Goal: Transaction & Acquisition: Purchase product/service

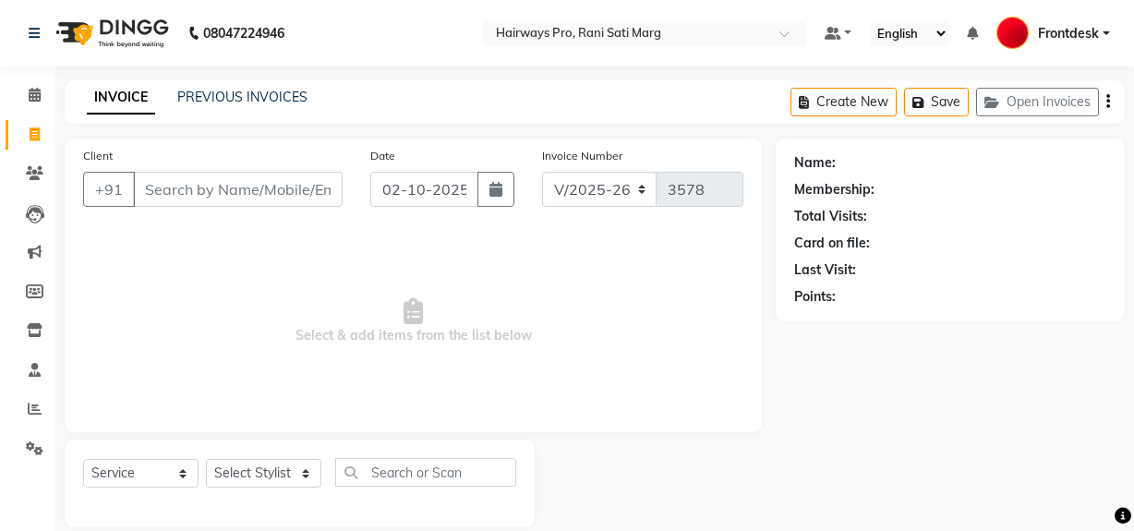
select select "787"
select select "service"
click at [281, 190] on input "Client" at bounding box center [238, 189] width 210 height 35
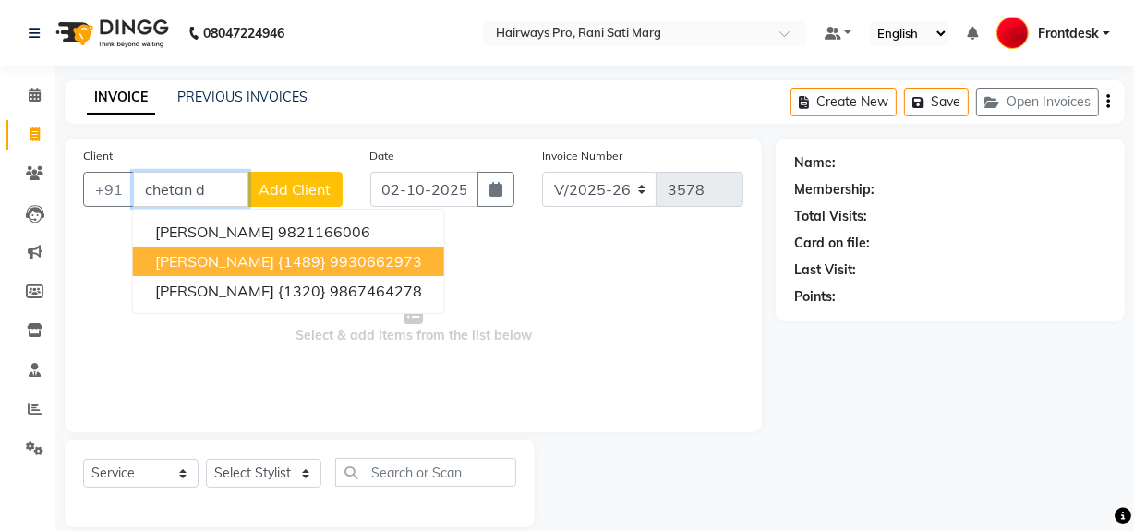
click at [338, 258] on ngb-highlight "9930662973" at bounding box center [376, 261] width 92 height 18
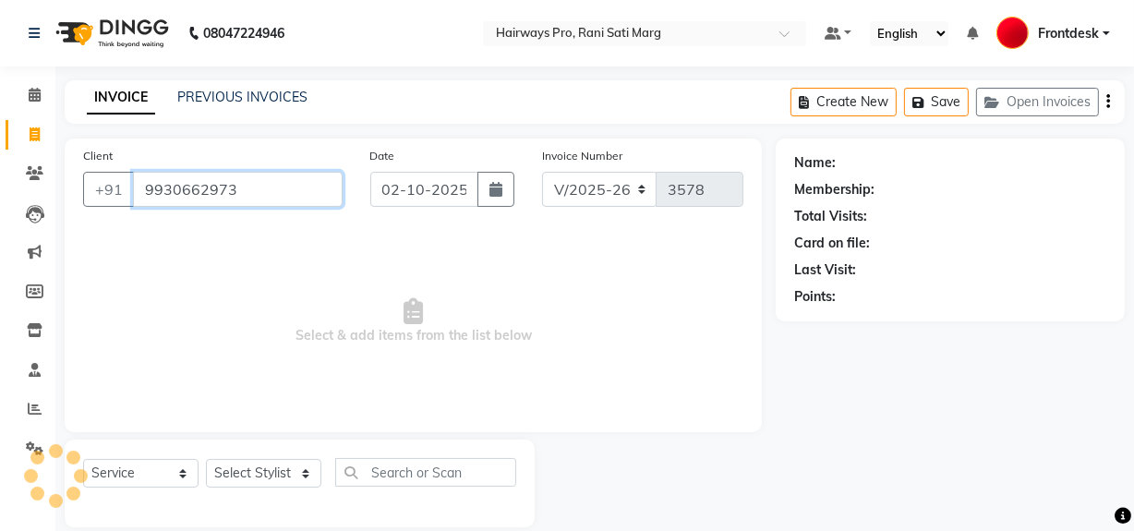
type input "9930662973"
select select "1: Object"
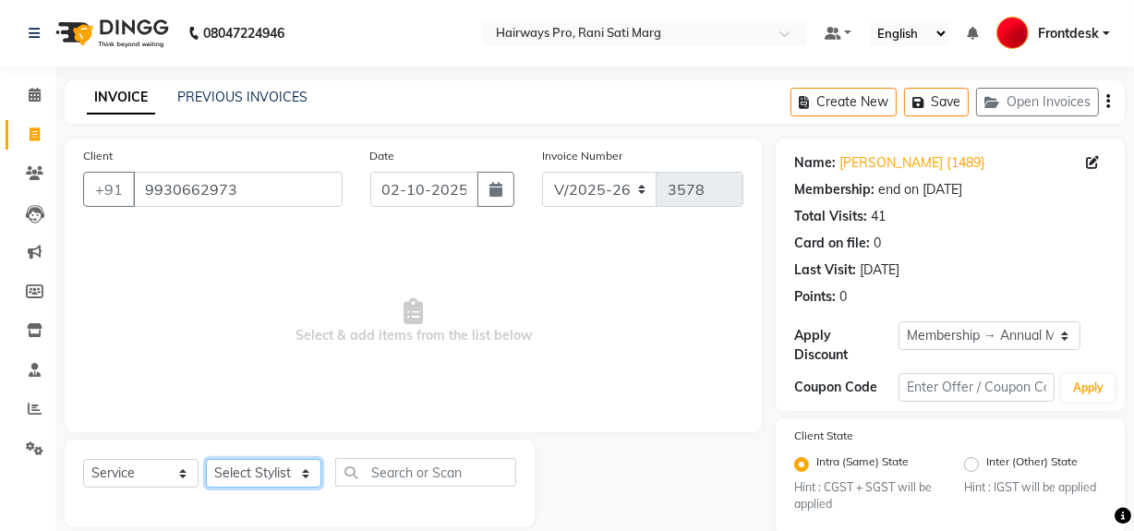
click at [266, 464] on select "Select Stylist ABID DANISH Faiz [PERSON_NAME] Frontdesk INTEZAR [PERSON_NAME] […" at bounding box center [263, 473] width 115 height 29
select select "13186"
click at [206, 459] on select "Select Stylist ABID DANISH Faiz [PERSON_NAME] Frontdesk INTEZAR [PERSON_NAME] […" at bounding box center [263, 473] width 115 height 29
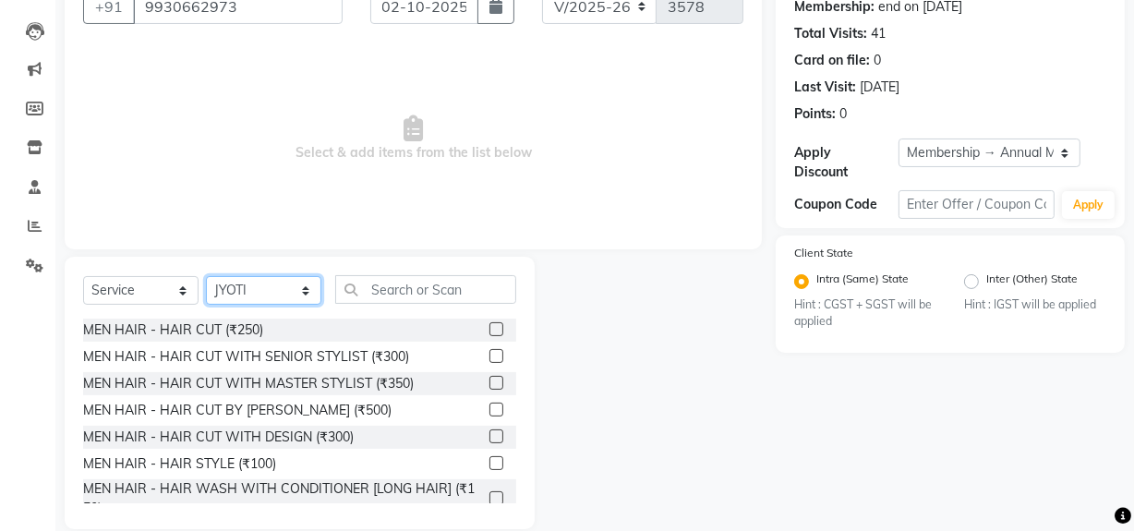
scroll to position [209, 0]
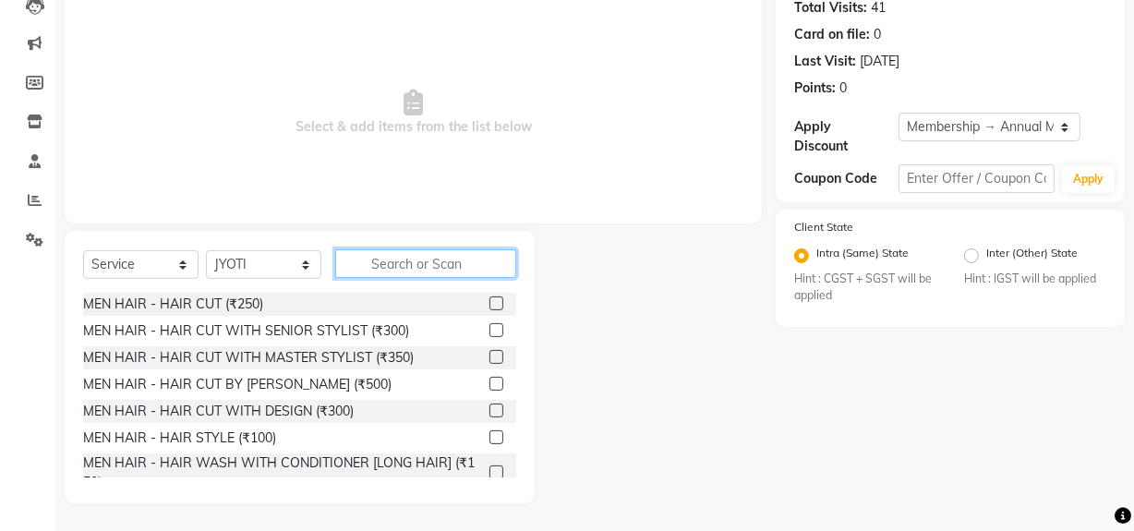
click at [421, 263] on input "text" at bounding box center [425, 263] width 181 height 29
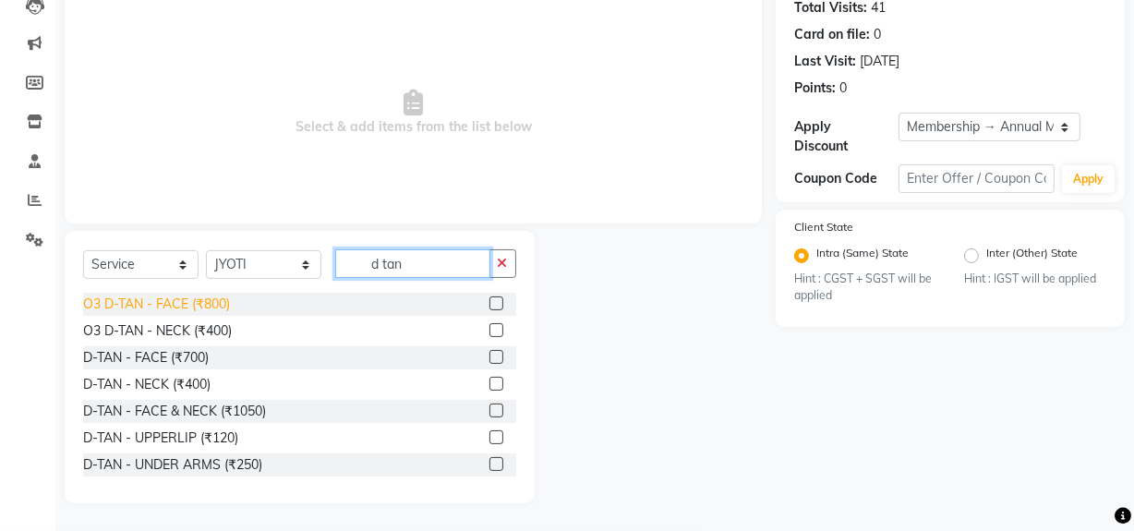
type input "d tan"
click at [223, 304] on div "O3 D-TAN - FACE (₹800)" at bounding box center [156, 303] width 147 height 19
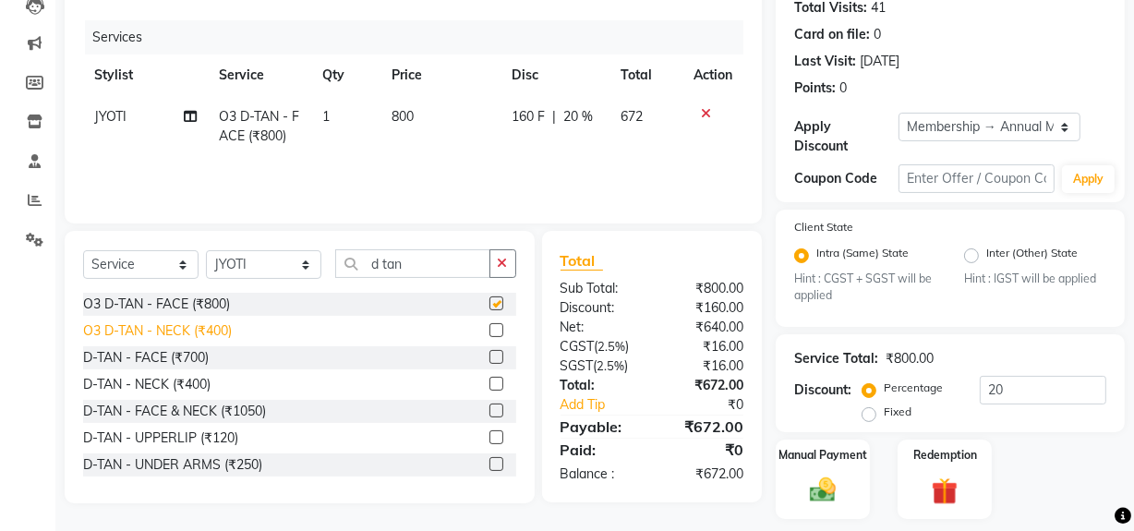
checkbox input "false"
click at [220, 326] on div "O3 D-TAN - NECK (₹400)" at bounding box center [157, 330] width 149 height 19
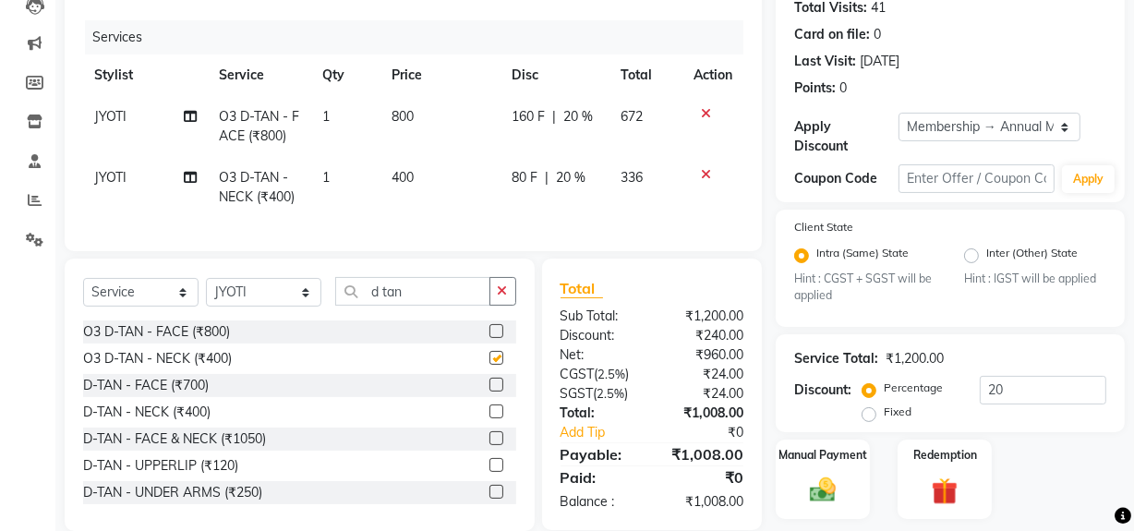
checkbox input "false"
click at [422, 303] on input "d tan" at bounding box center [412, 291] width 155 height 29
drag, startPoint x: 424, startPoint y: 306, endPoint x: 334, endPoint y: 306, distance: 89.5
click at [335, 306] on input "d tan" at bounding box center [412, 291] width 155 height 29
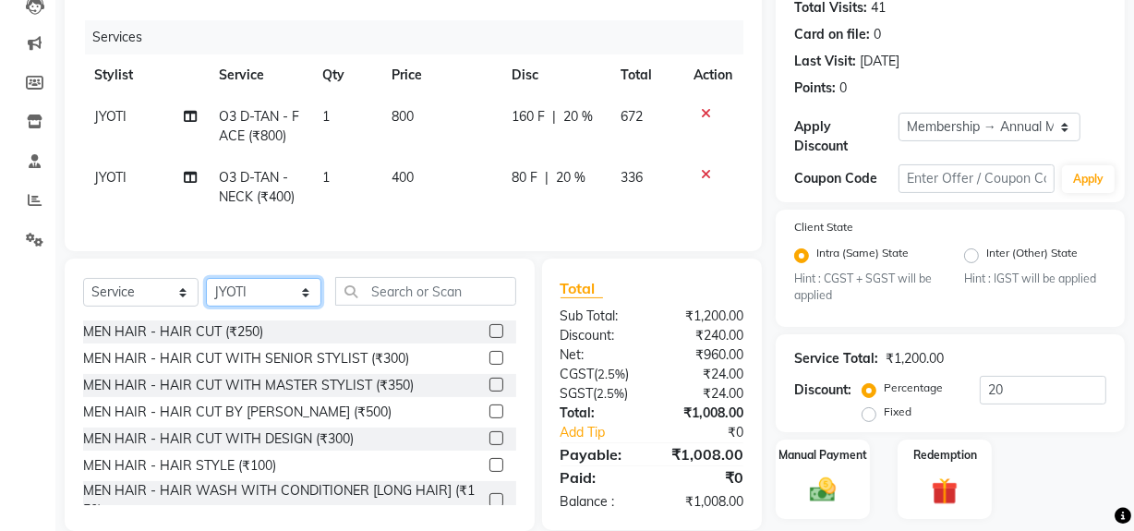
click at [305, 301] on select "Select Stylist ABID DANISH Faiz [PERSON_NAME] Frontdesk INTEZAR [PERSON_NAME] […" at bounding box center [263, 292] width 115 height 29
select select "13190"
click at [206, 291] on select "Select Stylist ABID DANISH Faiz [PERSON_NAME] Frontdesk INTEZAR [PERSON_NAME] […" at bounding box center [263, 292] width 115 height 29
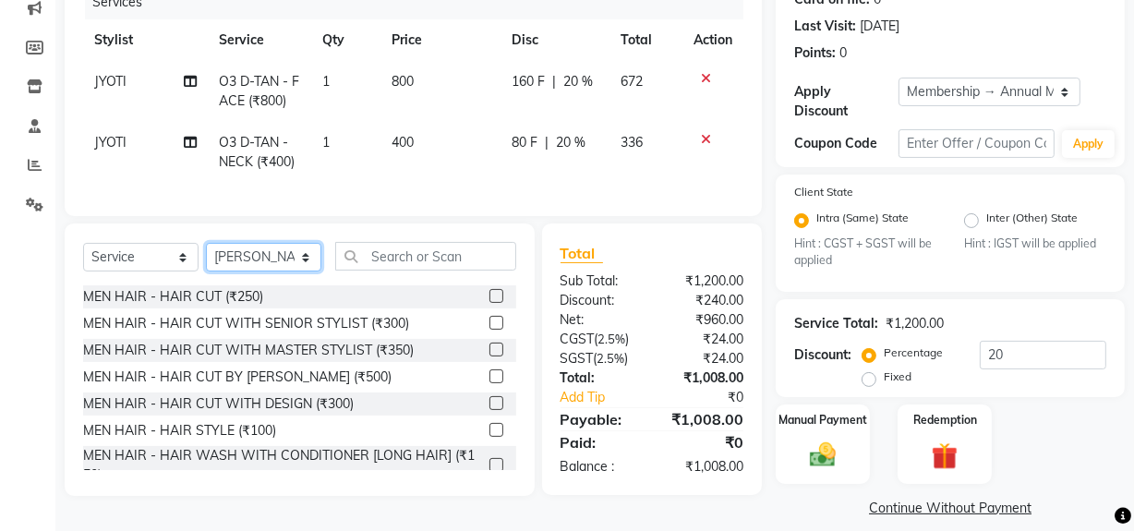
scroll to position [262, 0]
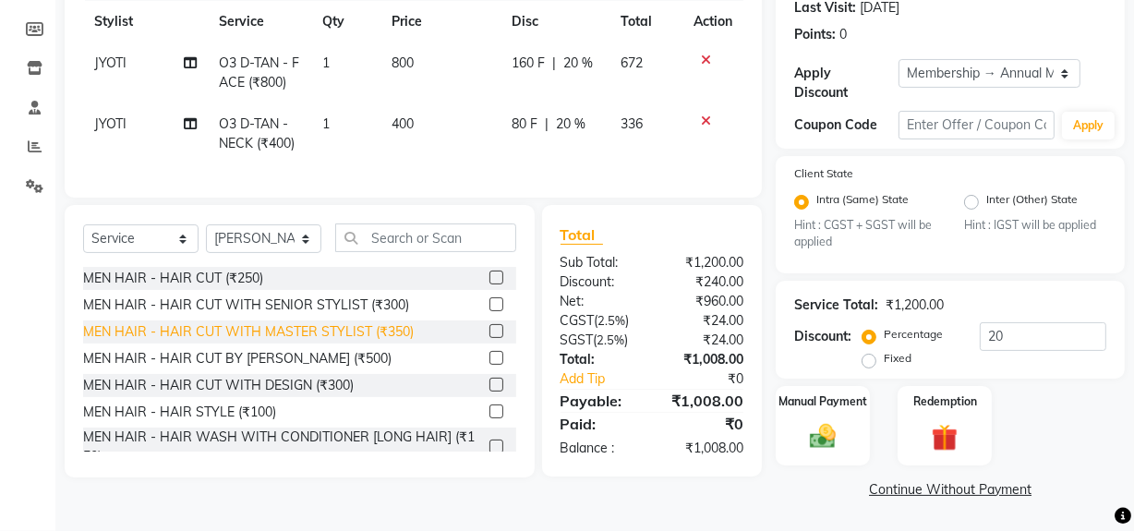
click at [315, 339] on div "MEN HAIR - HAIR CUT WITH MASTER STYLIST (₹350)" at bounding box center [248, 331] width 330 height 19
checkbox input "false"
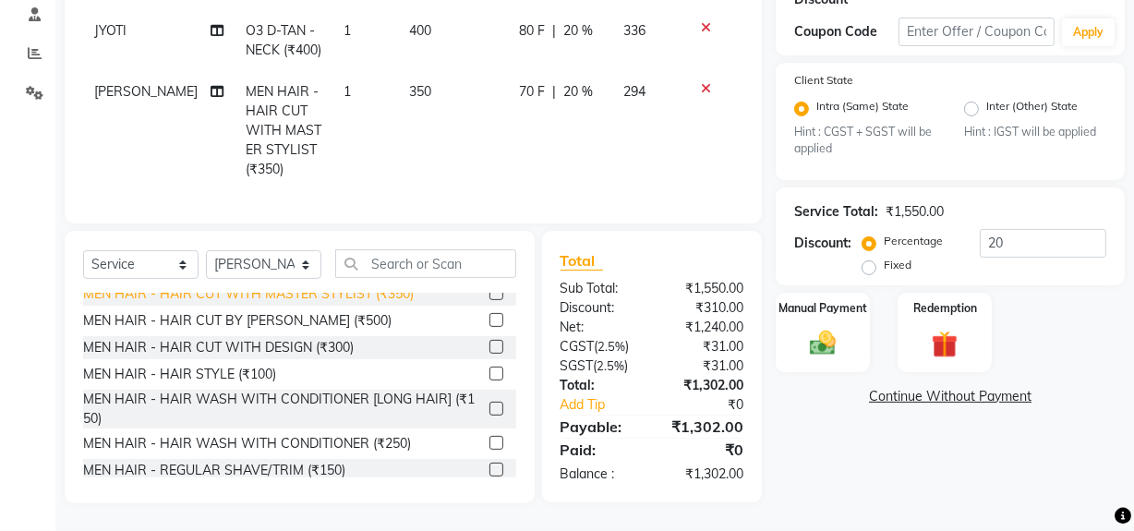
scroll to position [83, 0]
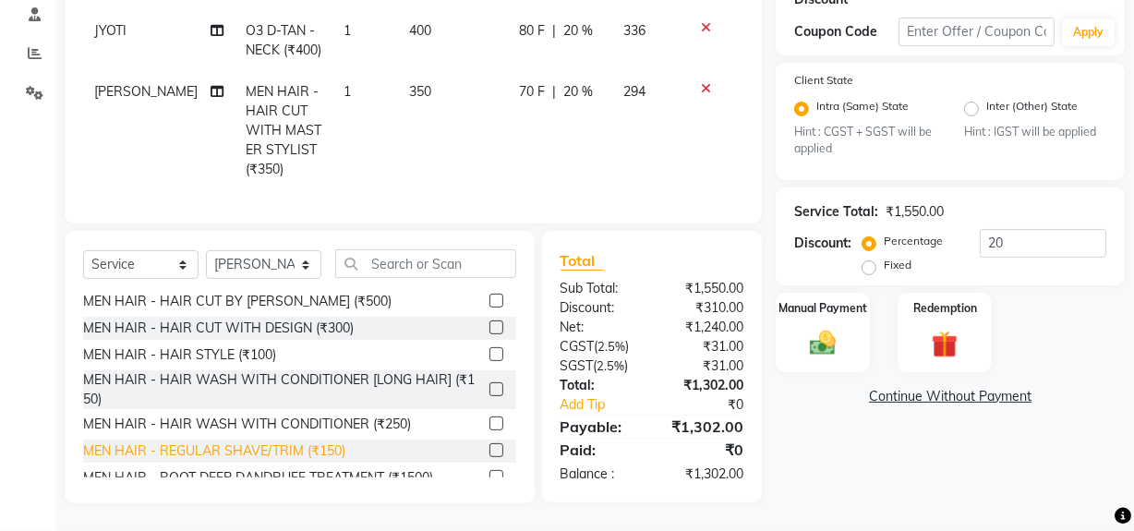
click at [292, 450] on div "MEN HAIR - REGULAR SHAVE/TRIM (₹150)" at bounding box center [214, 450] width 262 height 19
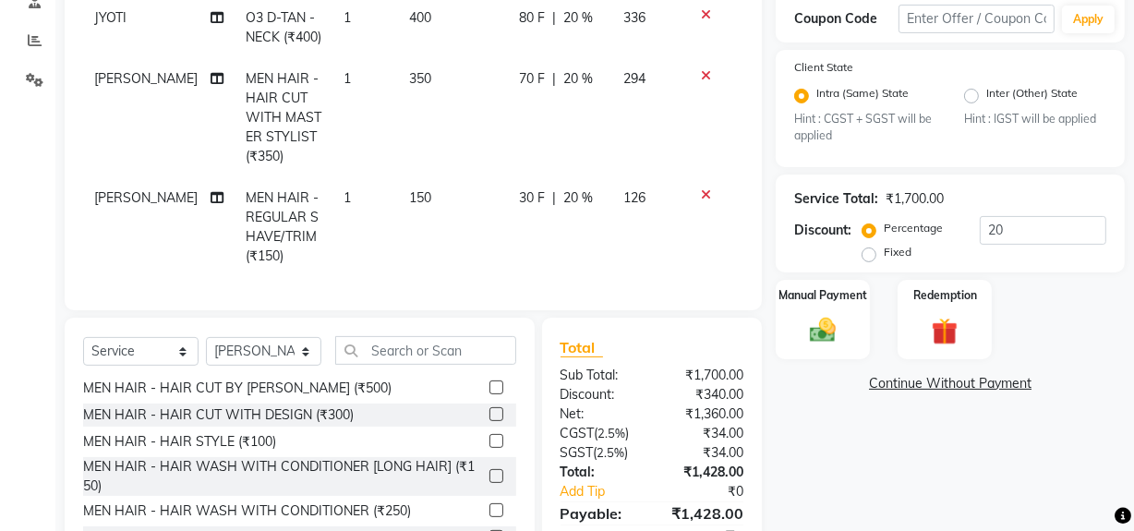
checkbox input "false"
click at [406, 361] on input "text" at bounding box center [425, 350] width 181 height 29
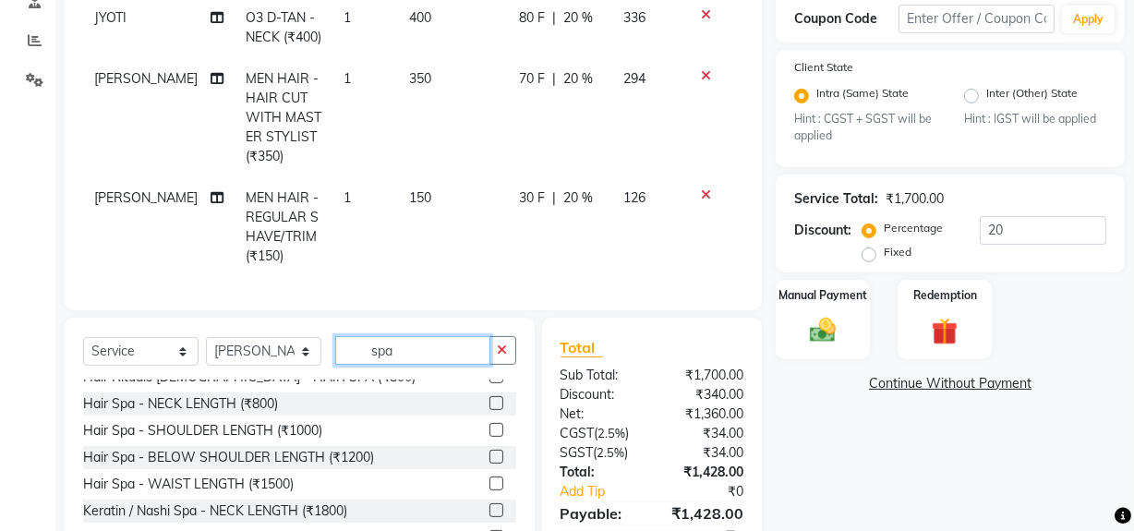
scroll to position [30, 0]
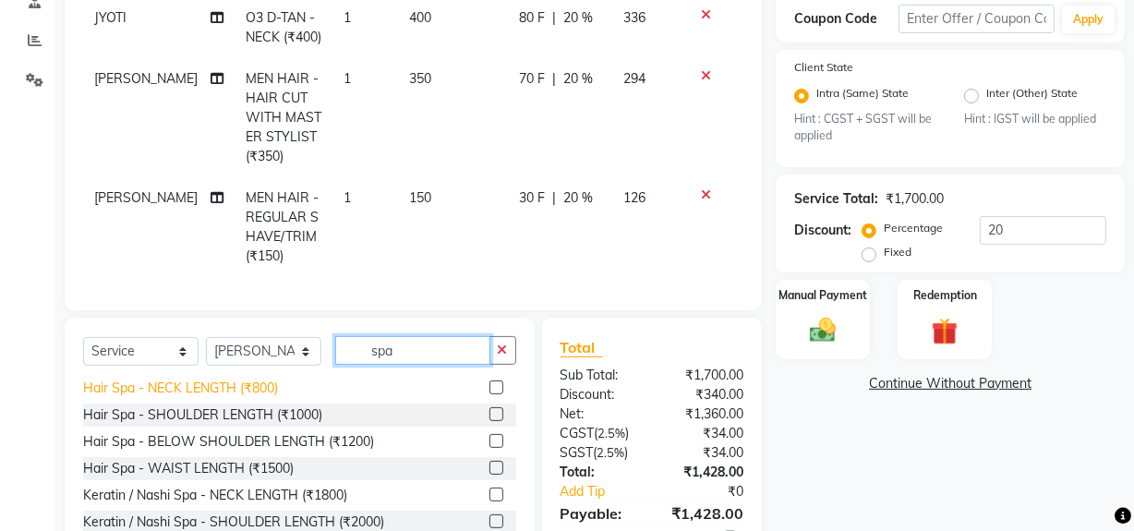
type input "spa"
click at [223, 396] on div "Hair Spa - NECK LENGTH (₹800)" at bounding box center [180, 387] width 195 height 19
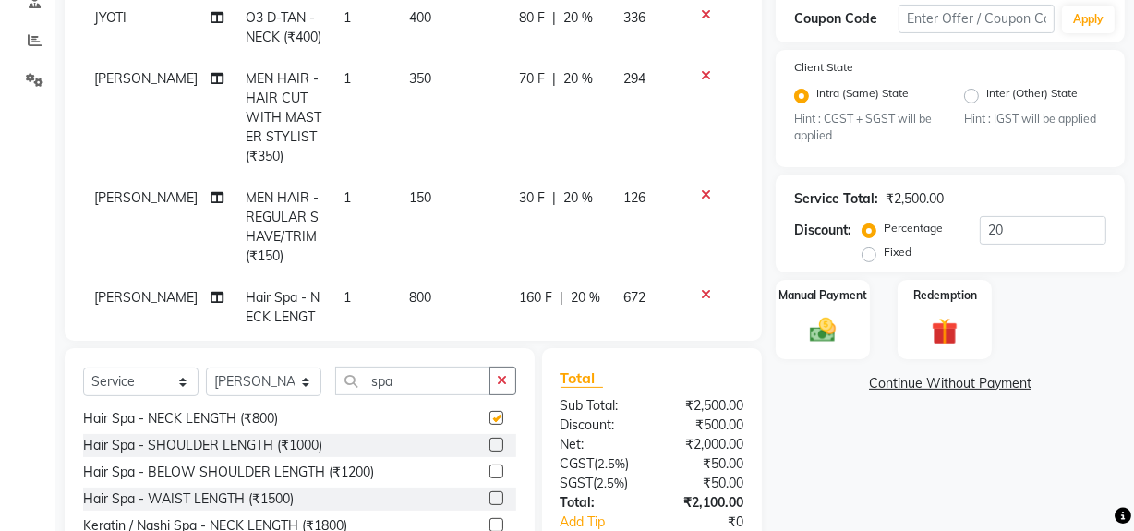
checkbox input "false"
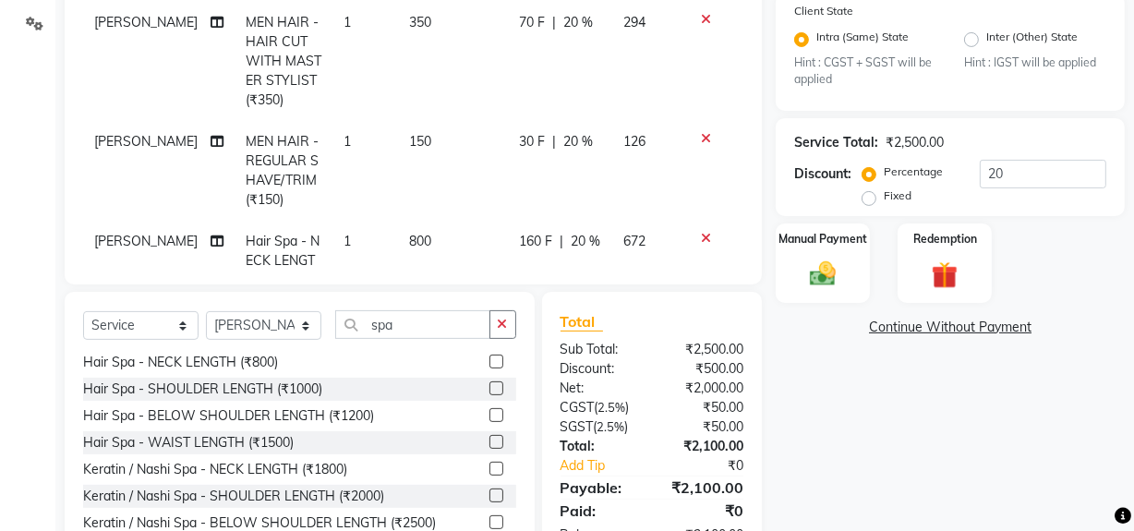
scroll to position [486, 0]
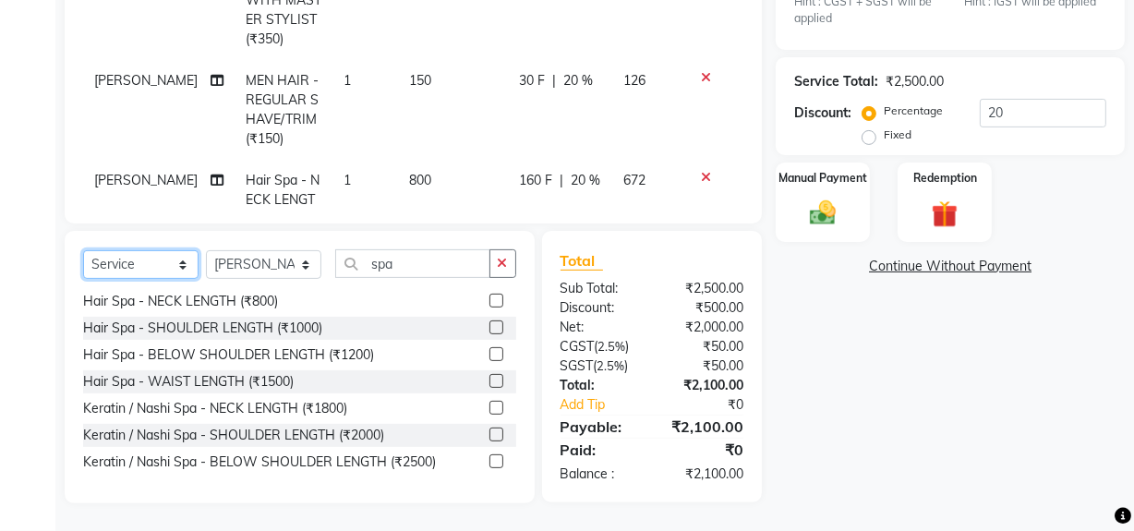
click at [107, 259] on select "Select Service Product Membership Package Voucher Prepaid Gift Card" at bounding box center [140, 264] width 115 height 29
select select "product"
click at [83, 250] on select "Select Service Product Membership Package Voucher Prepaid Gift Card" at bounding box center [140, 264] width 115 height 29
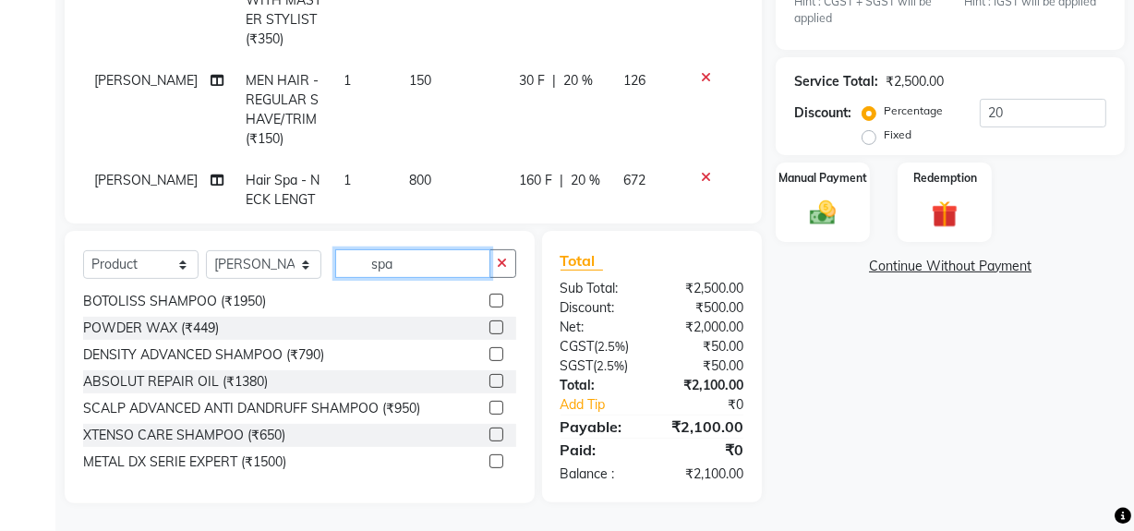
click at [404, 270] on input "spa" at bounding box center [412, 263] width 155 height 29
type input "s"
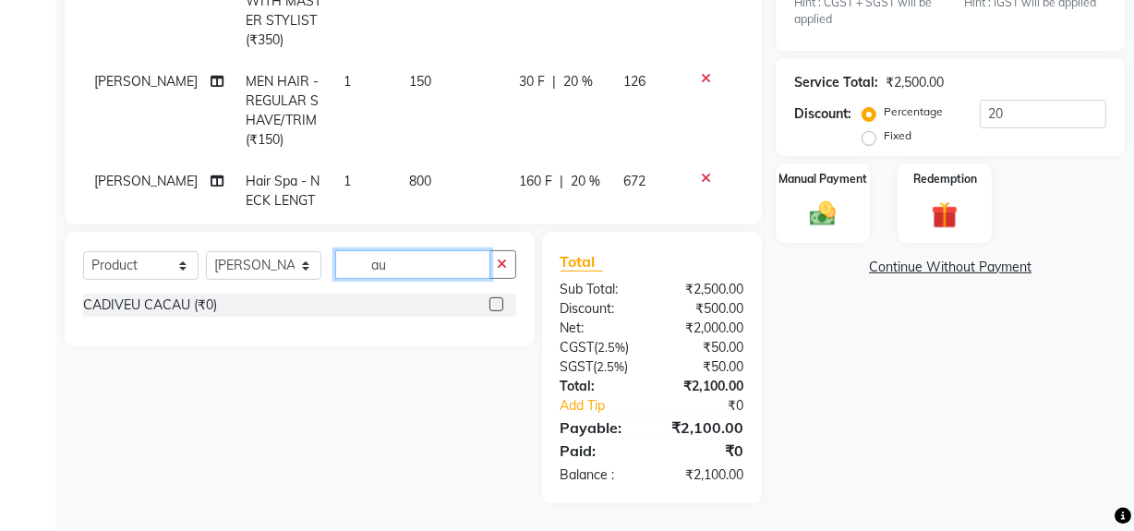
scroll to position [485, 0]
type input "a"
type input "A"
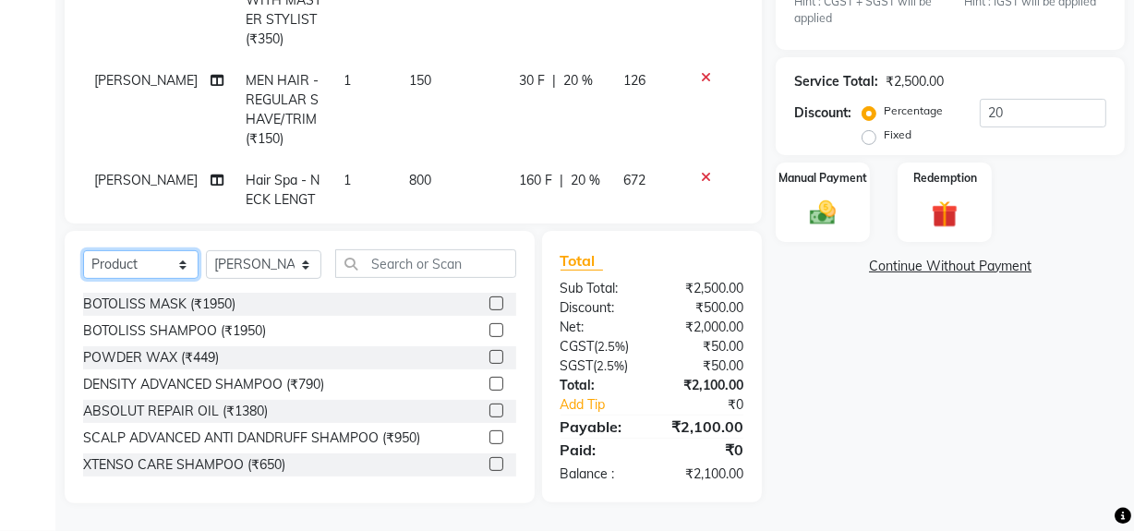
drag, startPoint x: 176, startPoint y: 258, endPoint x: 161, endPoint y: 250, distance: 17.3
click at [176, 258] on select "Select Service Product Membership Package Voucher Prepaid Gift Card" at bounding box center [140, 264] width 115 height 29
select select "service"
click at [83, 250] on select "Select Service Product Membership Package Voucher Prepaid Gift Card" at bounding box center [140, 264] width 115 height 29
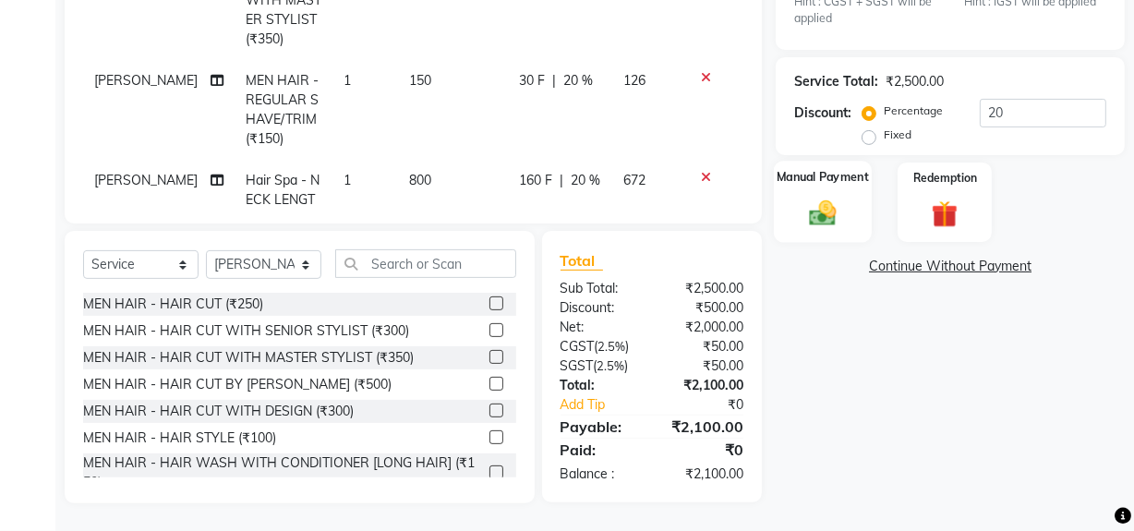
click at [818, 206] on img at bounding box center [822, 213] width 44 height 31
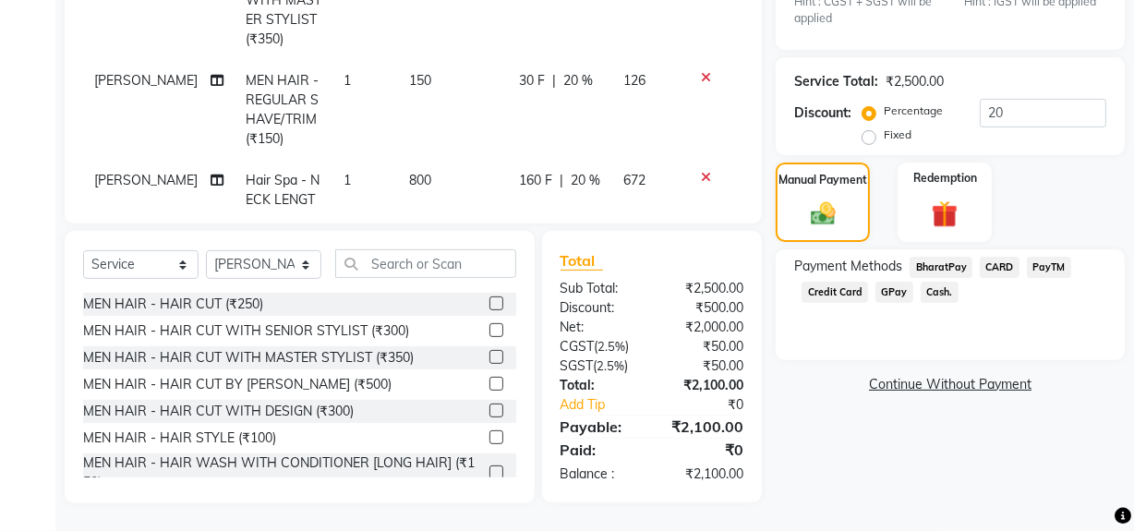
click at [887, 290] on span "GPay" at bounding box center [894, 292] width 38 height 21
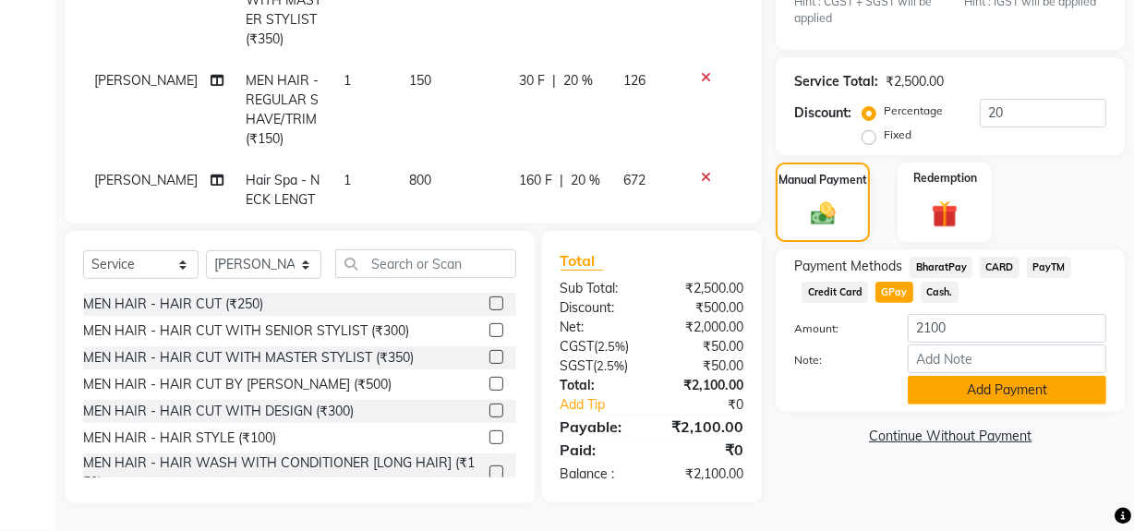
click at [996, 390] on button "Add Payment" at bounding box center [1006, 390] width 198 height 29
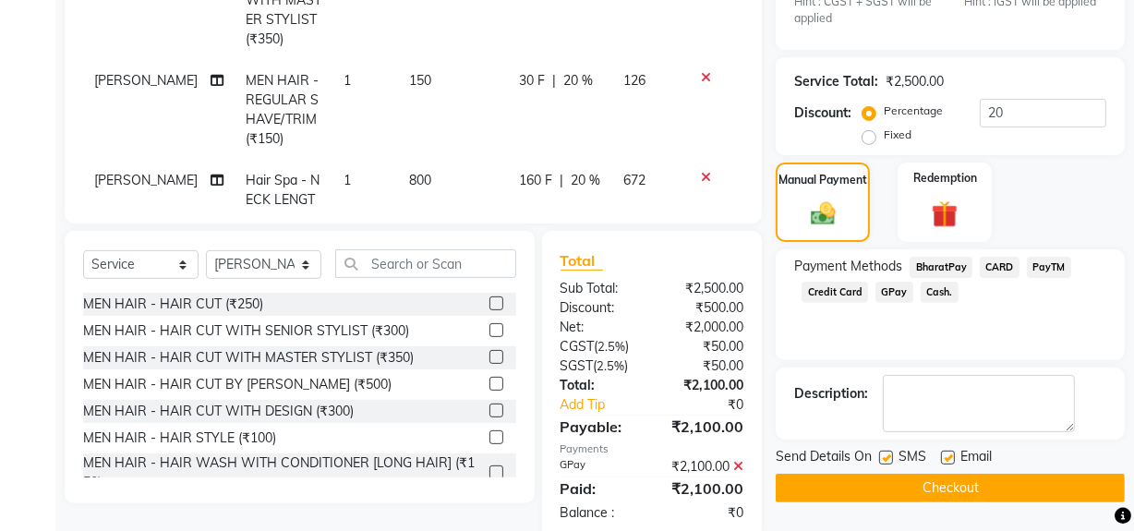
click at [866, 492] on button "Checkout" at bounding box center [949, 488] width 349 height 29
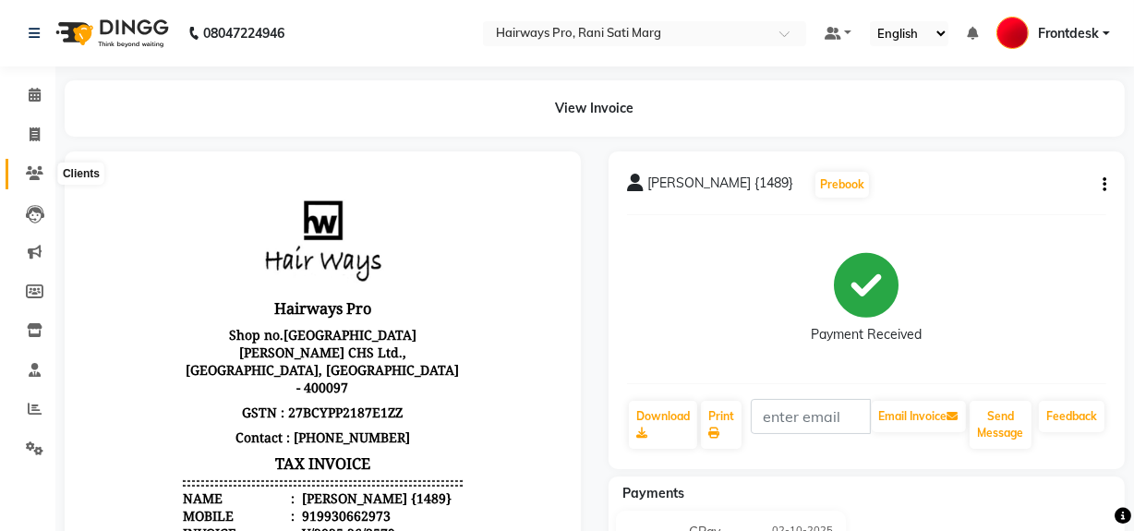
click at [37, 172] on icon at bounding box center [35, 173] width 18 height 14
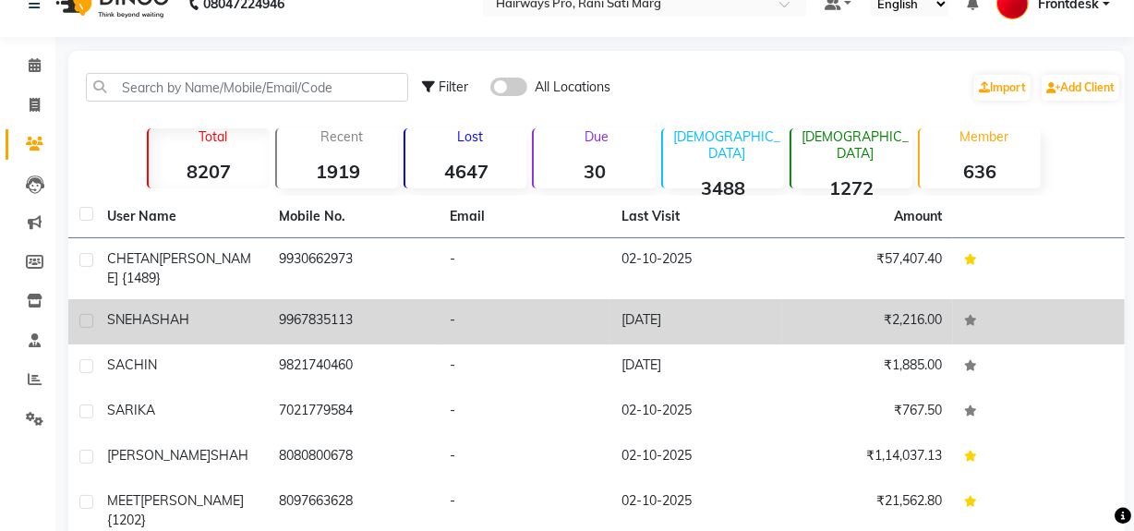
scroll to position [83, 0]
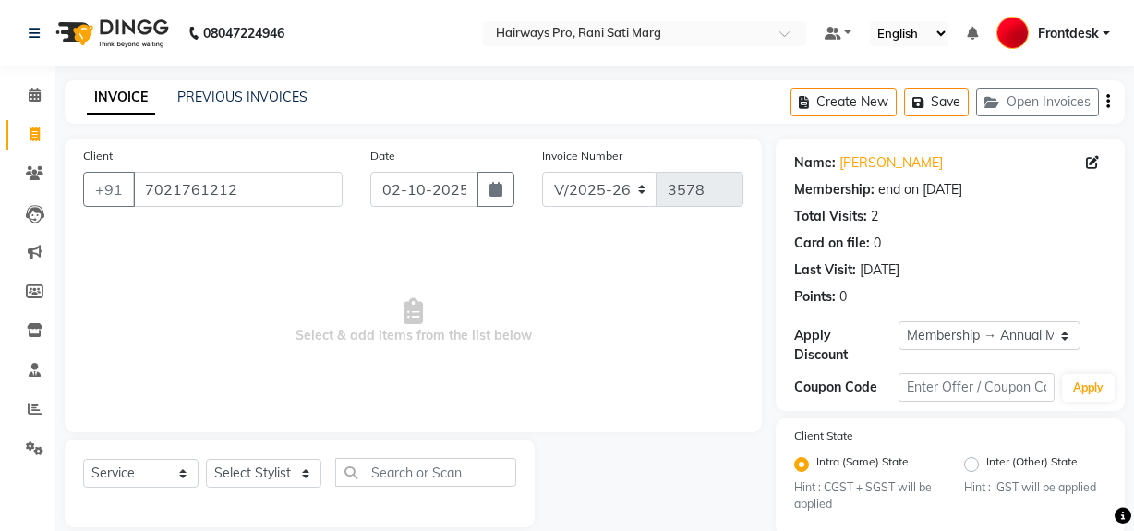
select select "787"
select select "service"
select select "1: Object"
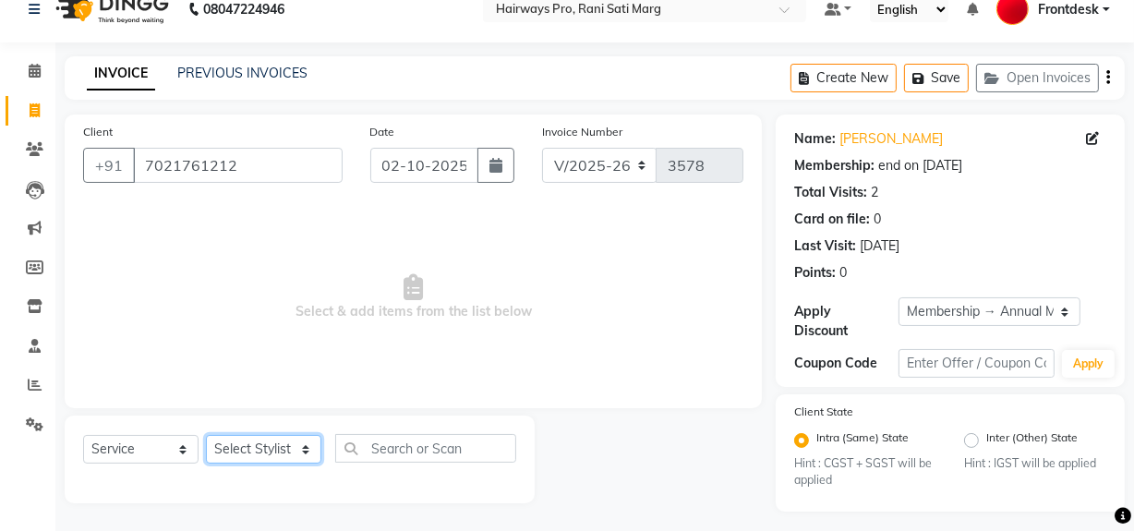
click at [295, 450] on select "Select Stylist ABID DANISH Faiz [PERSON_NAME] Frontdesk INTEZAR [PERSON_NAME] […" at bounding box center [263, 449] width 115 height 29
select select "26153"
click at [206, 435] on select "Select Stylist ABID DANISH Faiz [PERSON_NAME] Frontdesk INTEZAR [PERSON_NAME] […" at bounding box center [263, 449] width 115 height 29
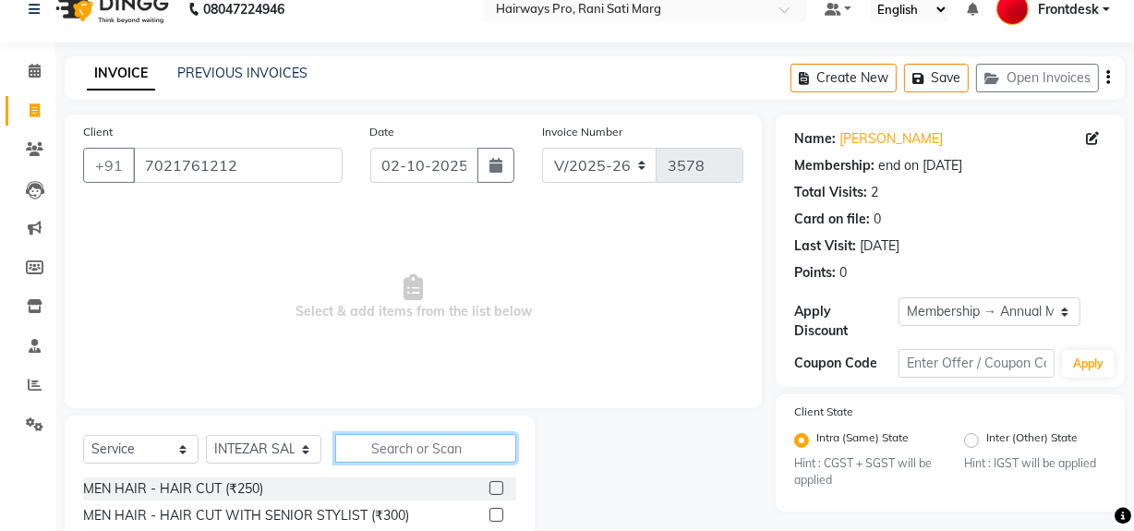
click at [391, 445] on input "text" at bounding box center [425, 448] width 181 height 29
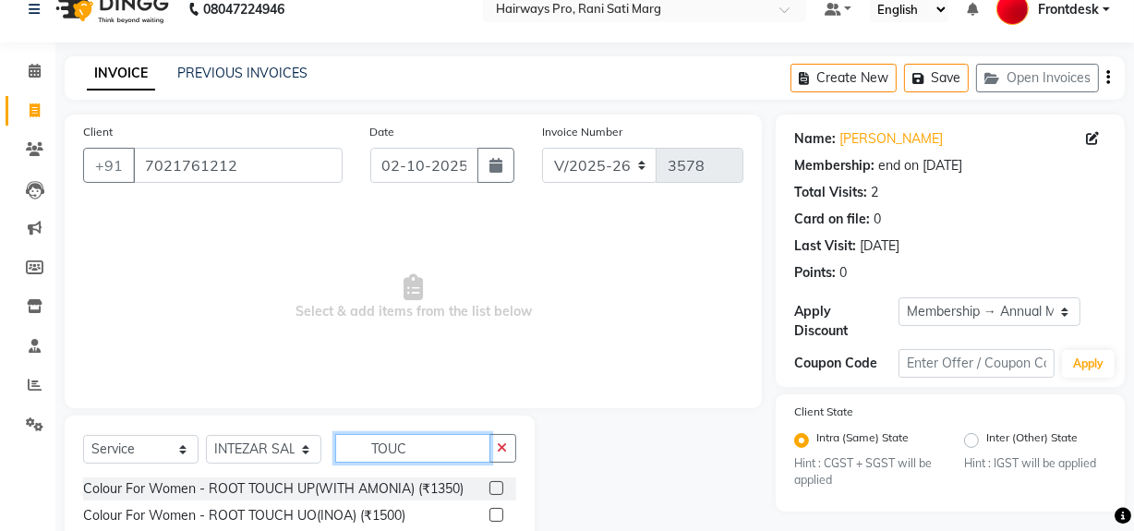
scroll to position [77, 0]
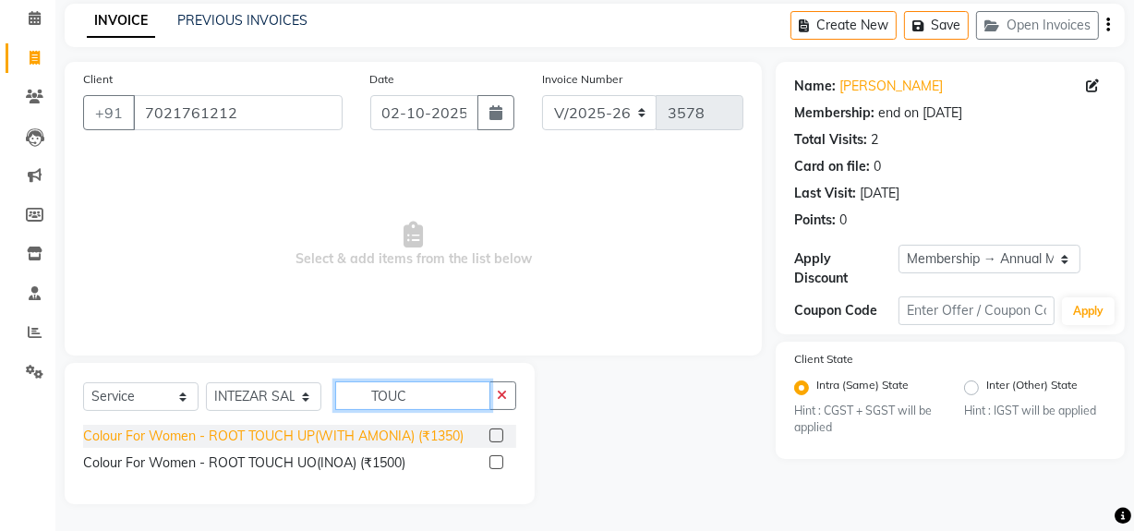
type input "TOUC"
click at [356, 435] on div "Colour For Women - ROOT TOUCH UP(WITH AMONIA) (₹1350)" at bounding box center [273, 436] width 380 height 19
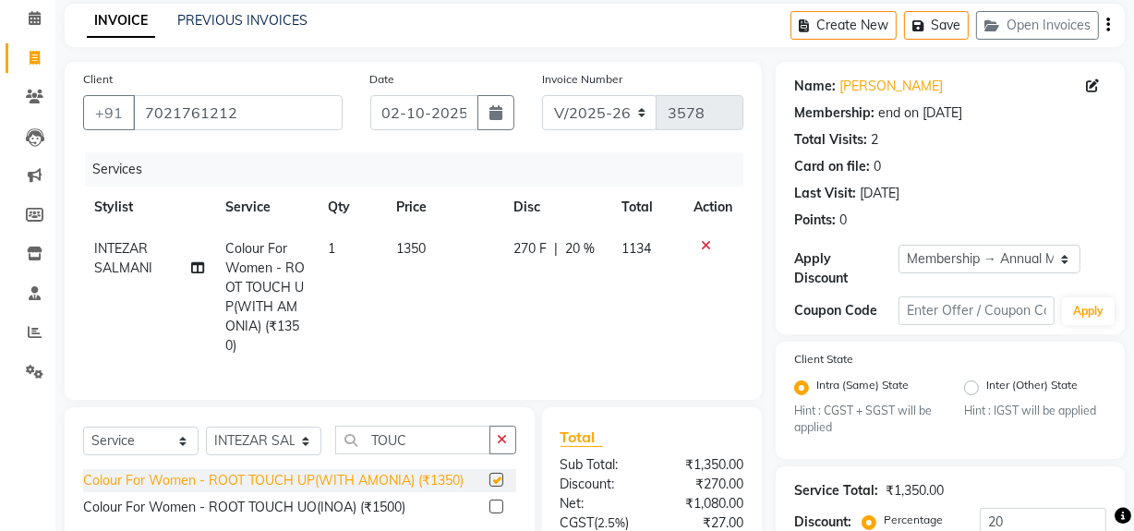
checkbox input "false"
click at [425, 247] on span "1350" at bounding box center [411, 248] width 30 height 17
select select "26153"
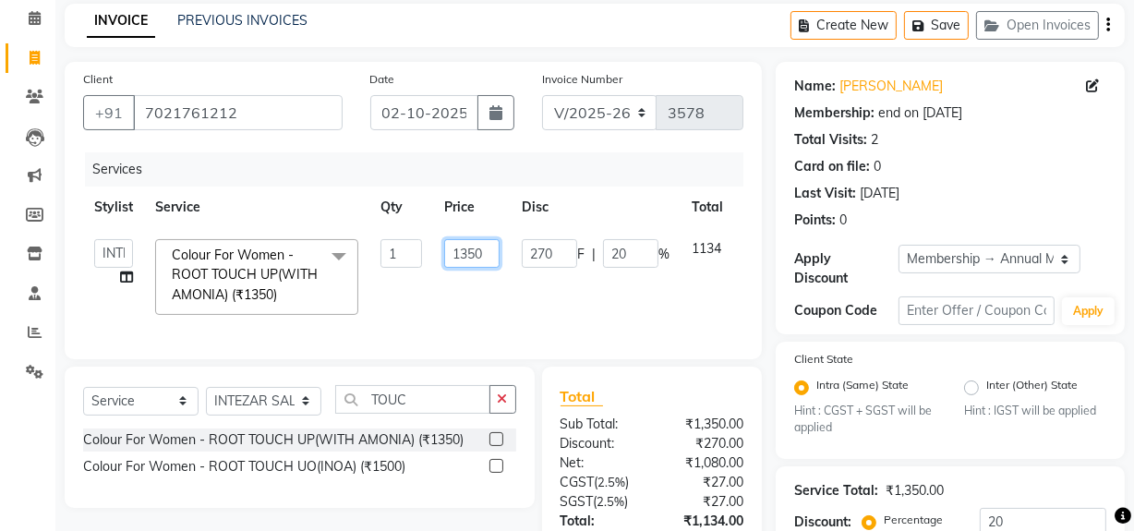
click at [490, 246] on input "1350" at bounding box center [471, 253] width 55 height 29
type input "1"
type input "2400"
click at [487, 308] on td "2400" at bounding box center [472, 277] width 78 height 98
select select "26153"
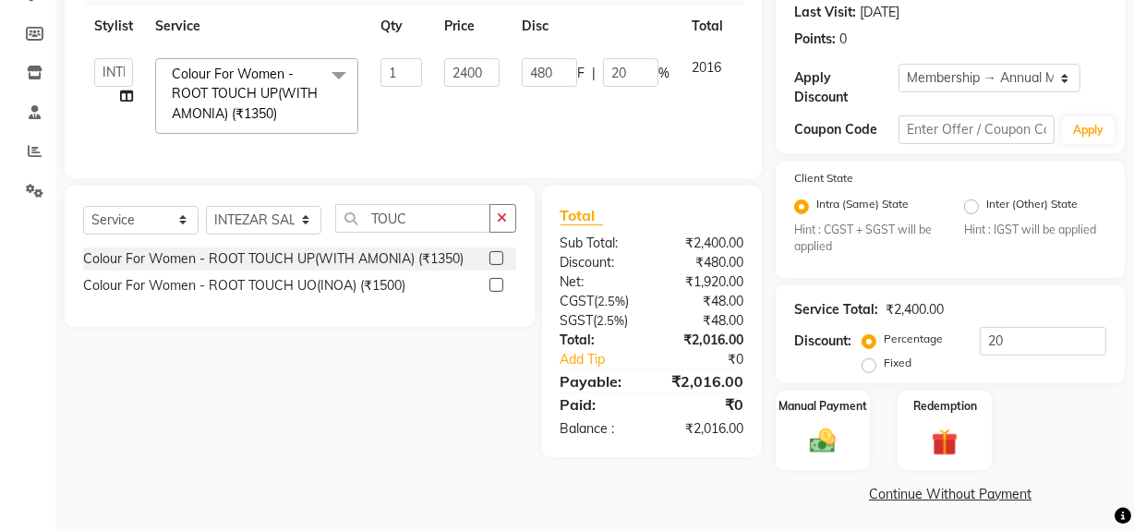
scroll to position [262, 0]
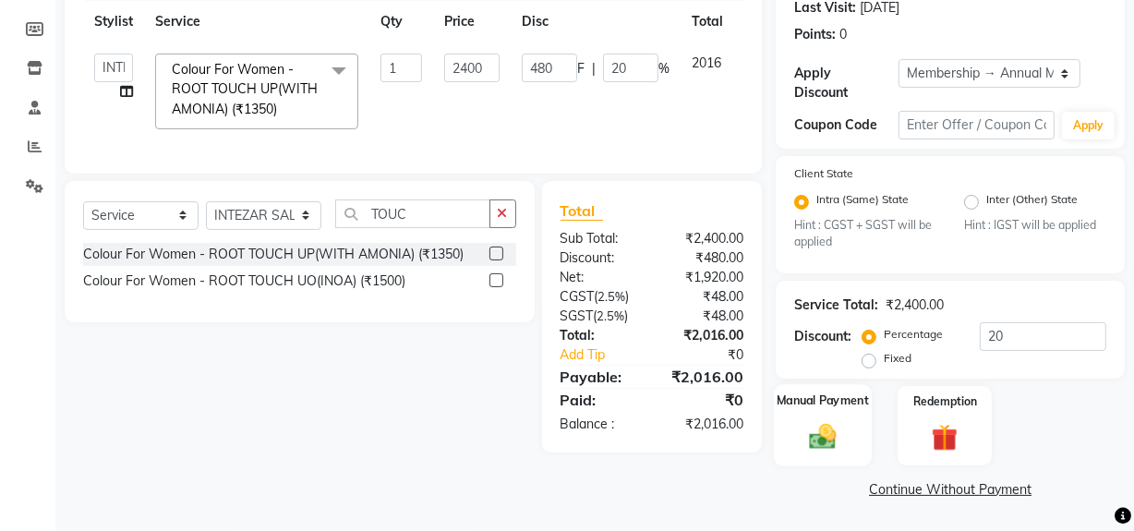
click at [810, 429] on img at bounding box center [822, 436] width 44 height 31
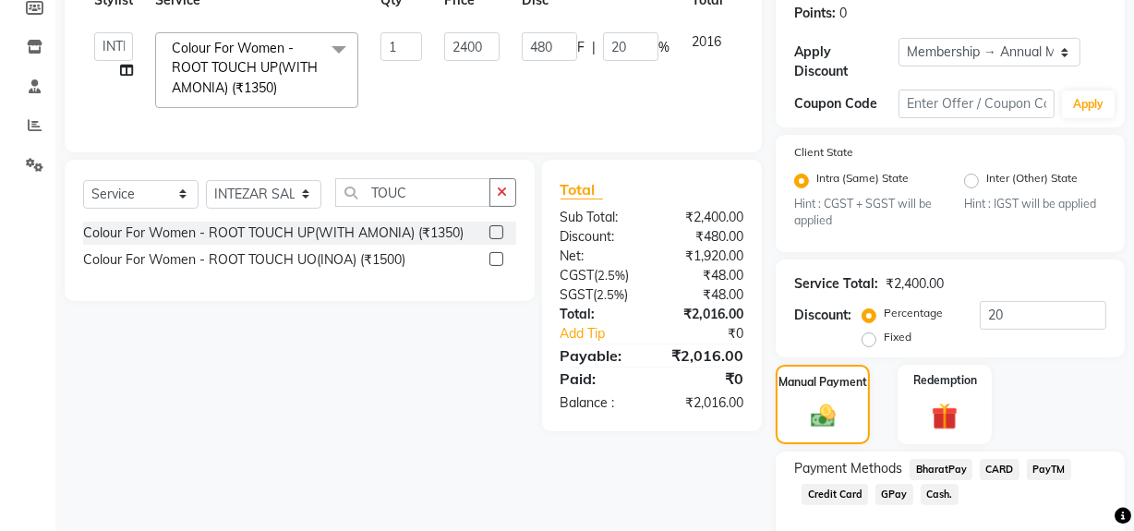
scroll to position [346, 0]
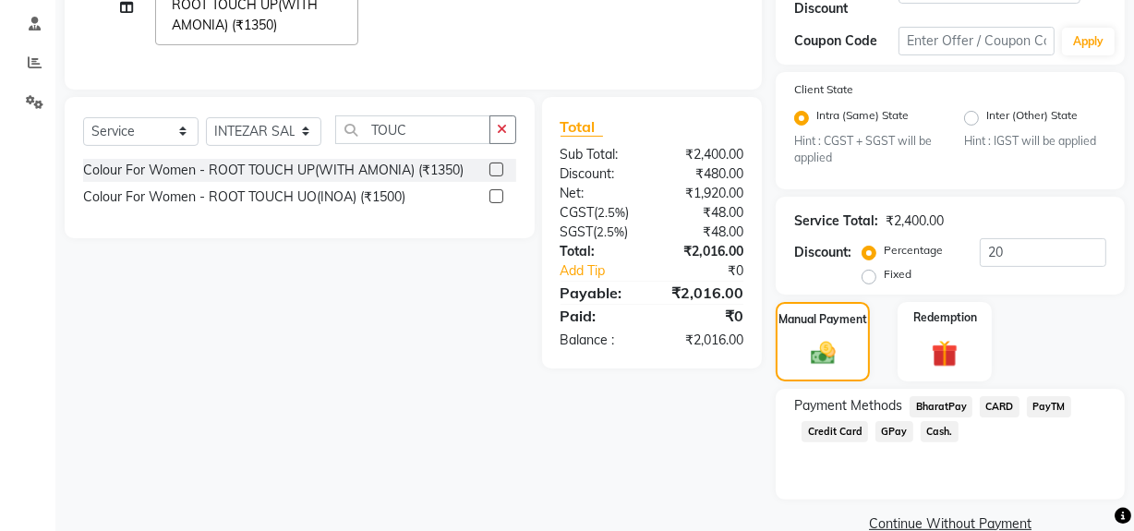
click at [892, 425] on span "GPay" at bounding box center [894, 431] width 38 height 21
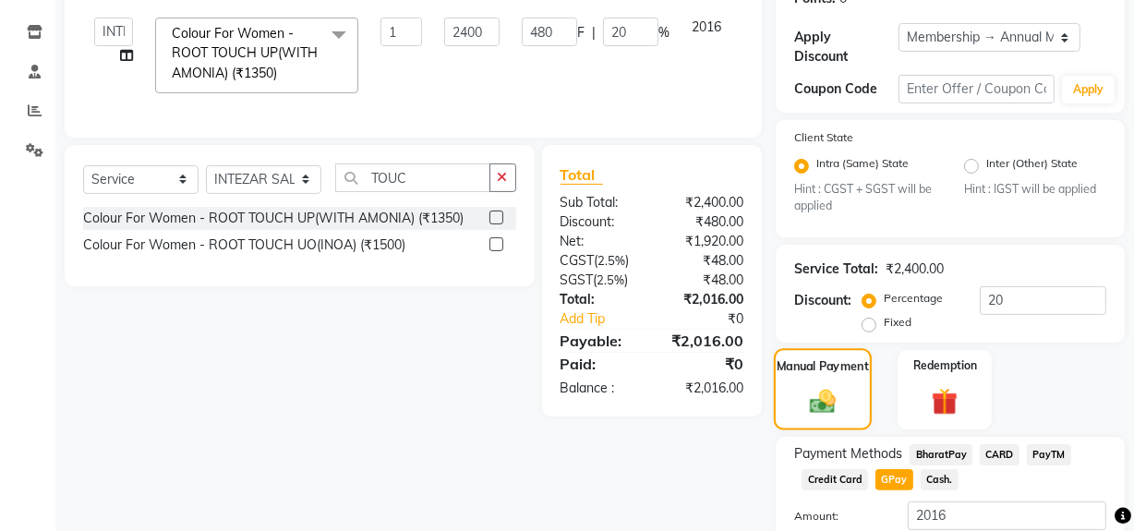
scroll to position [433, 0]
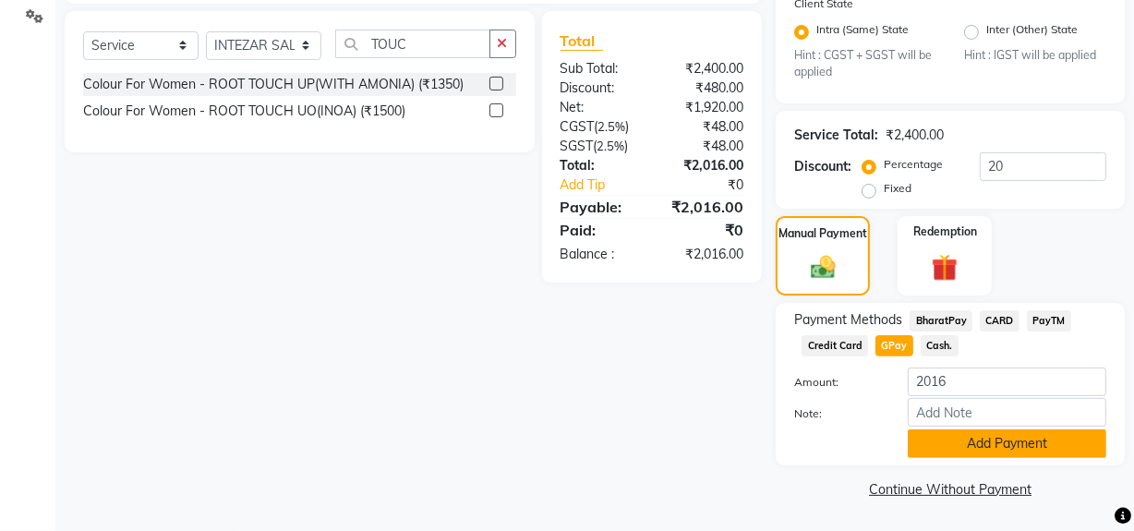
click at [975, 449] on button "Add Payment" at bounding box center [1006, 443] width 198 height 29
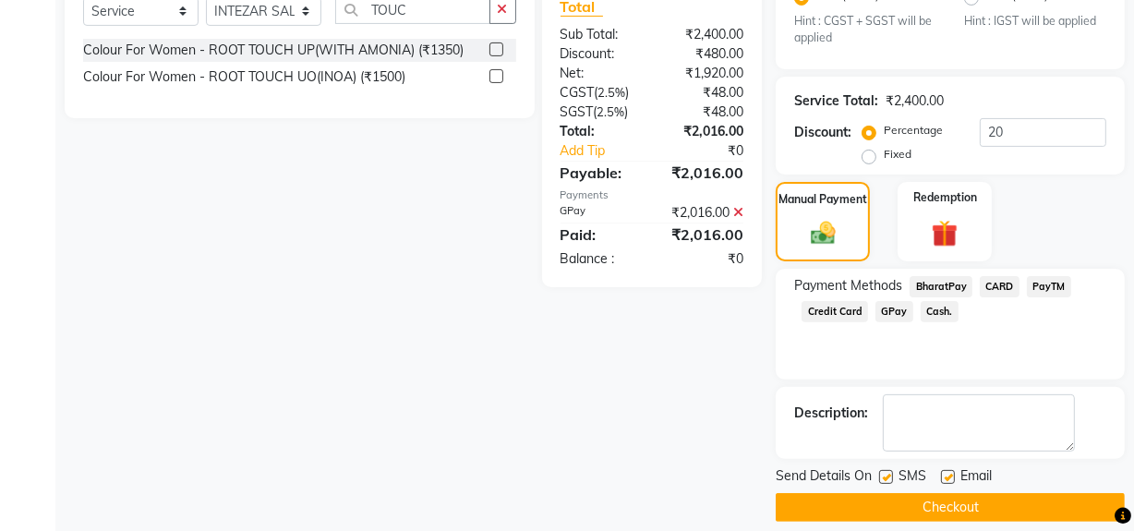
scroll to position [484, 0]
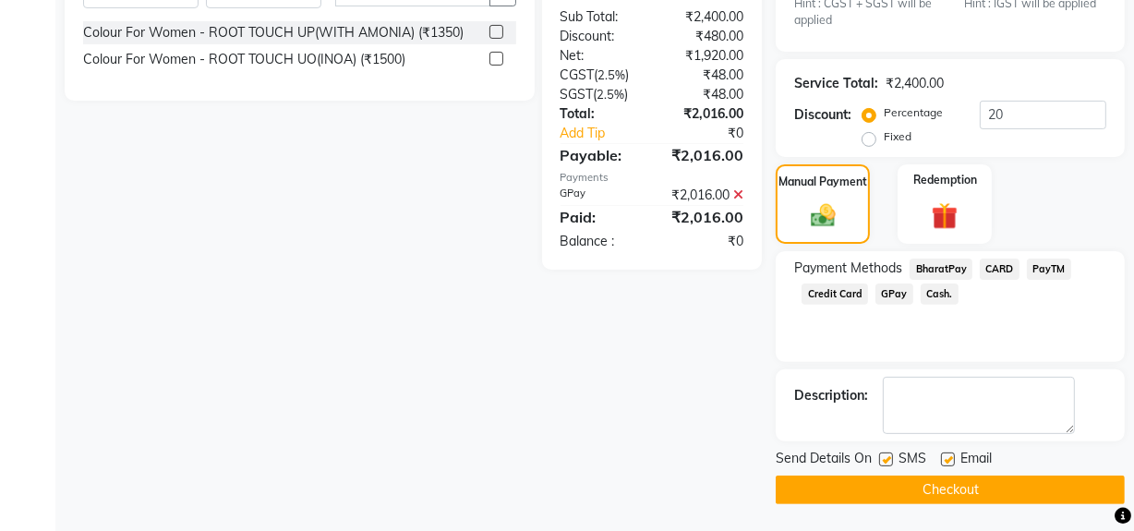
click at [886, 297] on span "GPay" at bounding box center [894, 293] width 38 height 21
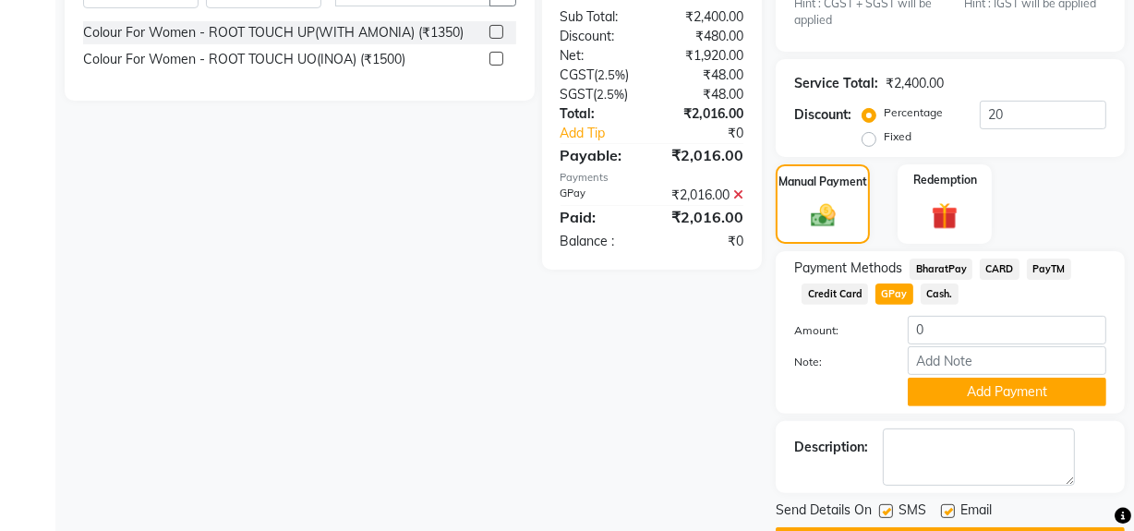
click at [948, 388] on button "Add Payment" at bounding box center [1006, 392] width 198 height 29
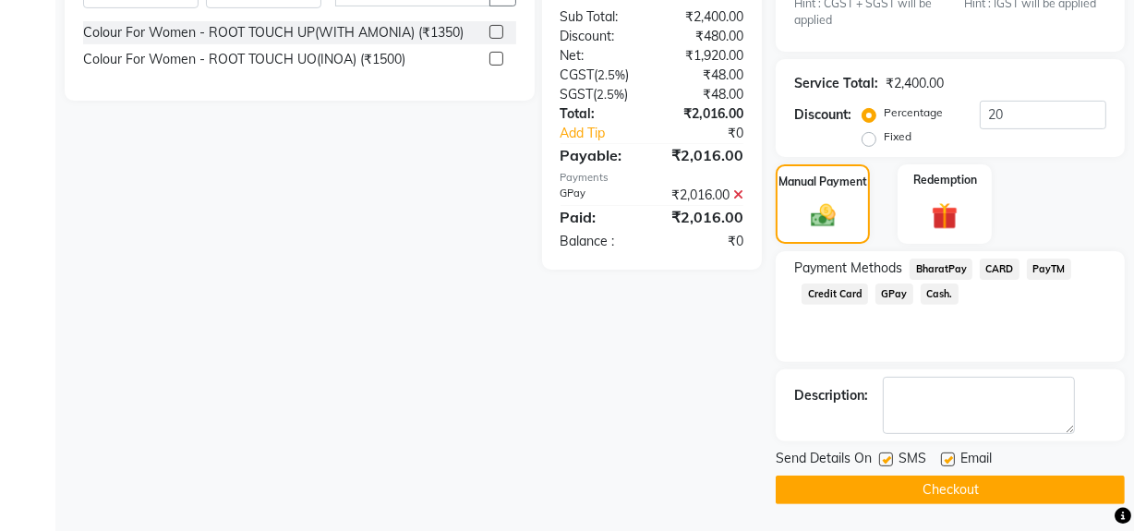
click at [903, 295] on span "GPay" at bounding box center [894, 293] width 38 height 21
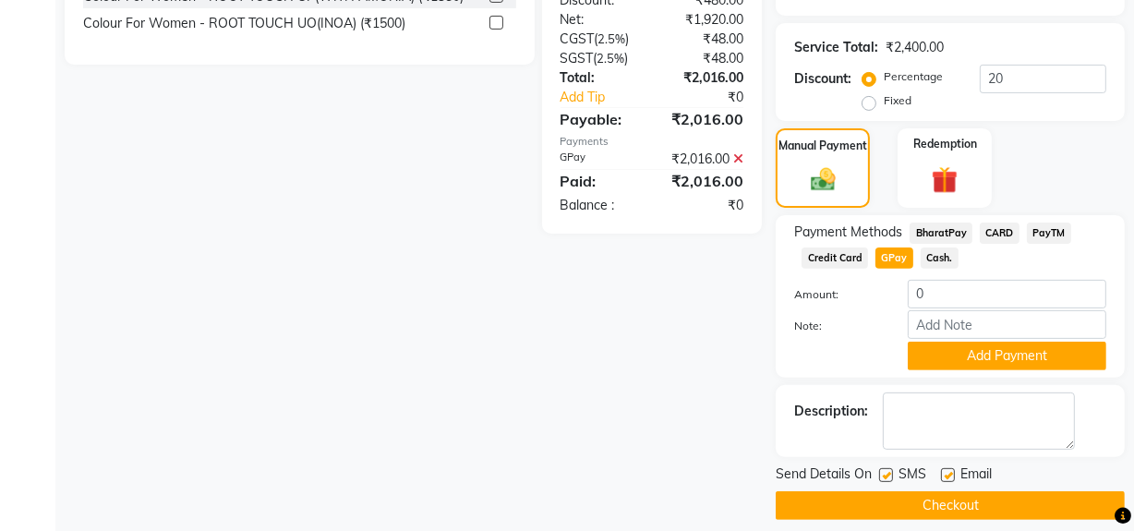
scroll to position [535, 0]
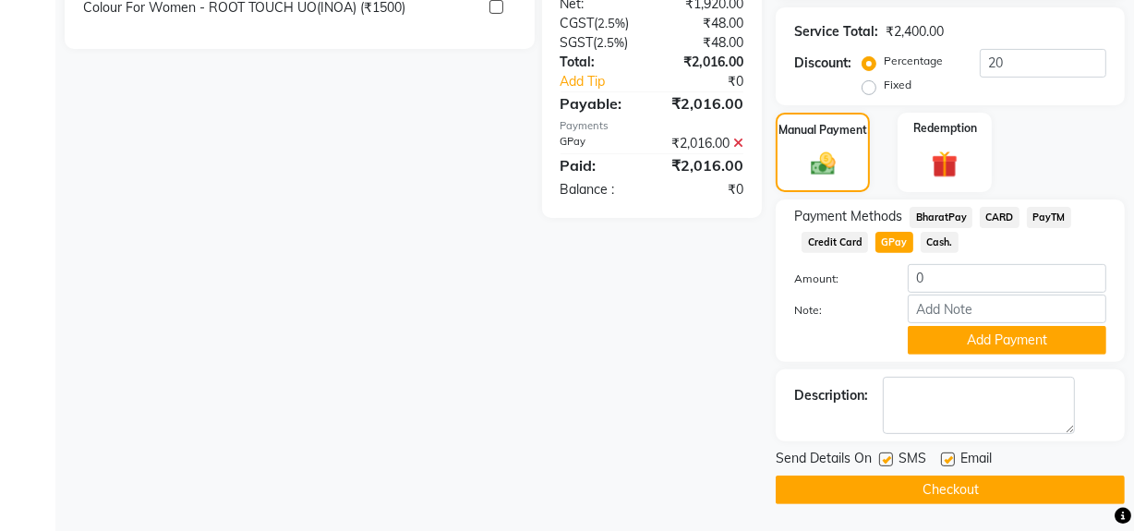
click at [931, 493] on button "Checkout" at bounding box center [949, 489] width 349 height 29
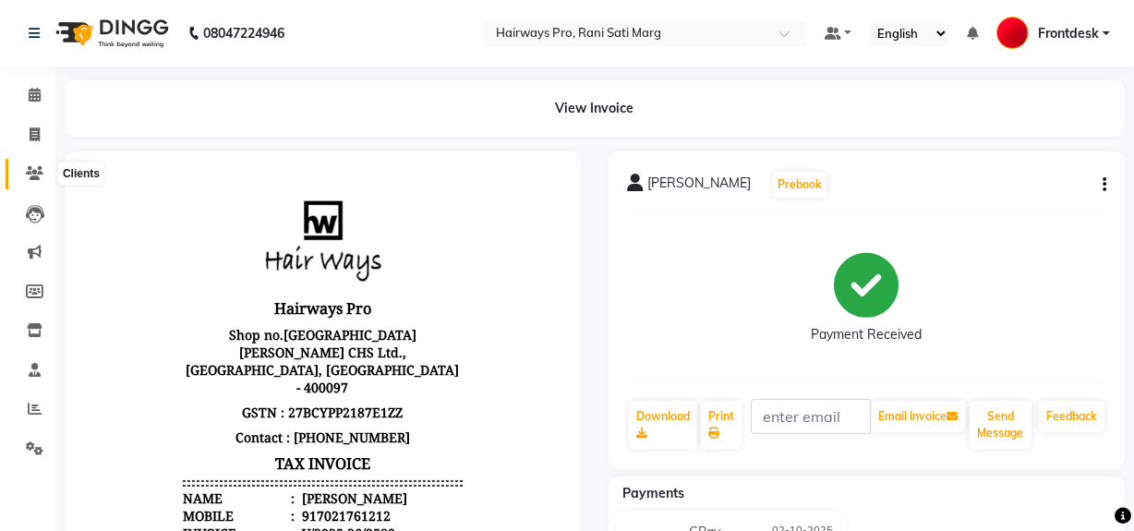
click at [47, 175] on span at bounding box center [34, 173] width 32 height 21
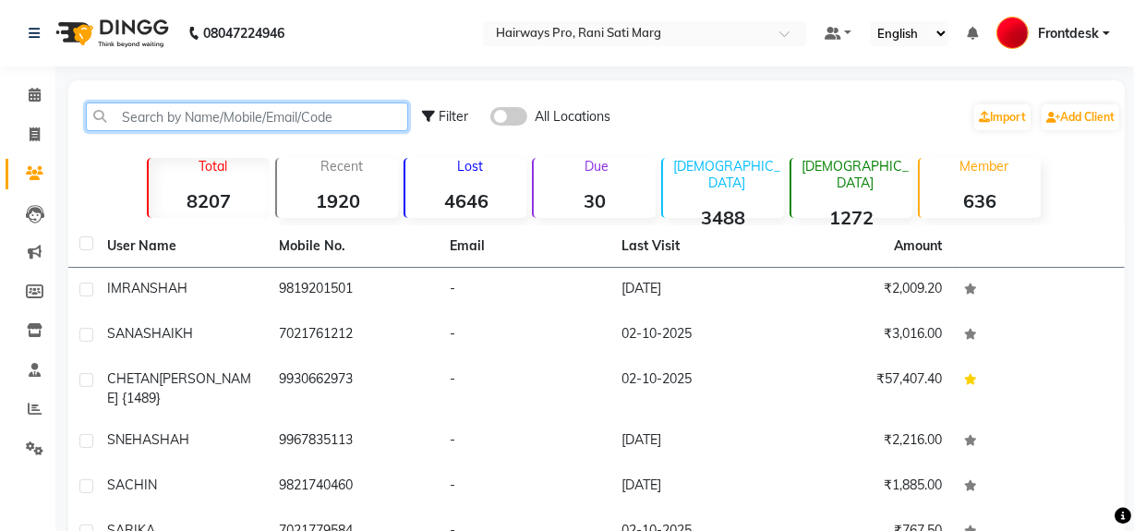
click at [161, 122] on input "text" at bounding box center [247, 116] width 322 height 29
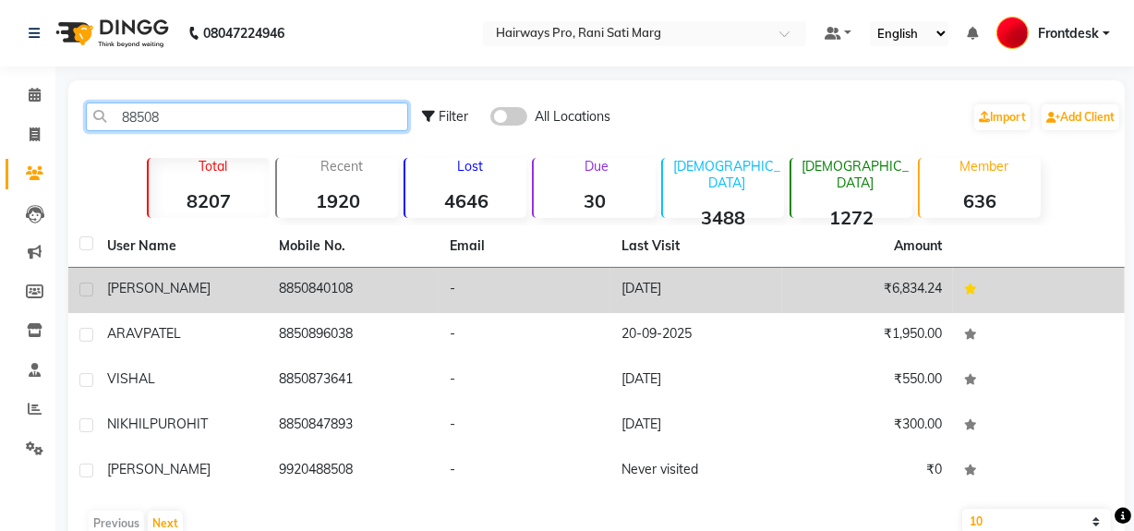
type input "88508"
drag, startPoint x: 299, startPoint y: 286, endPoint x: 322, endPoint y: 288, distance: 23.2
click at [300, 287] on td "8850840108" at bounding box center [354, 290] width 172 height 45
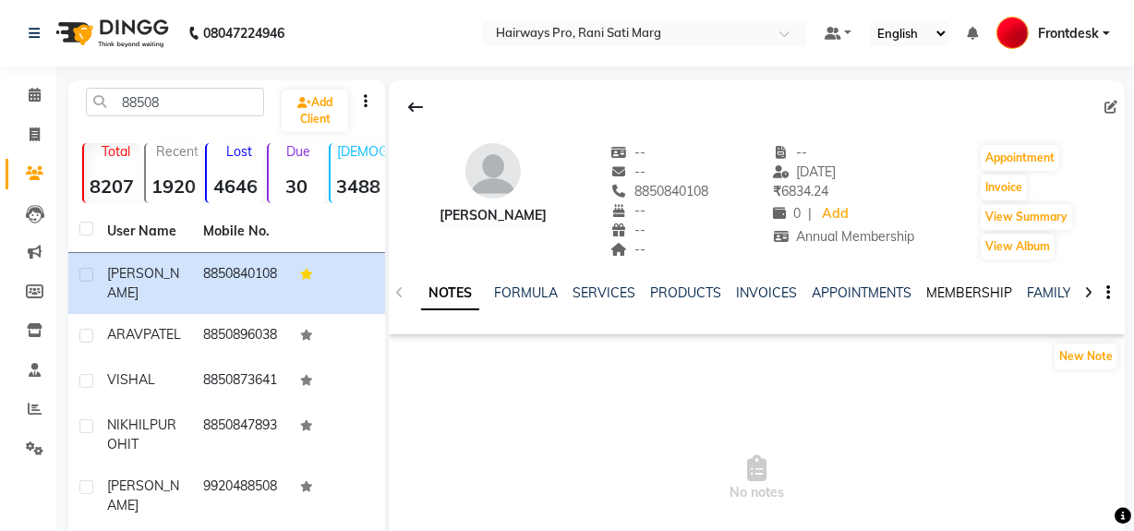
click at [931, 286] on link "MEMBERSHIP" at bounding box center [969, 292] width 86 height 17
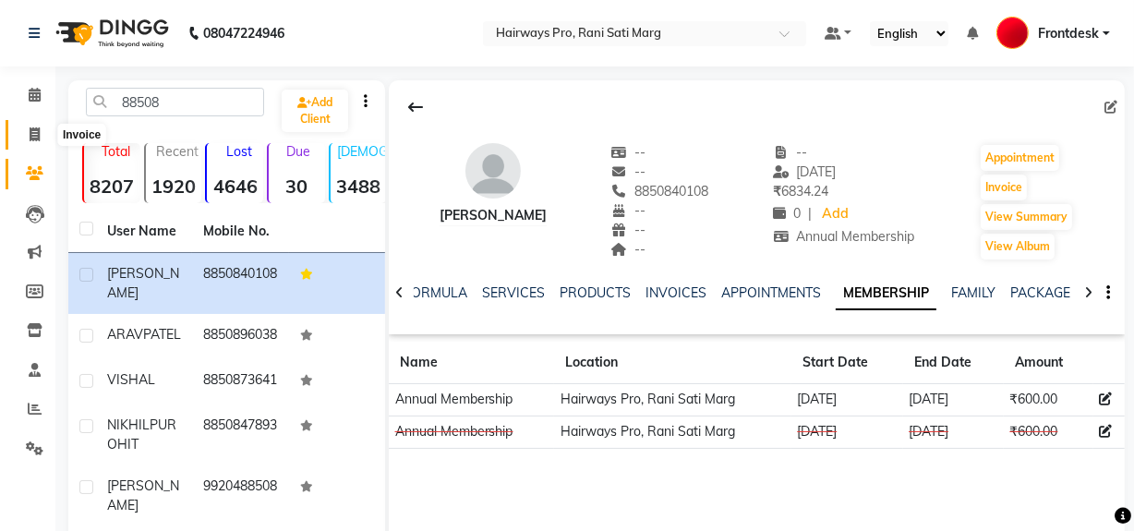
click at [32, 139] on icon at bounding box center [35, 134] width 10 height 14
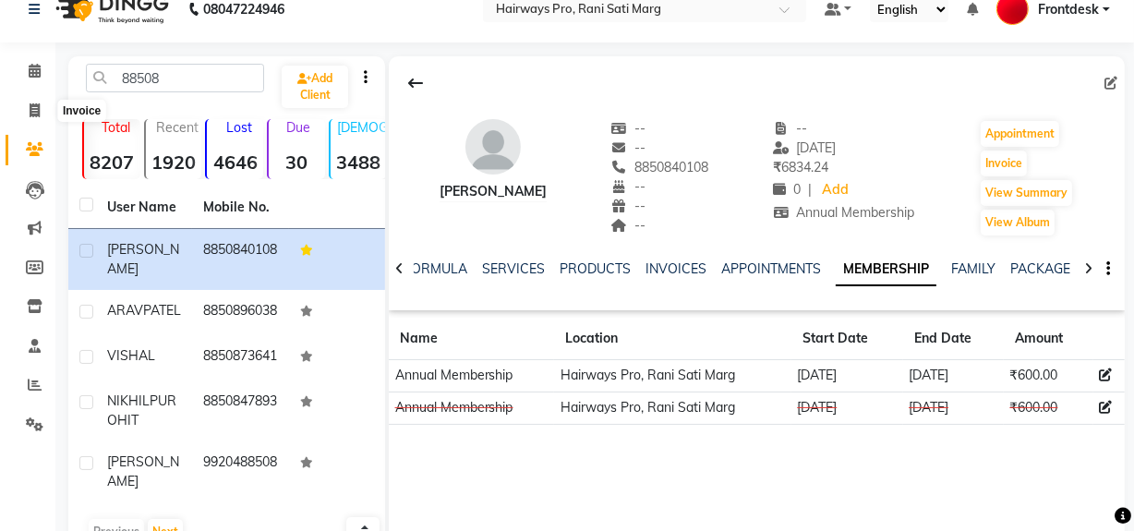
select select "787"
select select "service"
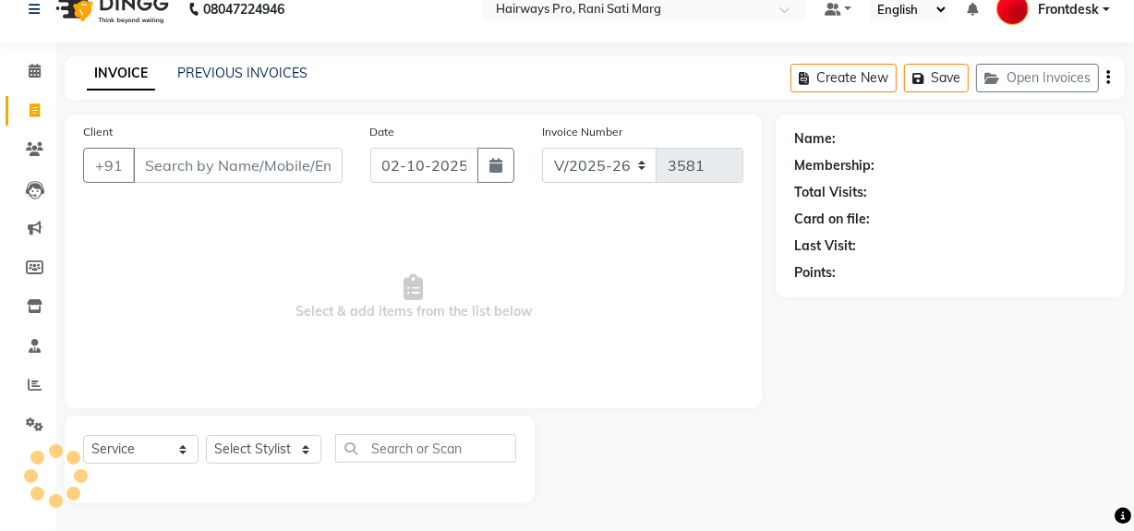
click at [198, 161] on input "Client" at bounding box center [238, 165] width 210 height 35
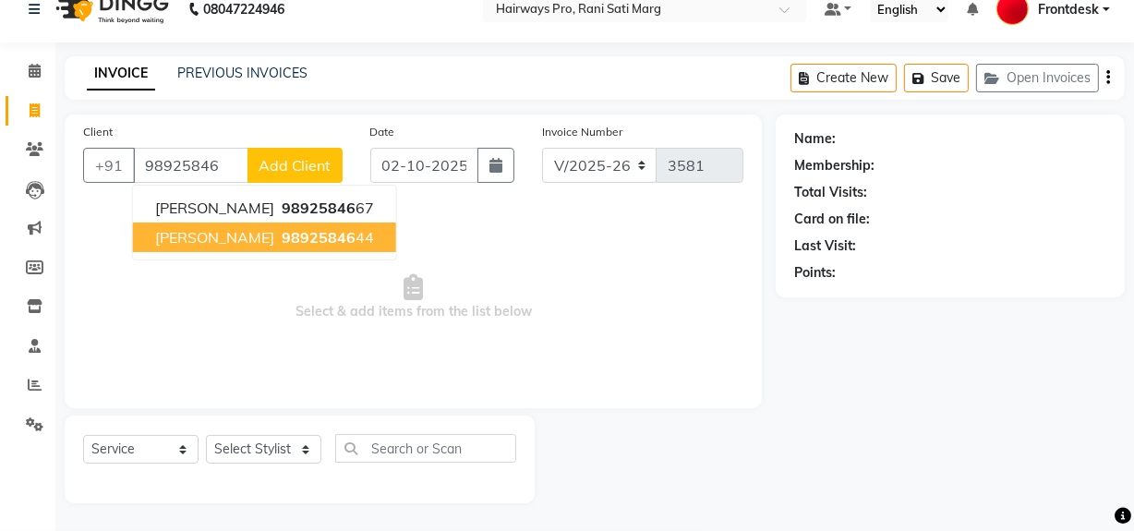
click at [258, 245] on span "RAKESH SHAH" at bounding box center [214, 237] width 119 height 18
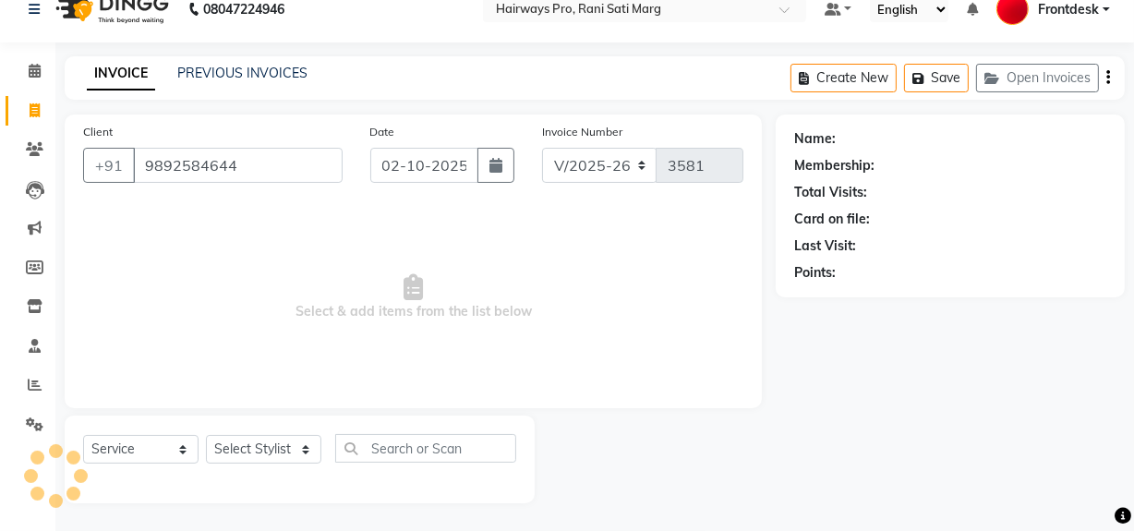
type input "9892584644"
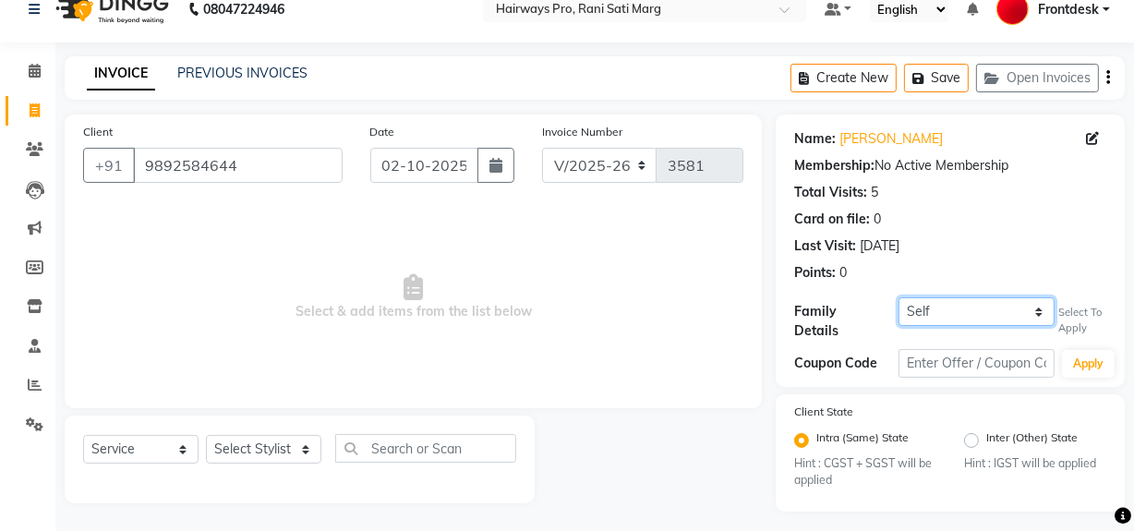
click at [997, 303] on select "Self AMIT GALA" at bounding box center [976, 311] width 156 height 29
select select "3773873"
click at [898, 297] on select "Self AMIT GALA" at bounding box center [976, 311] width 156 height 29
select select "1: Object"
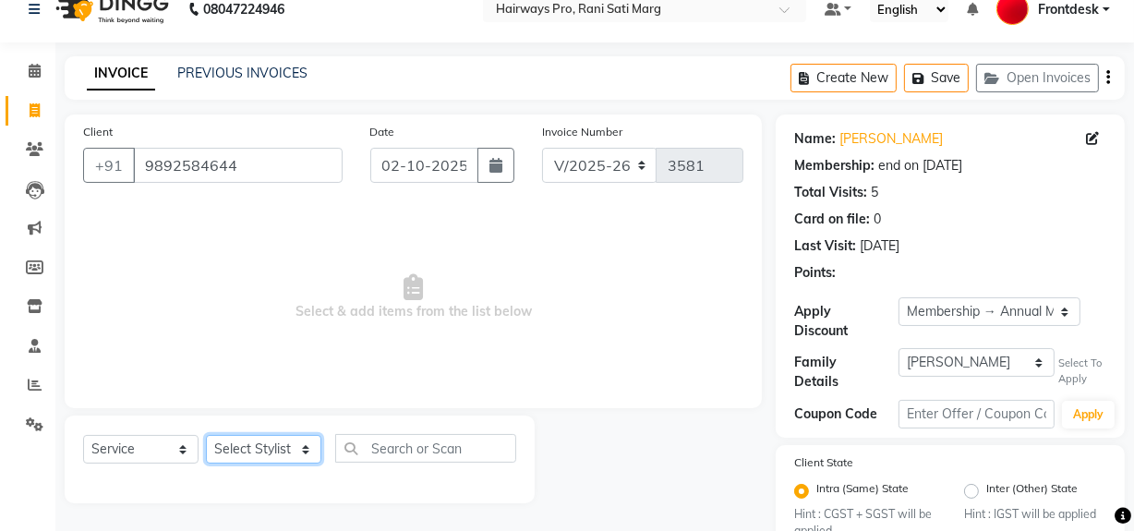
click at [284, 443] on select "Select Stylist ABID DANISH Faiz [PERSON_NAME] Frontdesk INTEZAR [PERSON_NAME] […" at bounding box center [263, 449] width 115 height 29
select select "13192"
click at [206, 435] on select "Select Stylist ABID DANISH Faiz [PERSON_NAME] Frontdesk INTEZAR [PERSON_NAME] […" at bounding box center [263, 449] width 115 height 29
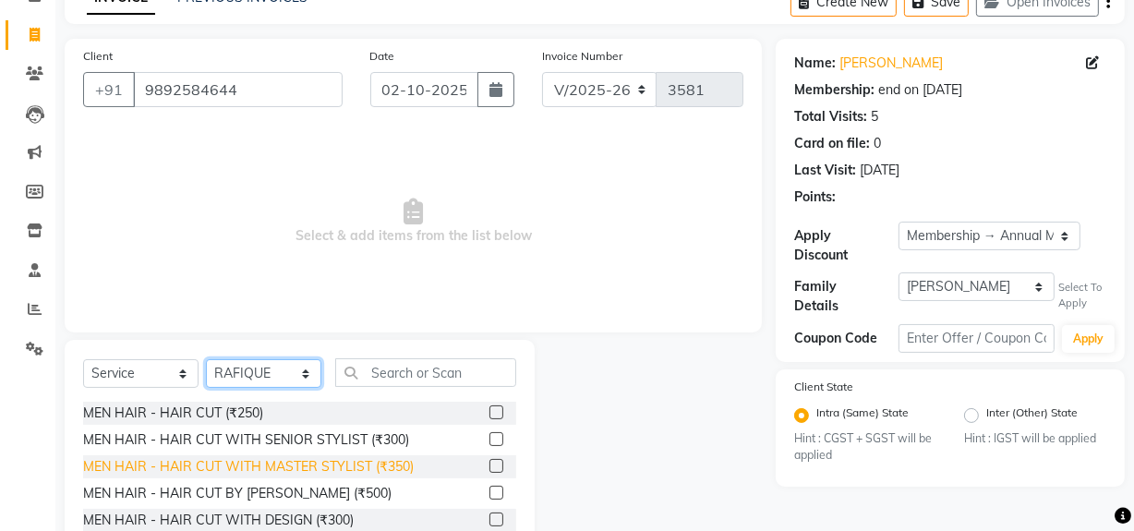
scroll to position [209, 0]
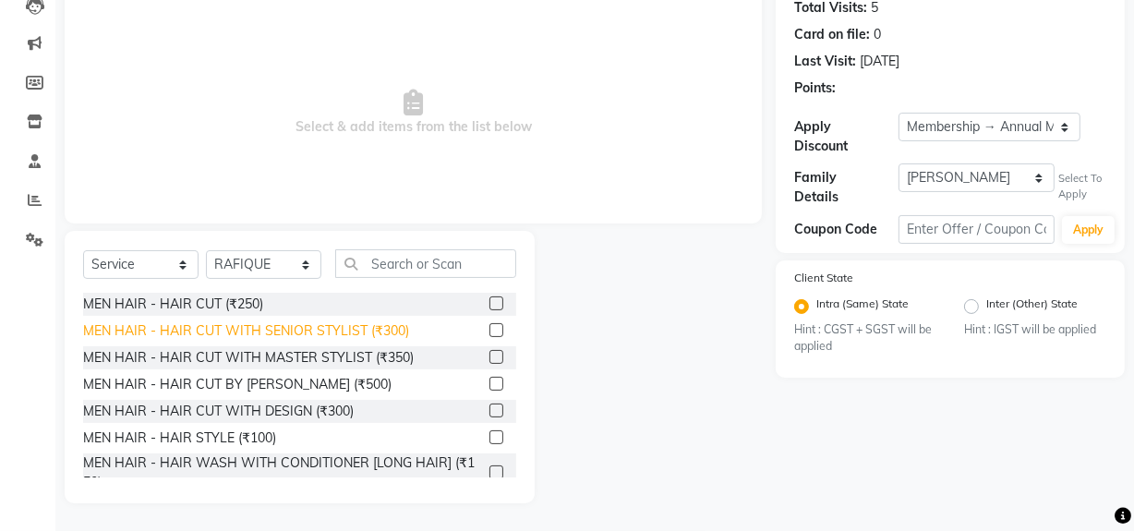
click at [286, 331] on div "MEN HAIR - HAIR CUT WITH SENIOR STYLIST (₹300)" at bounding box center [246, 330] width 326 height 19
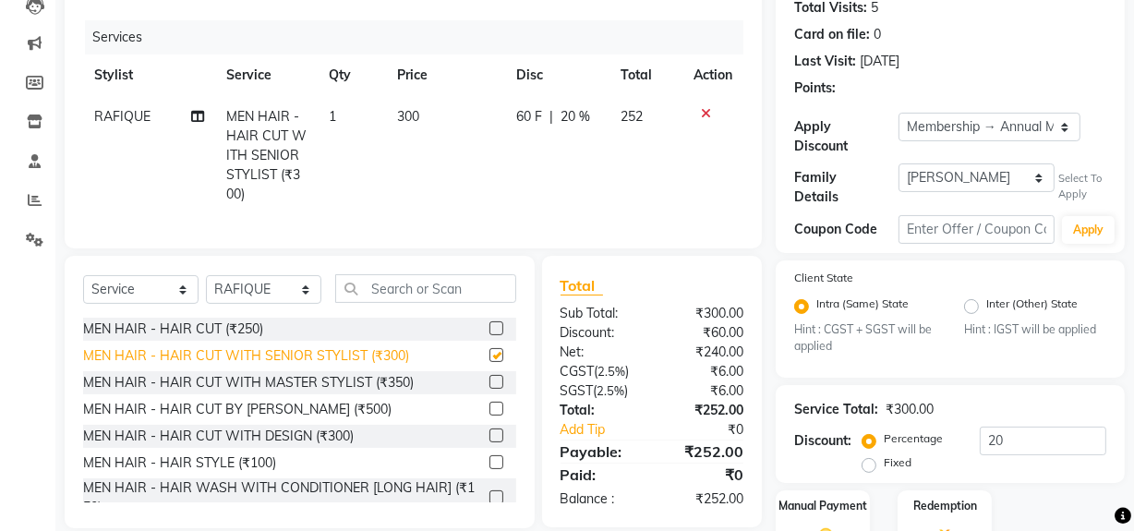
checkbox input "false"
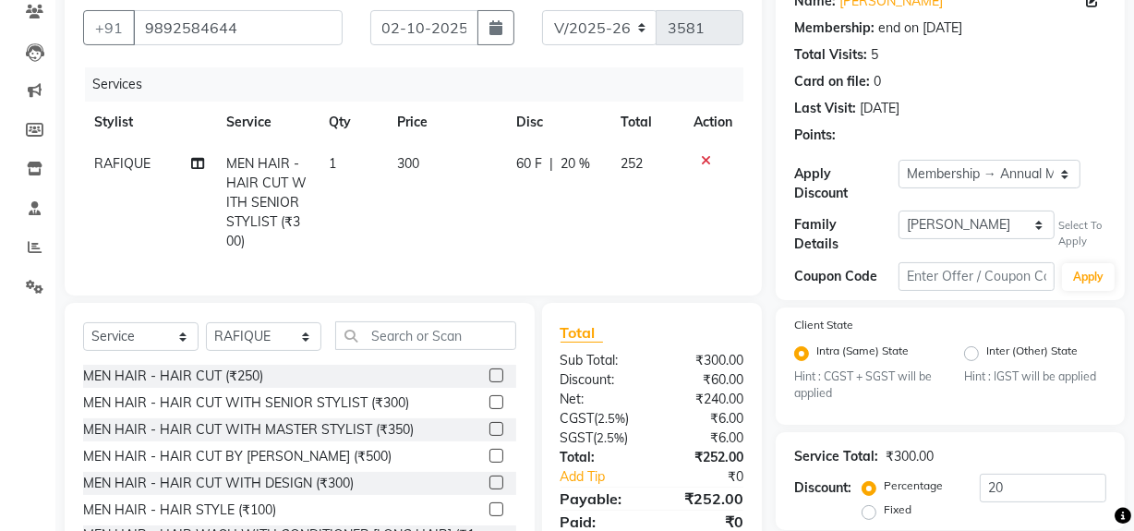
scroll to position [308, 0]
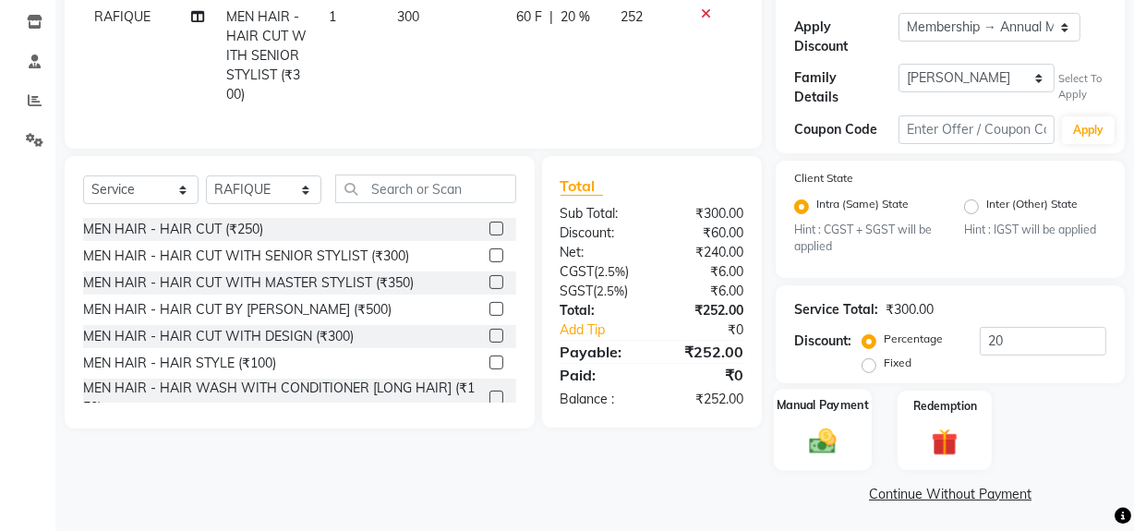
click at [832, 427] on img at bounding box center [822, 441] width 44 height 31
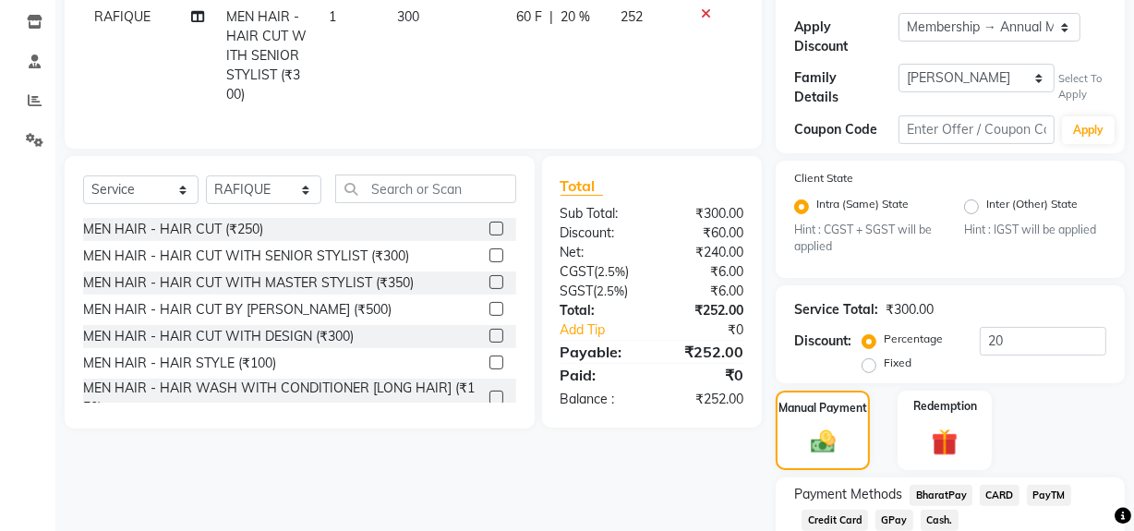
click at [941, 516] on span "Cash." at bounding box center [939, 520] width 38 height 21
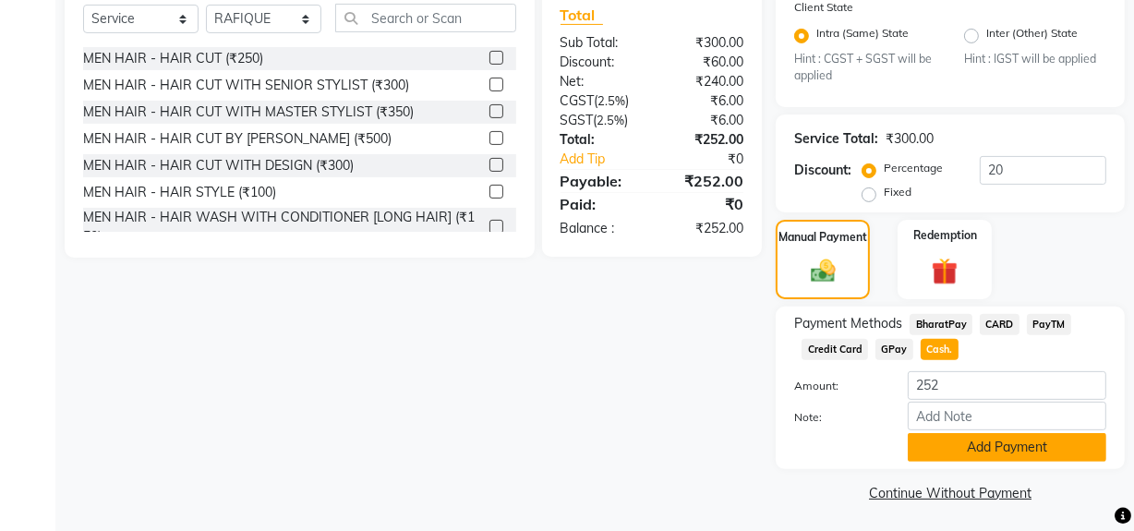
click at [942, 446] on button "Add Payment" at bounding box center [1006, 447] width 198 height 29
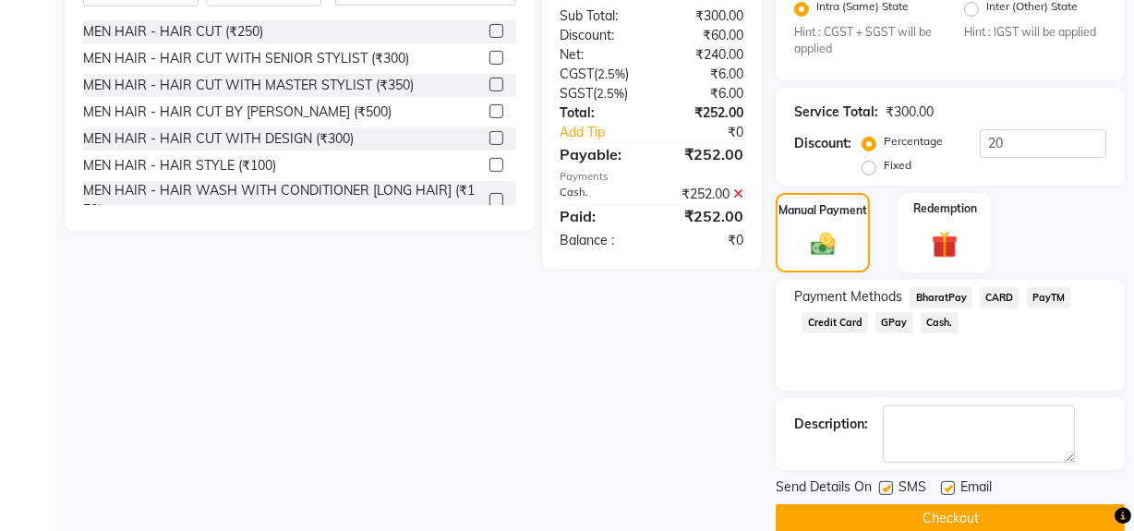
scroll to position [531, 0]
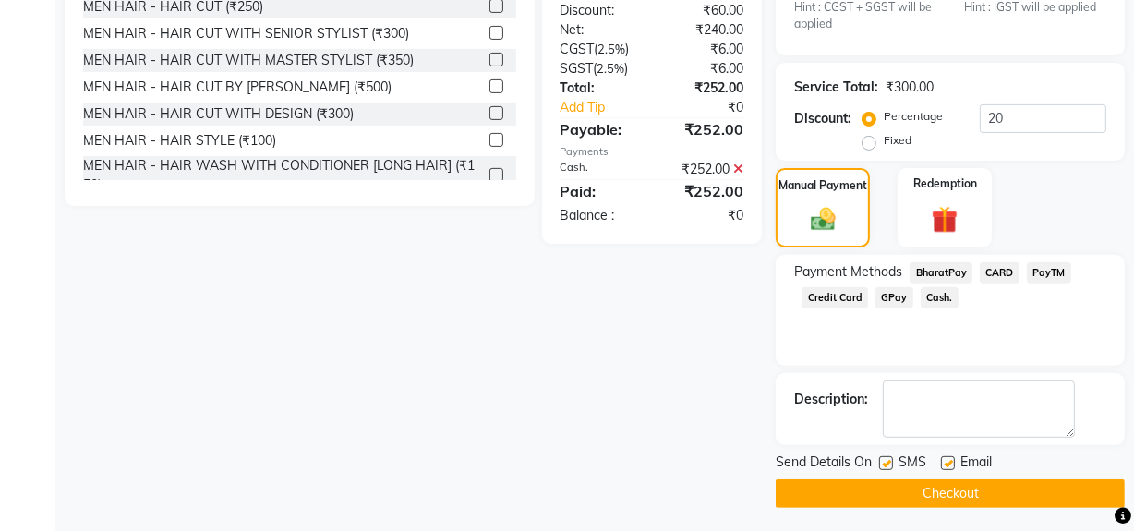
click at [888, 458] on label at bounding box center [886, 463] width 14 height 14
click at [888, 458] on input "checkbox" at bounding box center [885, 464] width 12 height 12
checkbox input "false"
click at [893, 490] on button "Checkout" at bounding box center [949, 493] width 349 height 29
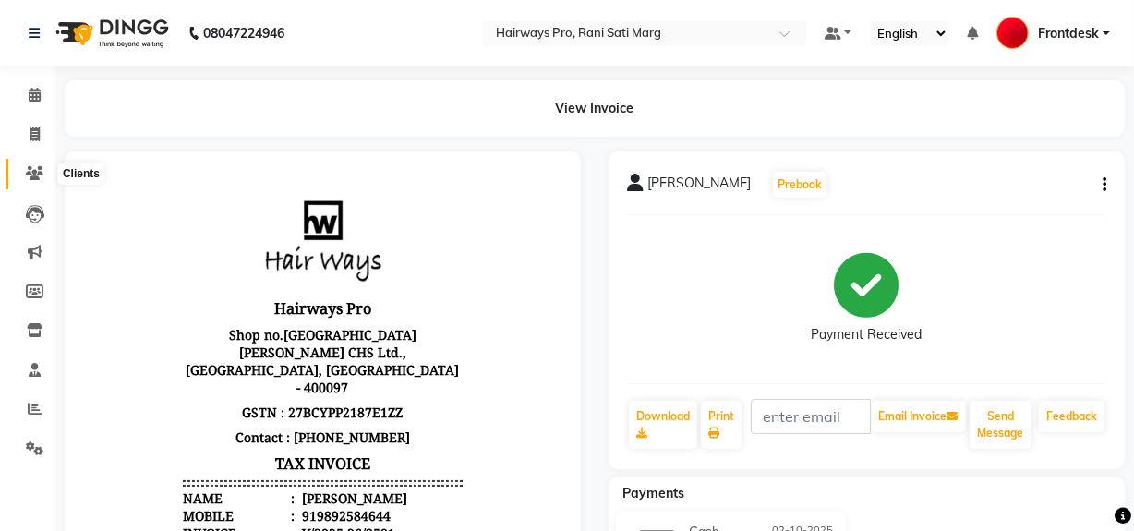
click at [34, 174] on icon at bounding box center [35, 173] width 18 height 14
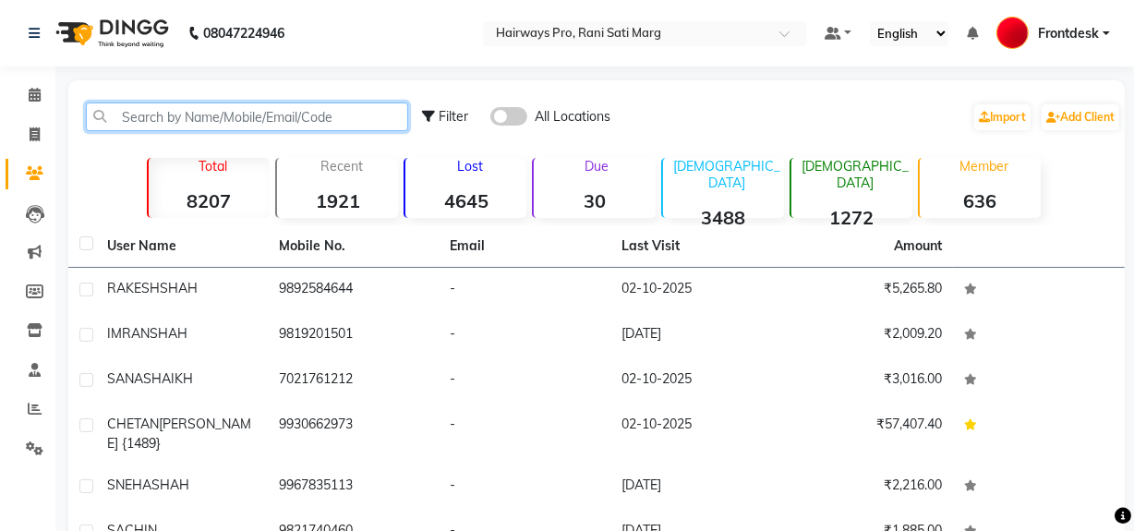
click at [240, 116] on input "text" at bounding box center [247, 116] width 322 height 29
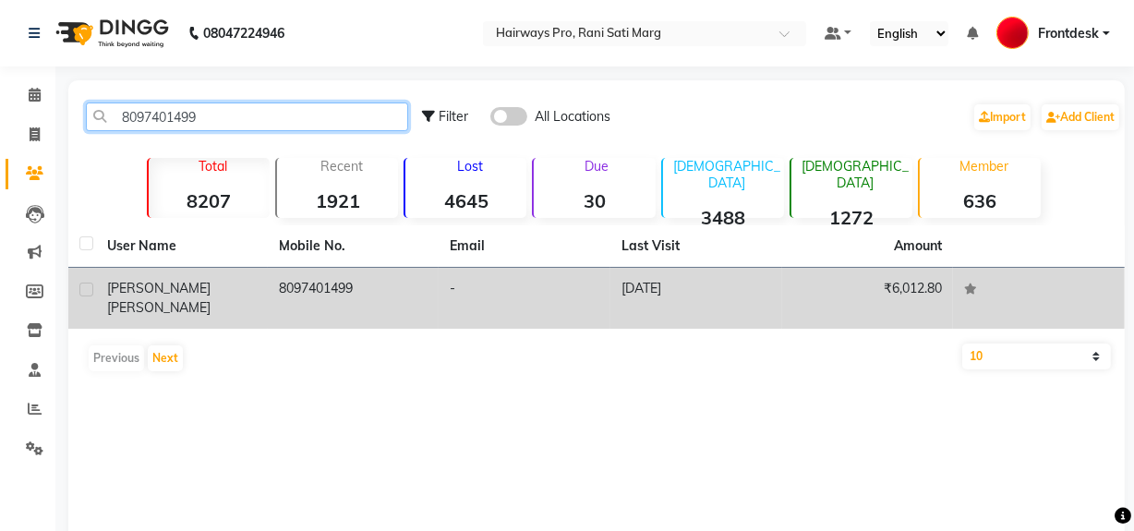
type input "8097401499"
click at [248, 286] on div "BHAVIN PRAJAPATI" at bounding box center [182, 298] width 150 height 39
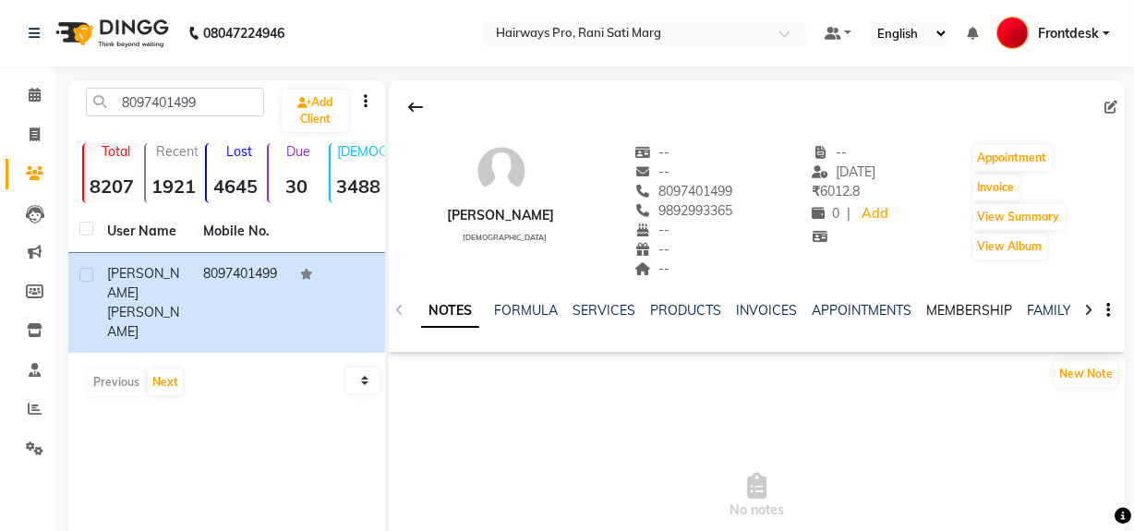
click at [941, 308] on link "MEMBERSHIP" at bounding box center [969, 310] width 86 height 17
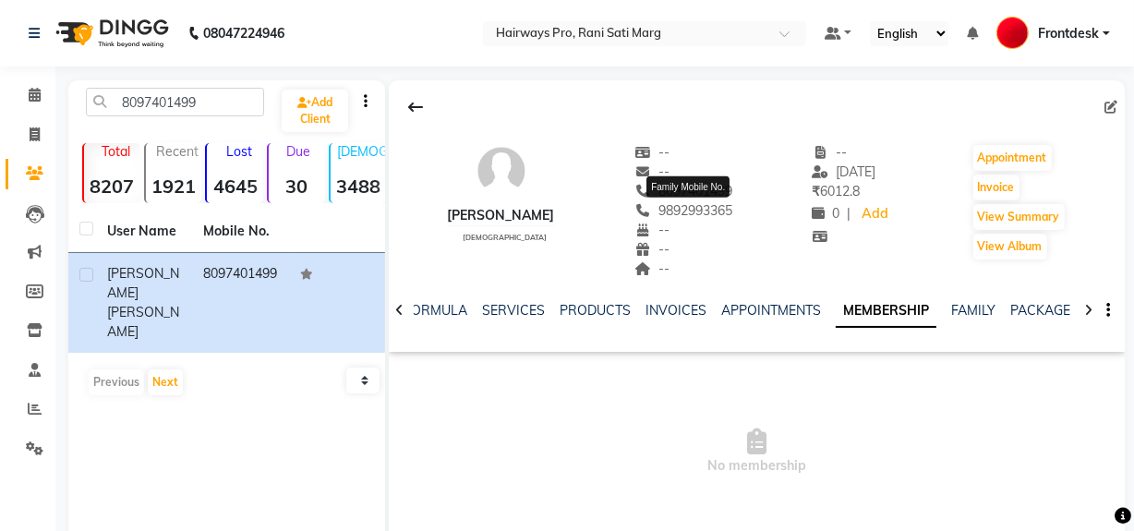
click at [693, 214] on span "9892993365" at bounding box center [683, 210] width 98 height 17
click at [1012, 186] on button "Invoice" at bounding box center [996, 187] width 46 height 26
select select "787"
select select "service"
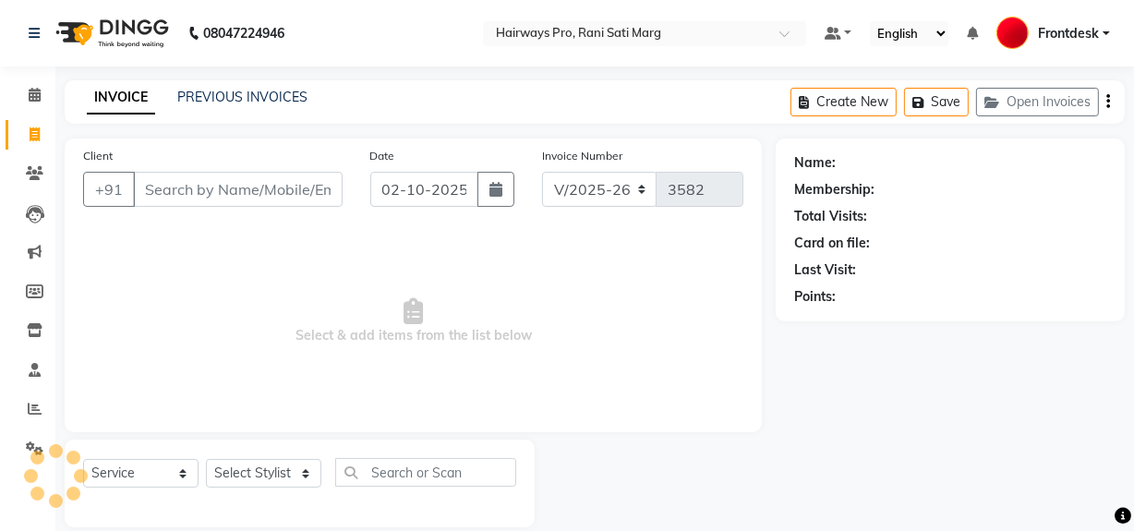
scroll to position [24, 0]
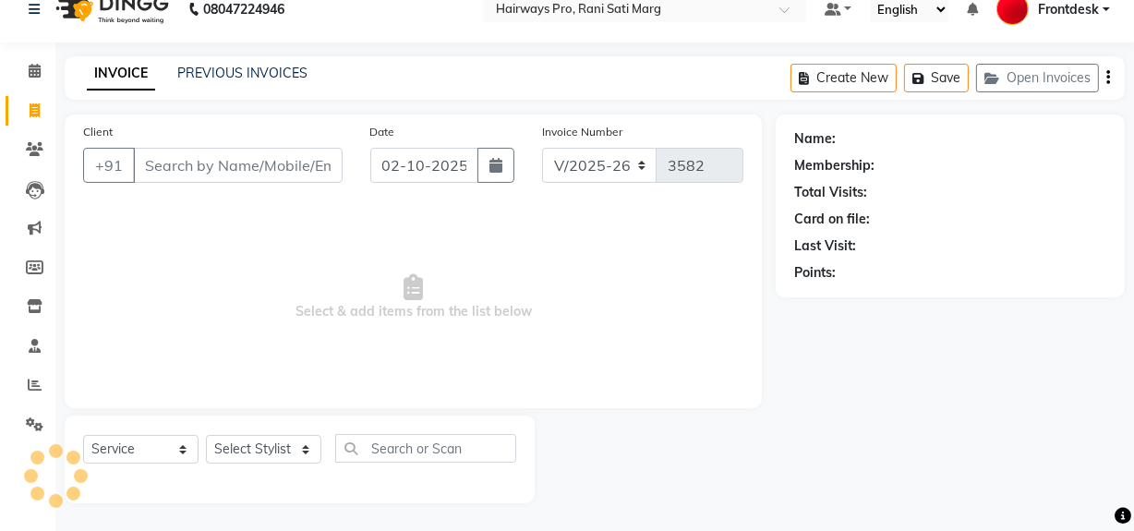
type input "8097401499"
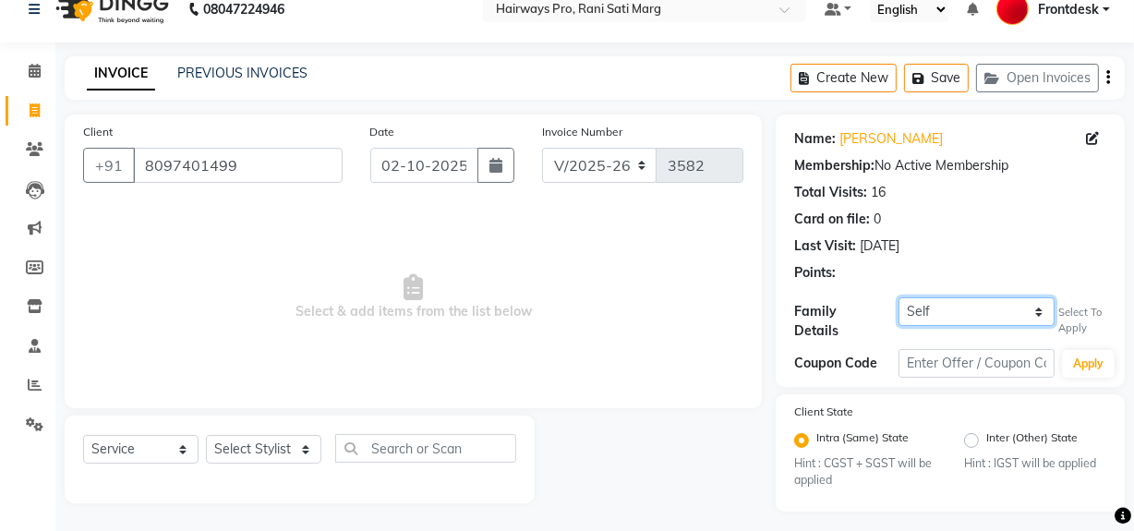
click at [954, 305] on select "Self MILAN PRAJAPATI {1316}" at bounding box center [976, 311] width 156 height 29
select select "1242144"
click at [898, 297] on select "Self MILAN PRAJAPATI {1316}" at bounding box center [976, 311] width 156 height 29
select select "1: Object"
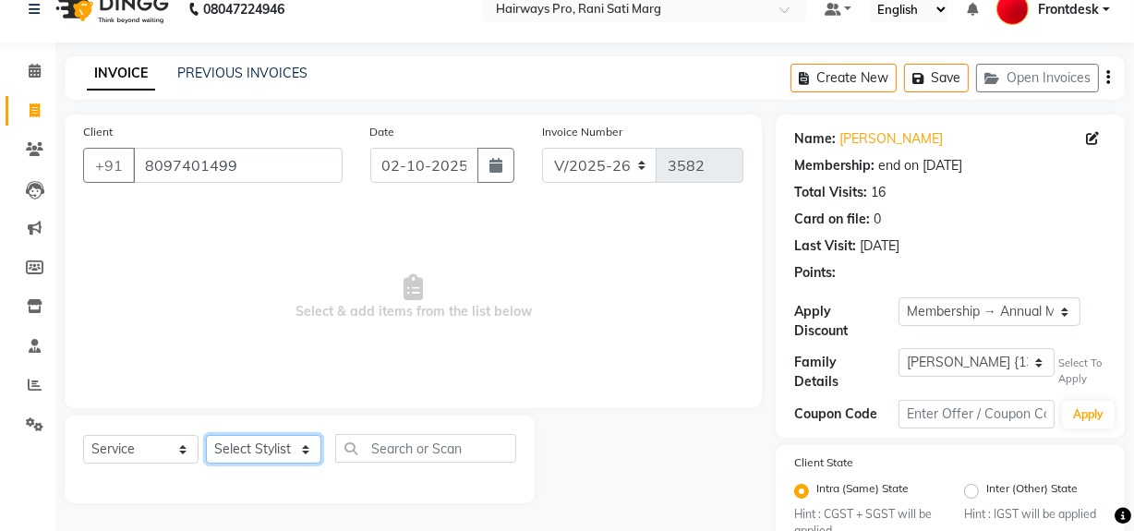
drag, startPoint x: 276, startPoint y: 449, endPoint x: 267, endPoint y: 436, distance: 15.9
click at [275, 447] on select "Select Stylist ABID DANISH Faiz [PERSON_NAME] Frontdesk INTEZAR [PERSON_NAME] […" at bounding box center [263, 449] width 115 height 29
select select "13188"
click at [206, 435] on select "Select Stylist ABID DANISH Faiz [PERSON_NAME] Frontdesk INTEZAR [PERSON_NAME] […" at bounding box center [263, 449] width 115 height 29
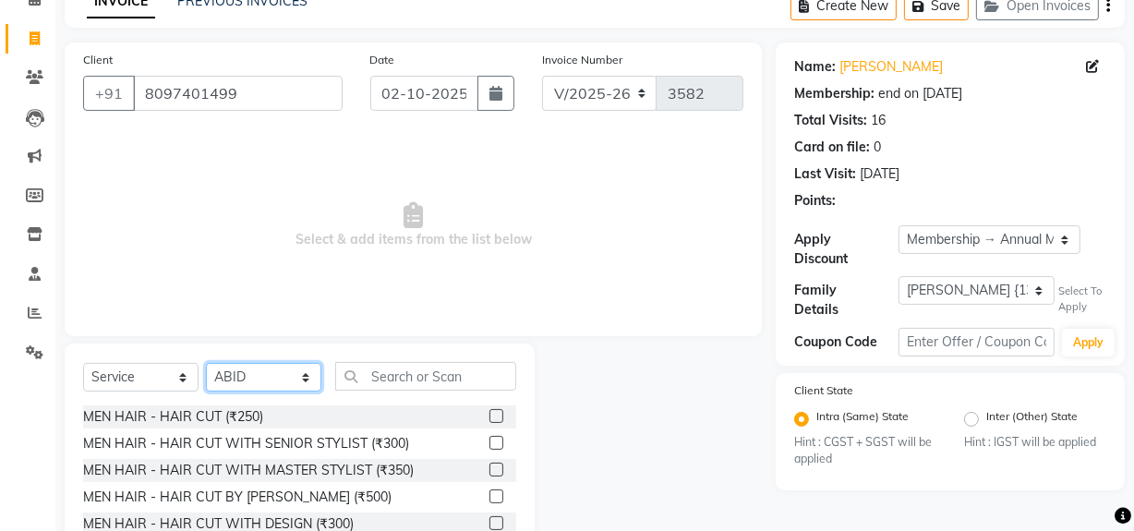
scroll to position [209, 0]
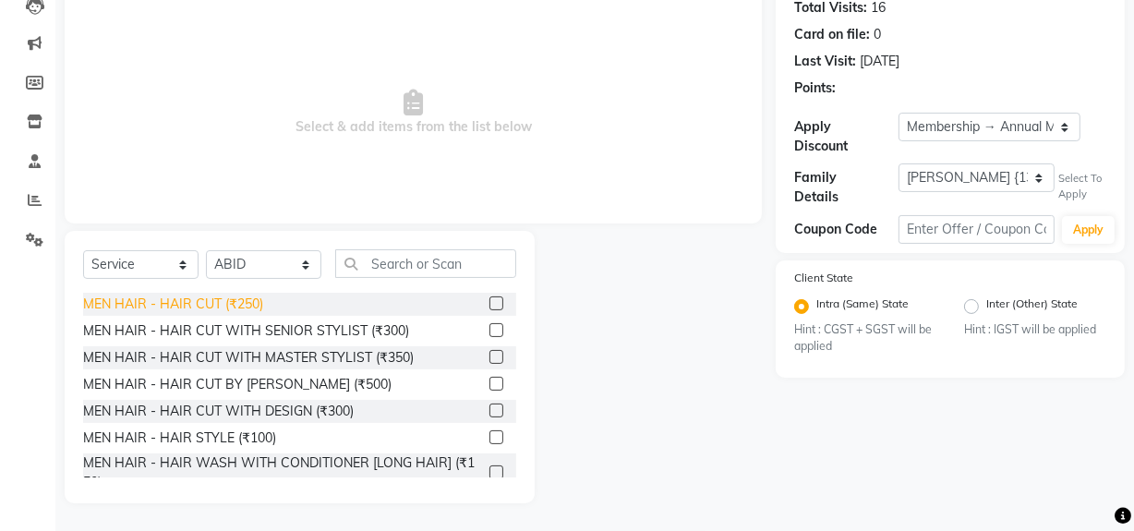
drag, startPoint x: 262, startPoint y: 326, endPoint x: 257, endPoint y: 342, distance: 16.6
click at [259, 330] on div "MEN HAIR - HAIR CUT WITH SENIOR STYLIST (₹300)" at bounding box center [246, 330] width 326 height 19
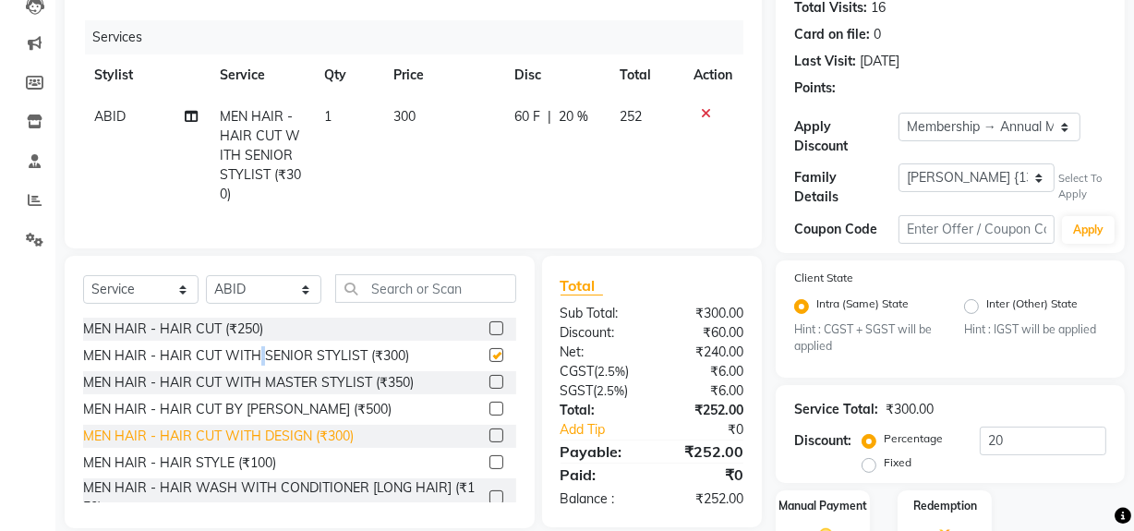
checkbox input "false"
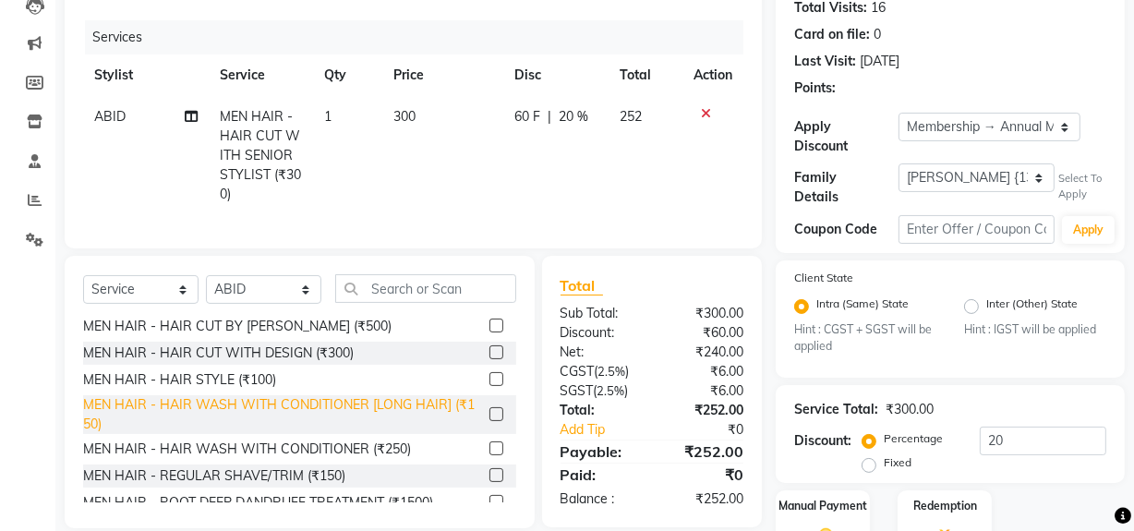
scroll to position [83, 0]
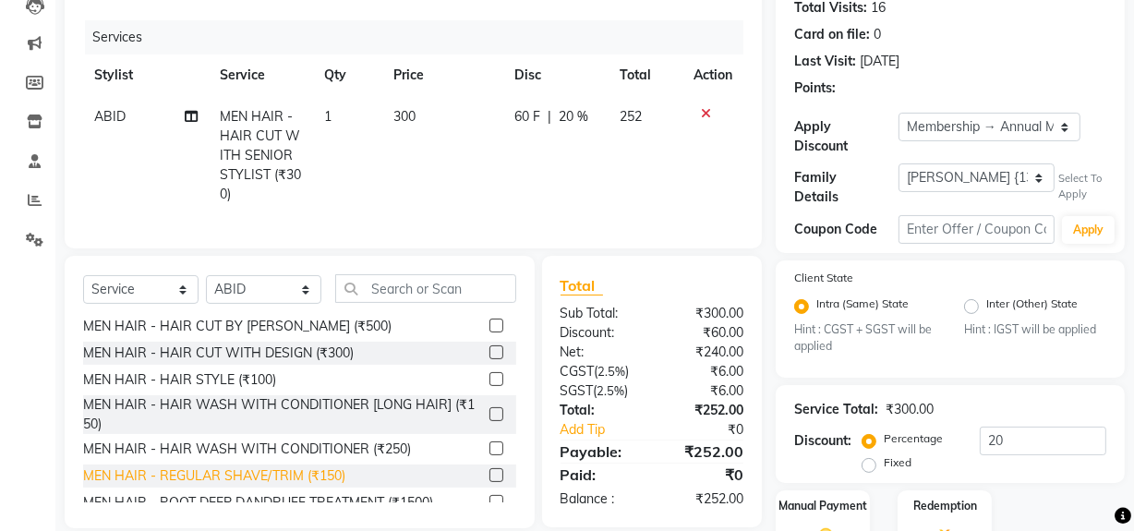
click at [257, 485] on div "MEN HAIR - REGULAR SHAVE/TRIM (₹150)" at bounding box center [214, 475] width 262 height 19
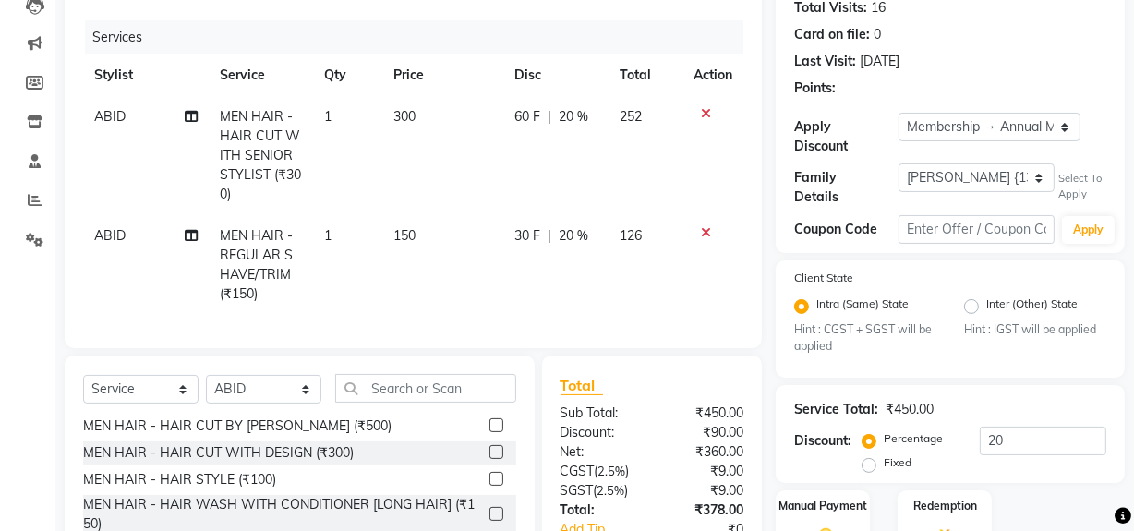
checkbox input "false"
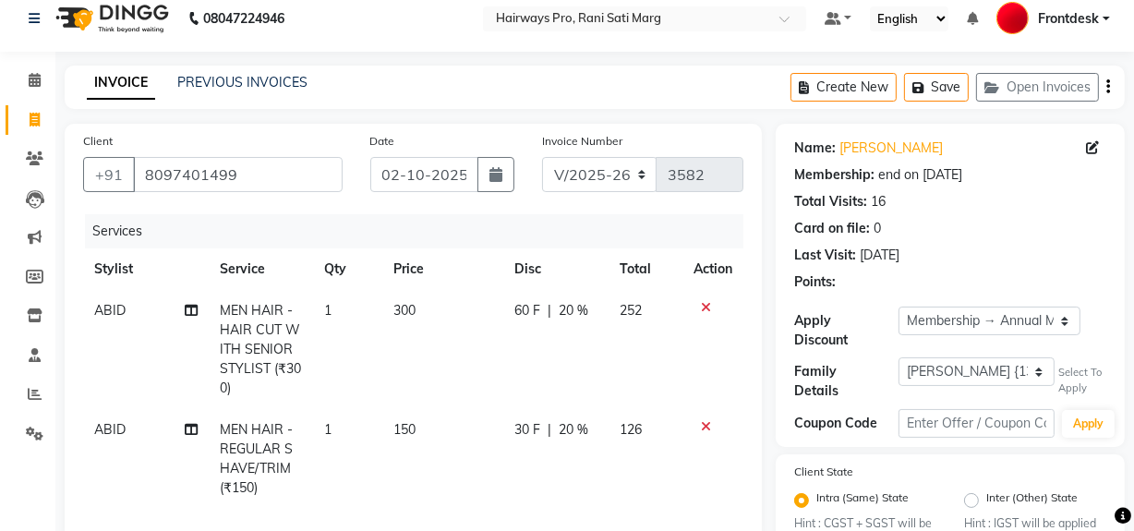
scroll to position [0, 0]
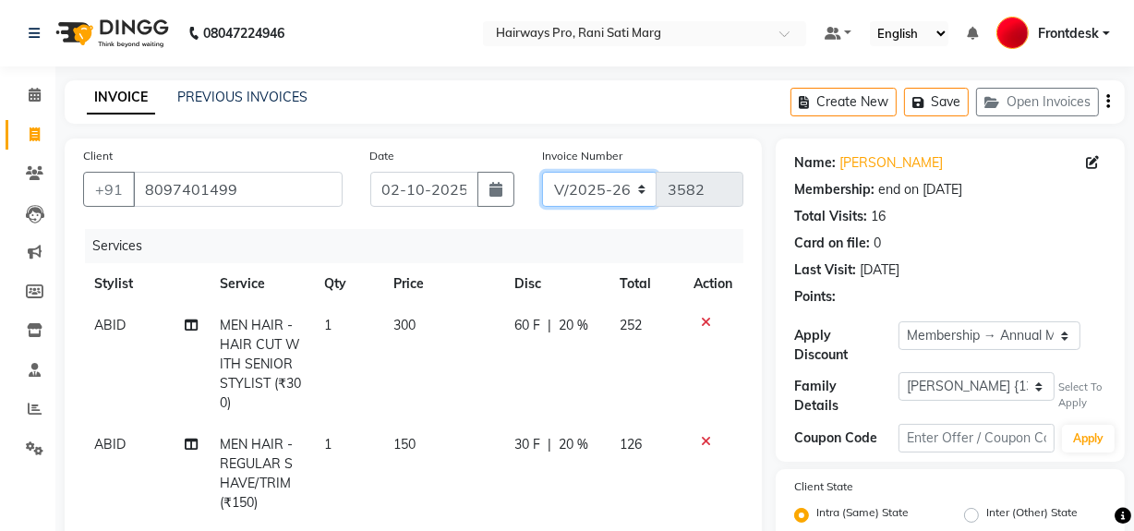
click at [604, 186] on select "INV/25-26 V/2025-26" at bounding box center [599, 189] width 115 height 35
select select "6960"
click at [542, 172] on select "INV/25-26 V/2025-26" at bounding box center [599, 189] width 115 height 35
type input "5022"
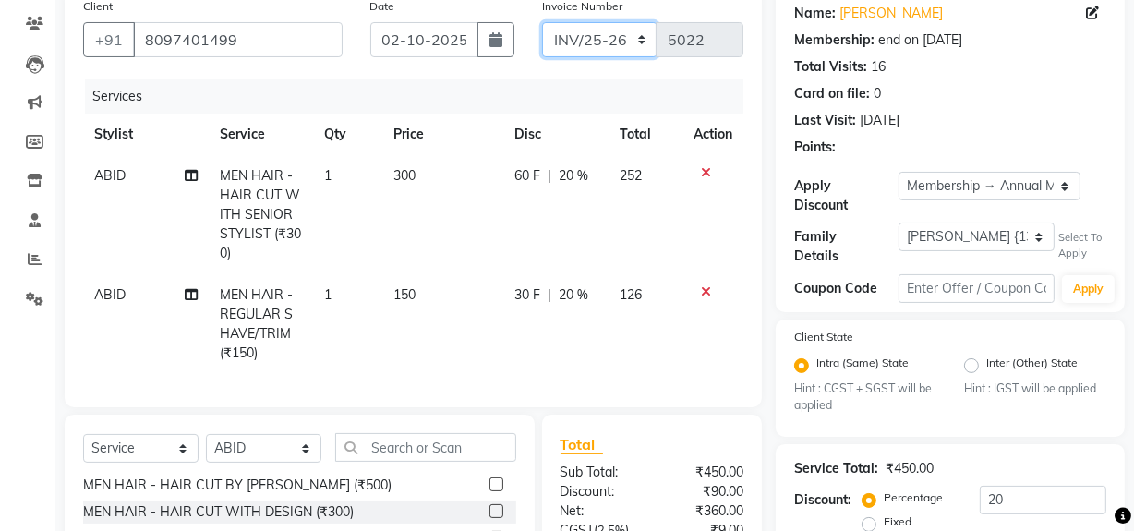
scroll to position [335, 0]
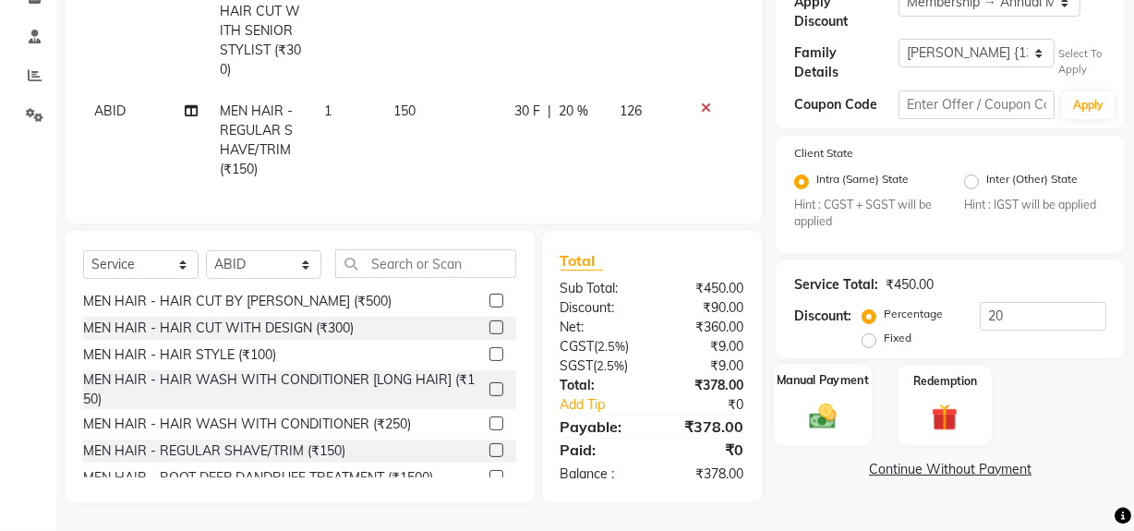
click at [829, 392] on div "Manual Payment" at bounding box center [823, 406] width 98 height 82
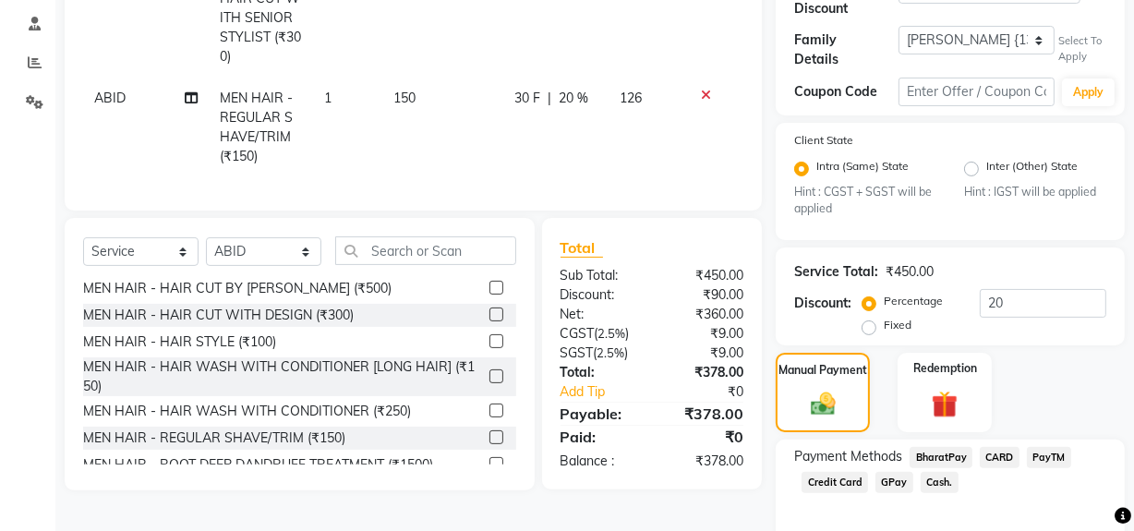
scroll to position [419, 0]
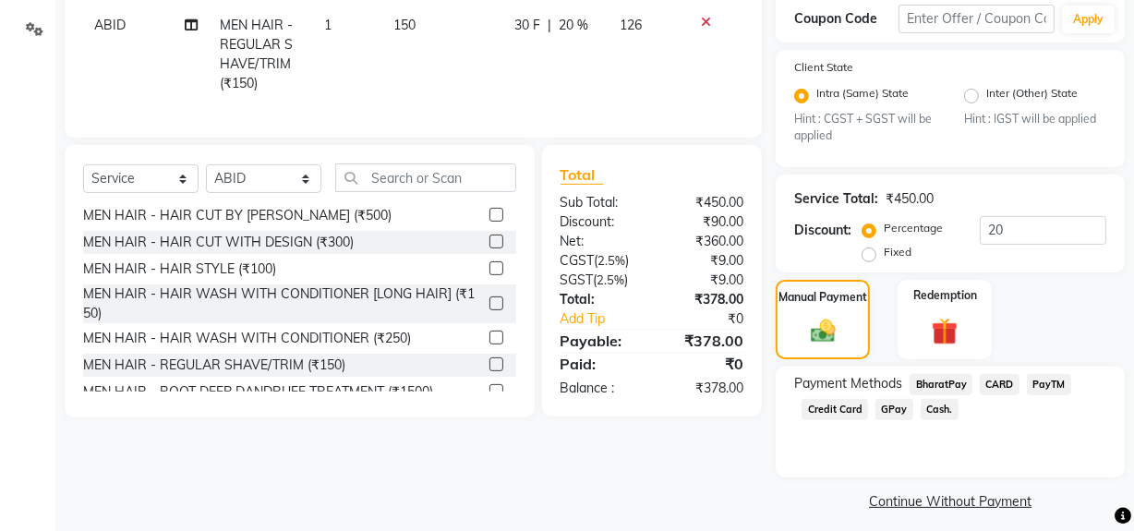
click at [940, 400] on span "Cash." at bounding box center [939, 409] width 38 height 21
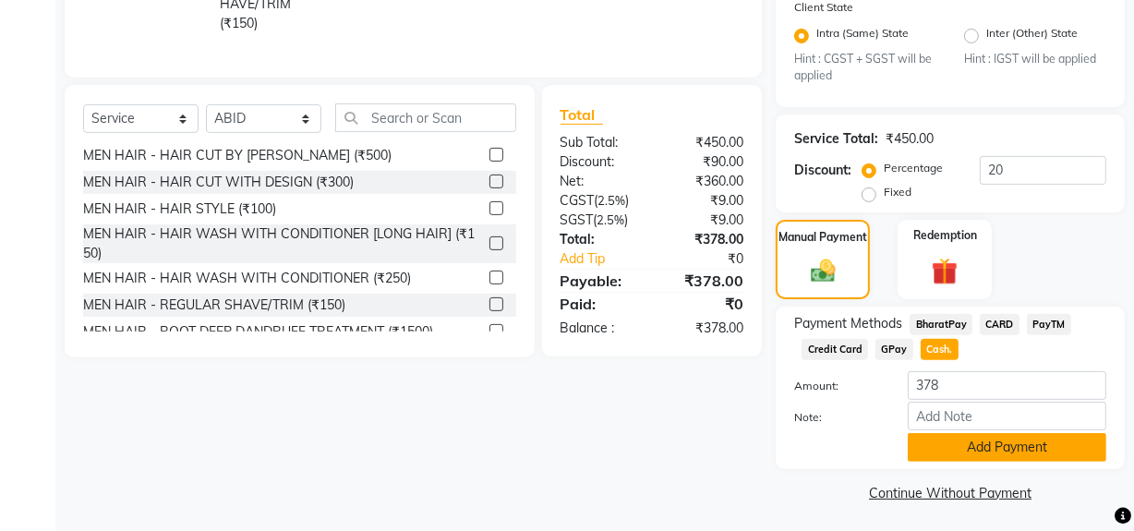
click at [945, 433] on button "Add Payment" at bounding box center [1006, 447] width 198 height 29
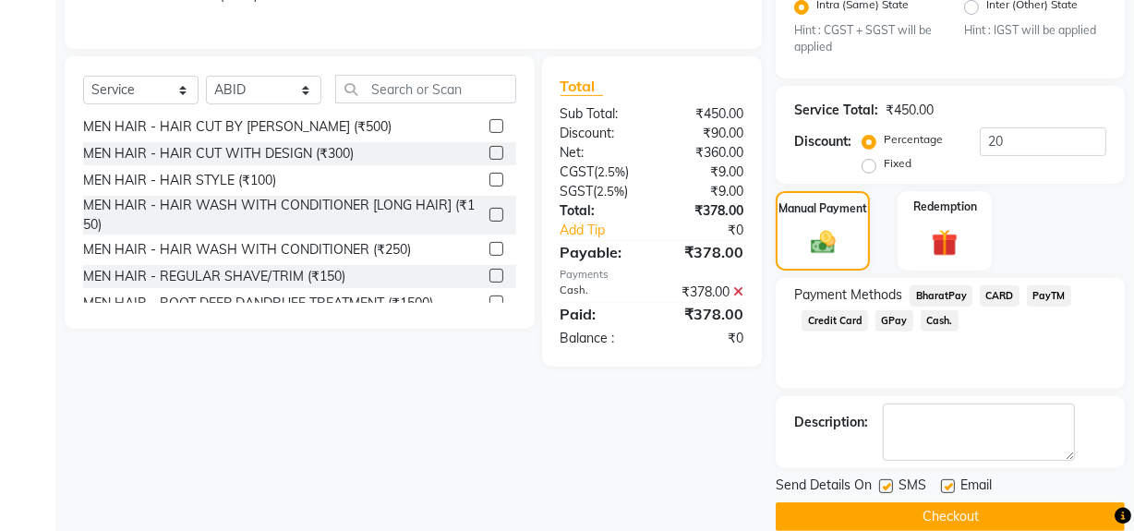
scroll to position [531, 0]
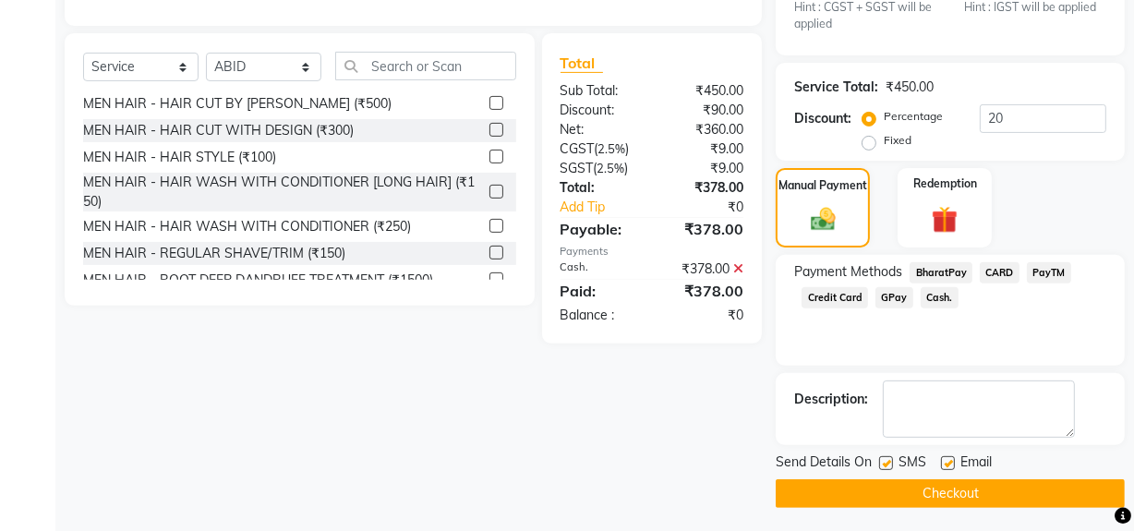
drag, startPoint x: 875, startPoint y: 486, endPoint x: 867, endPoint y: 480, distance: 10.0
click at [875, 483] on button "Checkout" at bounding box center [949, 493] width 349 height 29
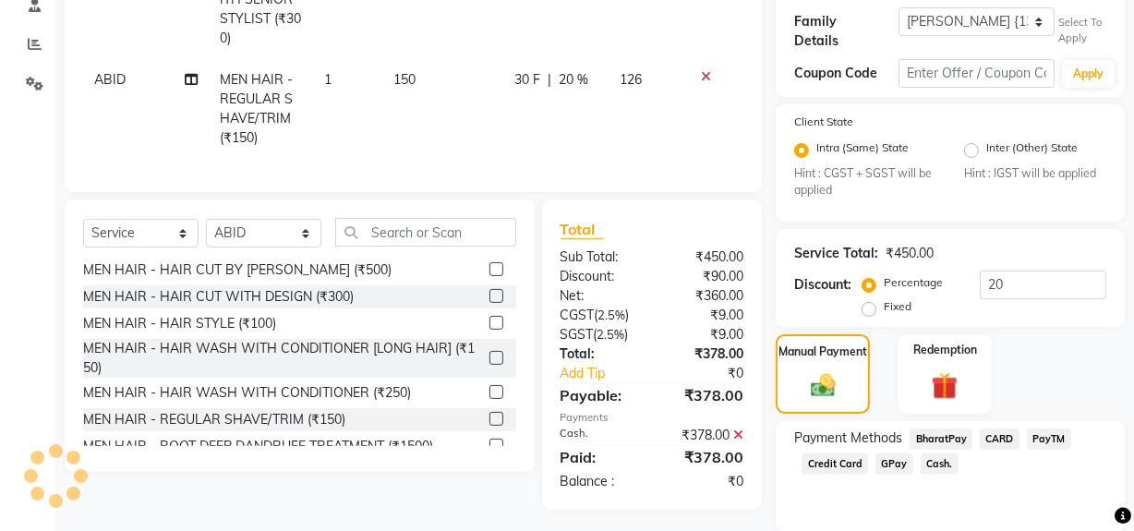
scroll to position [363, 0]
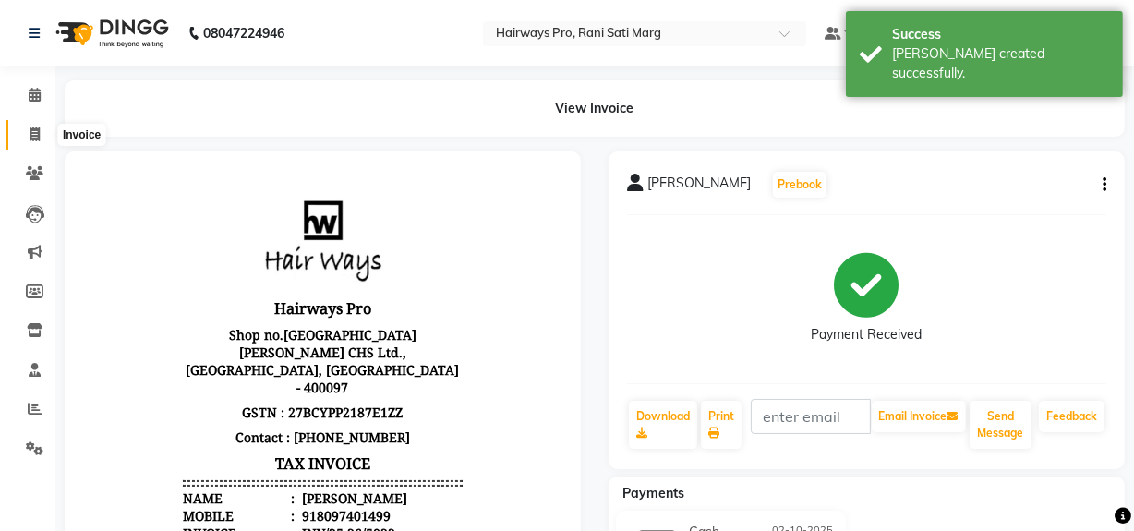
click at [36, 133] on icon at bounding box center [35, 134] width 10 height 14
select select "787"
select select "service"
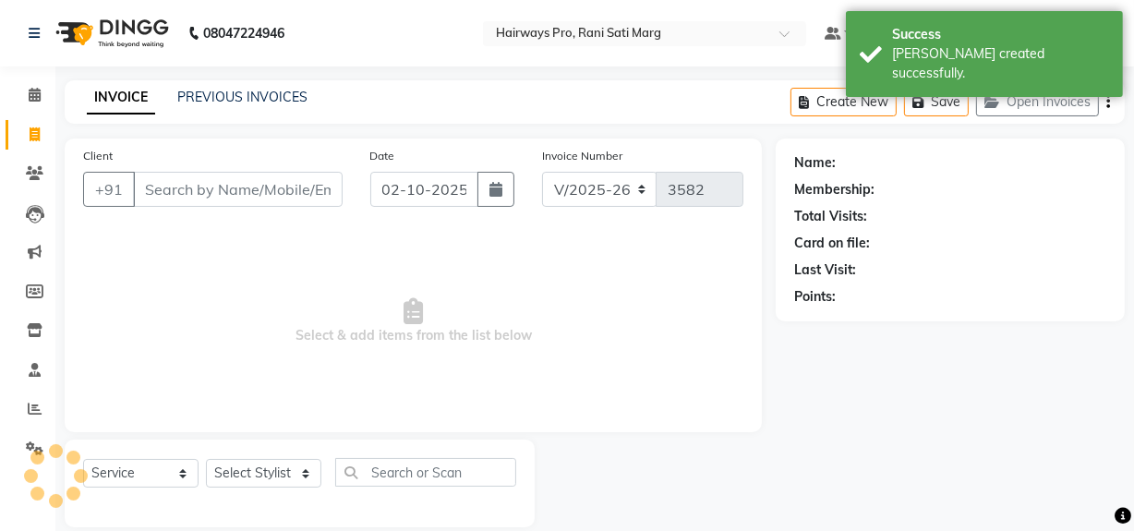
scroll to position [24, 0]
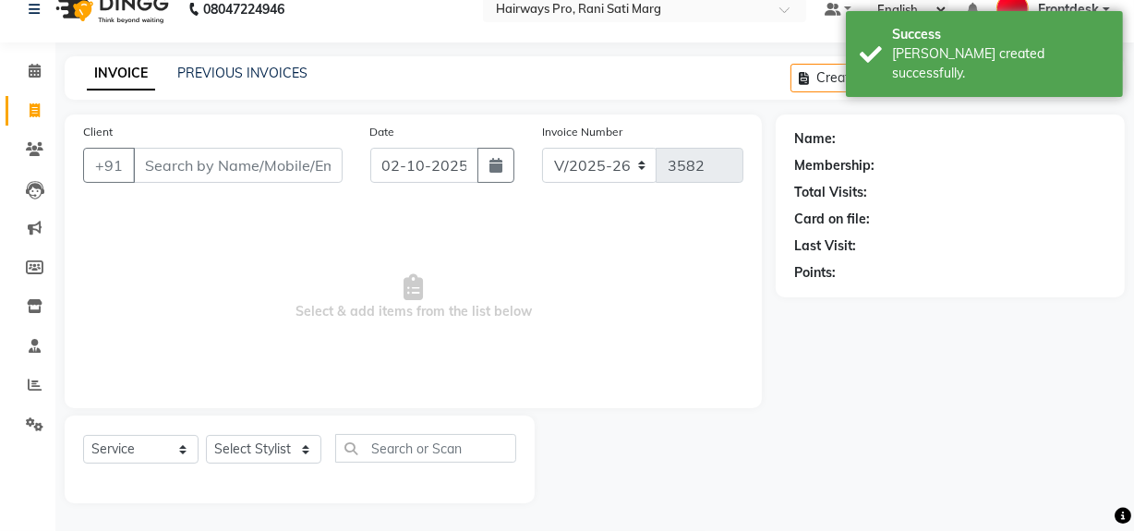
click at [222, 170] on input "Client" at bounding box center [238, 165] width 210 height 35
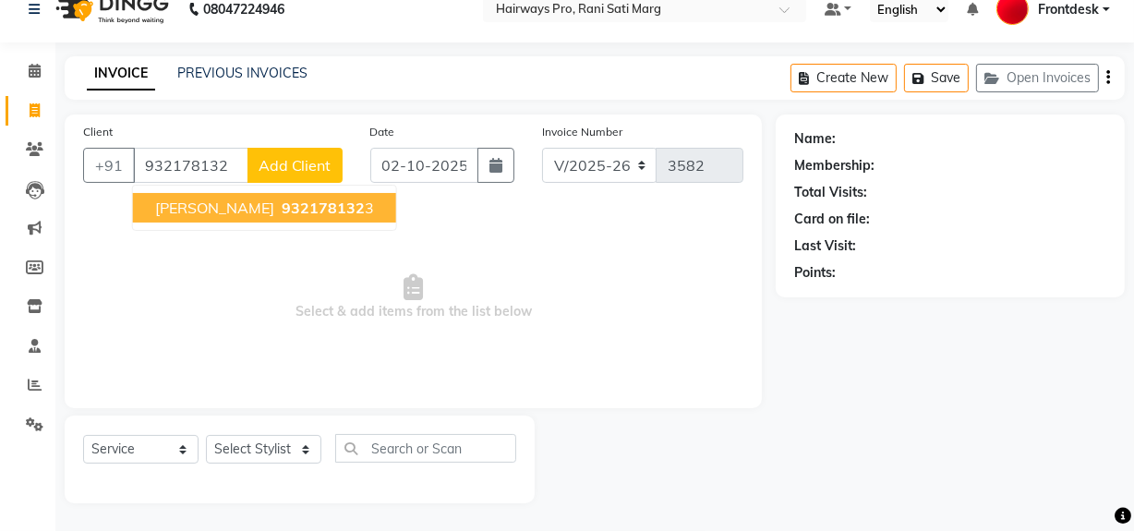
click at [315, 210] on span "932178132" at bounding box center [323, 207] width 83 height 18
type input "9321781323"
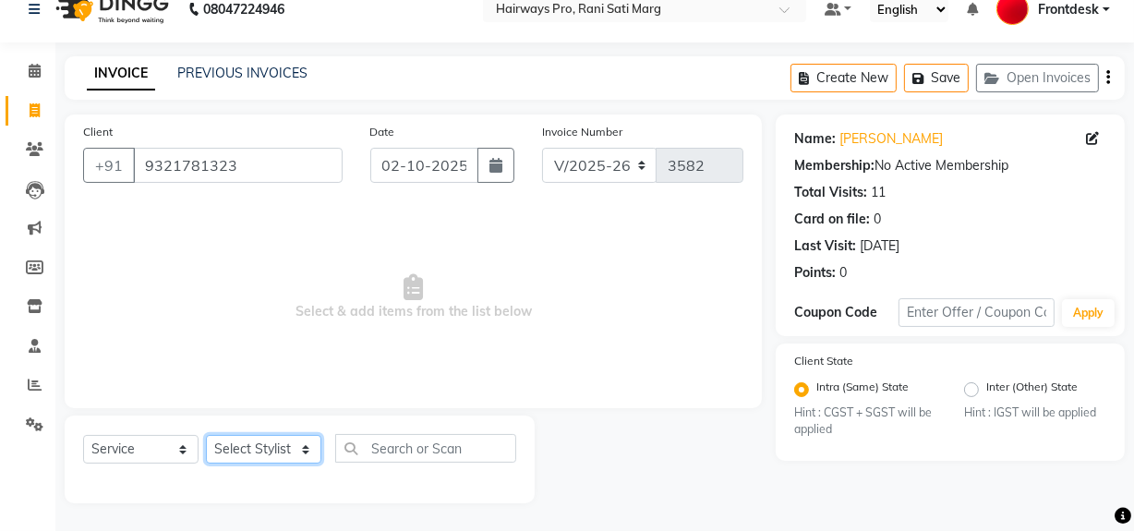
click at [282, 451] on select "Select Stylist ABID DANISH Faiz [PERSON_NAME] Frontdesk INTEZAR [PERSON_NAME] […" at bounding box center [263, 449] width 115 height 29
select select "45602"
click at [206, 435] on select "Select Stylist ABID DANISH Faiz [PERSON_NAME] Frontdesk INTEZAR [PERSON_NAME] […" at bounding box center [263, 449] width 115 height 29
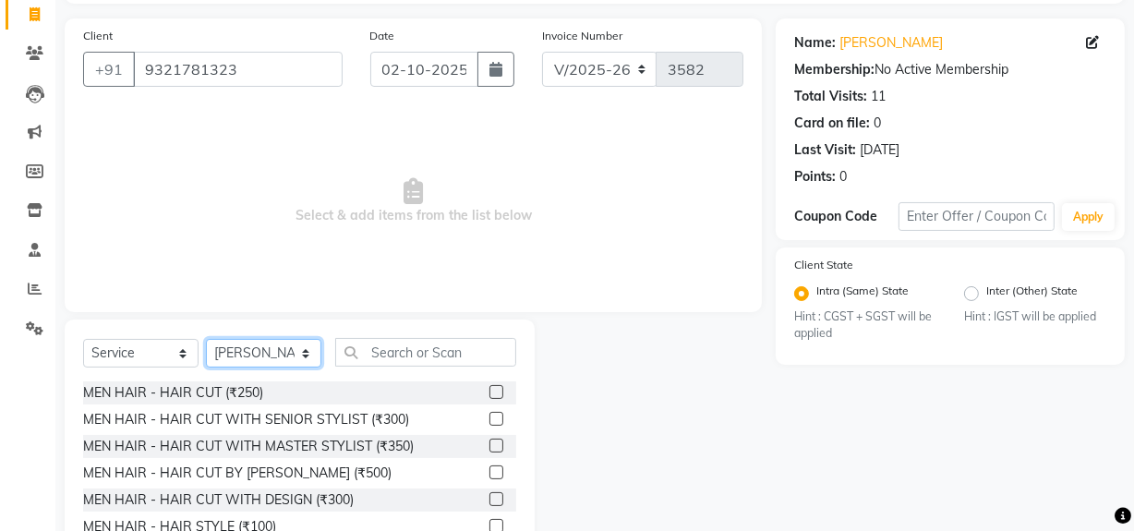
scroll to position [192, 0]
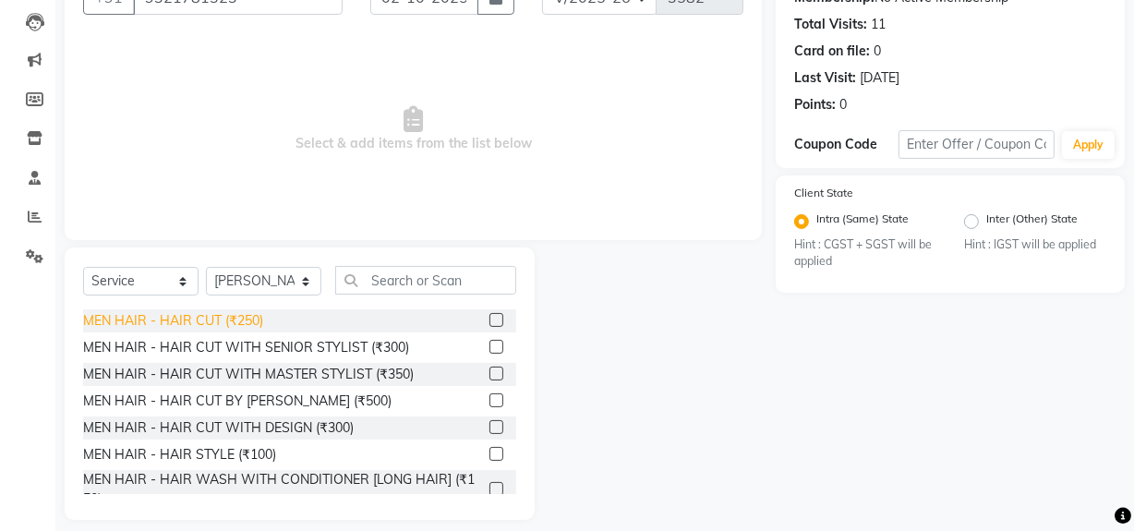
click at [221, 318] on div "MEN HAIR - HAIR CUT (₹250)" at bounding box center [173, 320] width 180 height 19
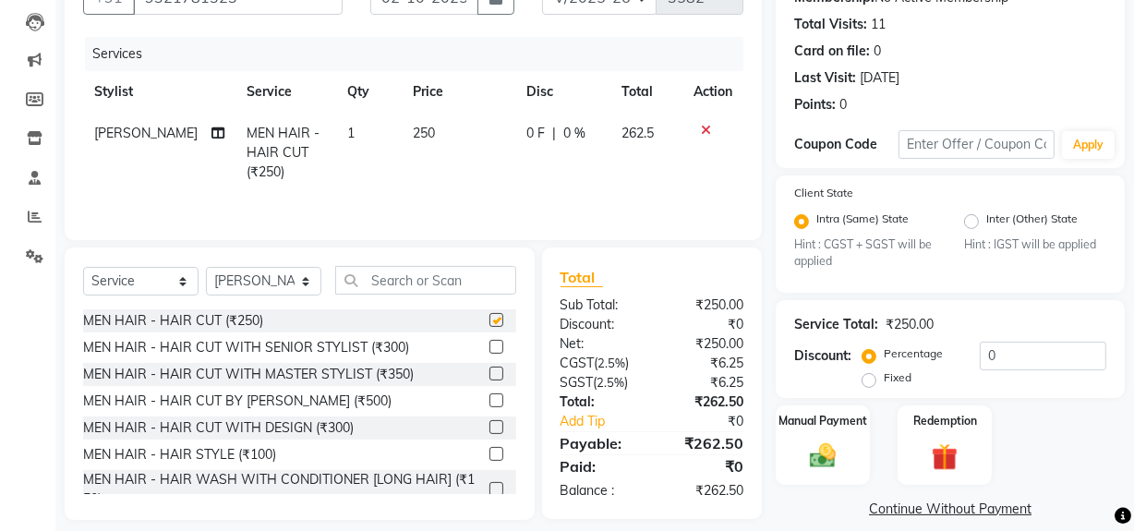
checkbox input "false"
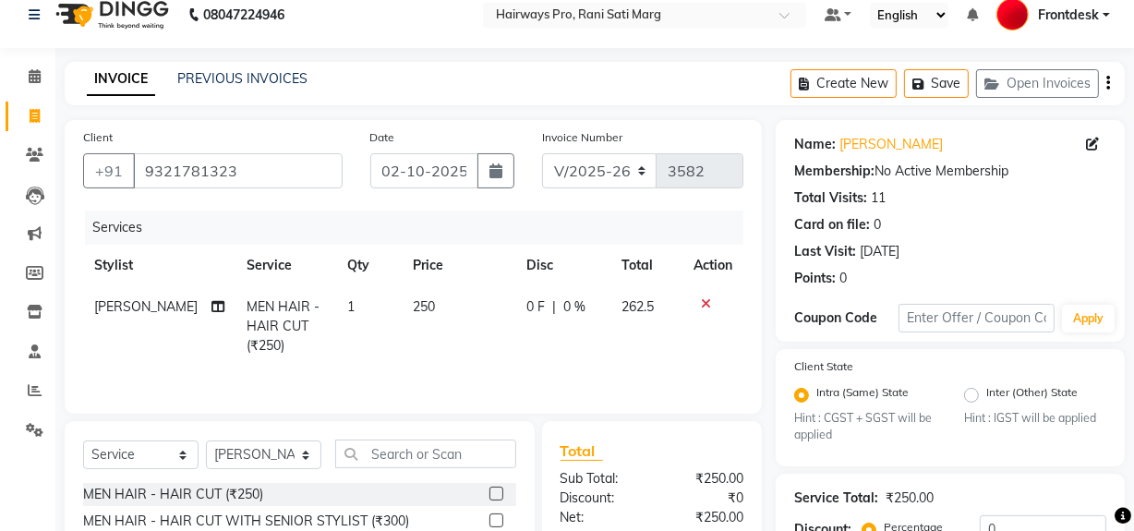
scroll to position [0, 0]
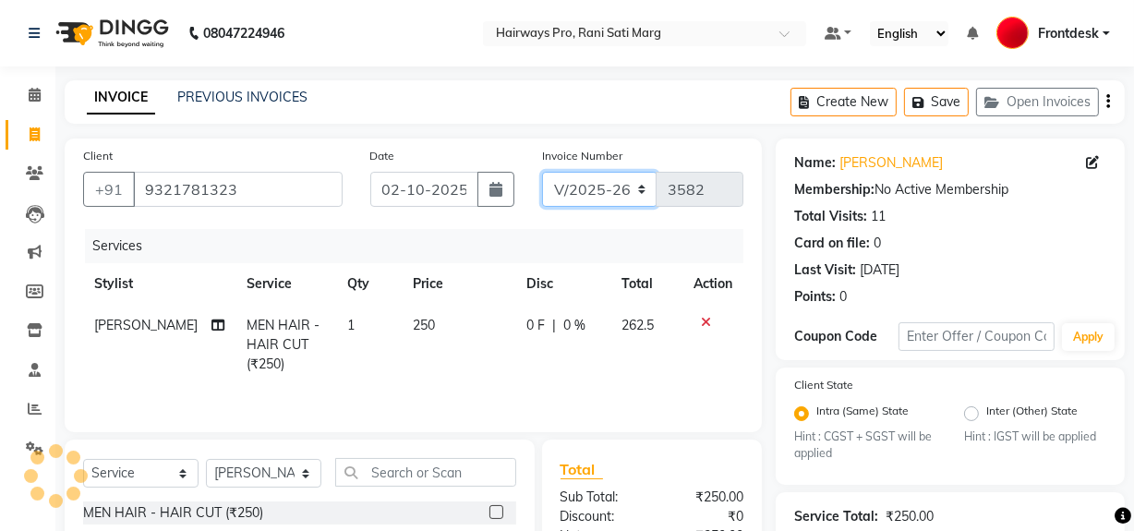
click at [572, 195] on select "INV/25-26 V/2025-26" at bounding box center [599, 189] width 115 height 35
select select "6960"
click at [542, 172] on select "INV/25-26 V/2025-26" at bounding box center [599, 189] width 115 height 35
type input "5023"
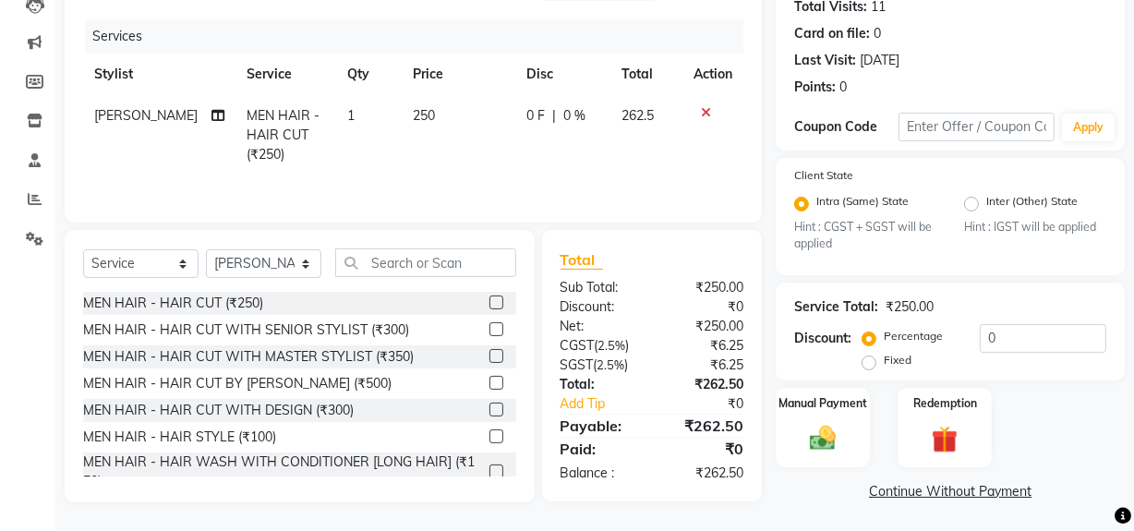
scroll to position [211, 0]
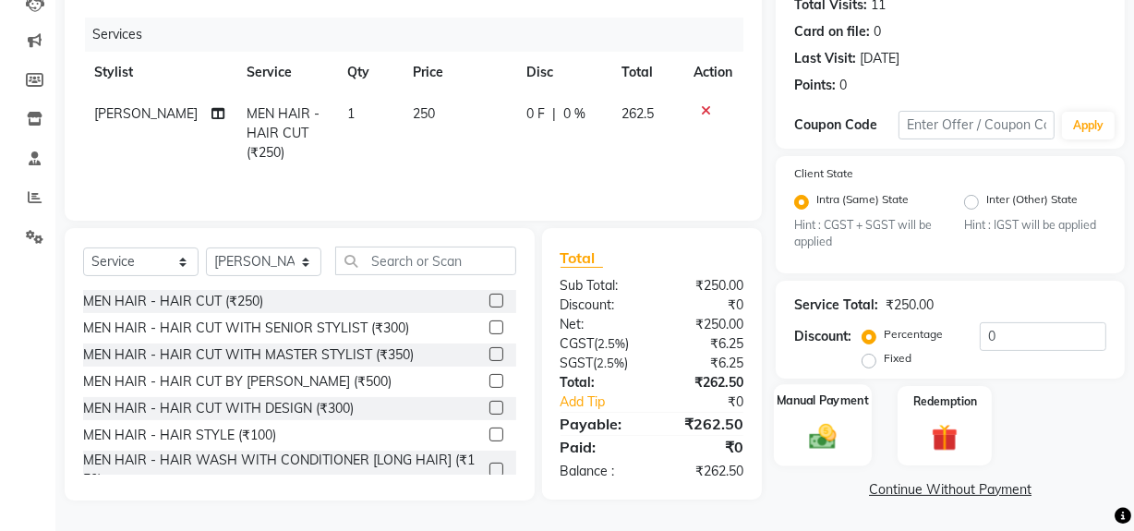
click at [826, 424] on img at bounding box center [822, 436] width 44 height 31
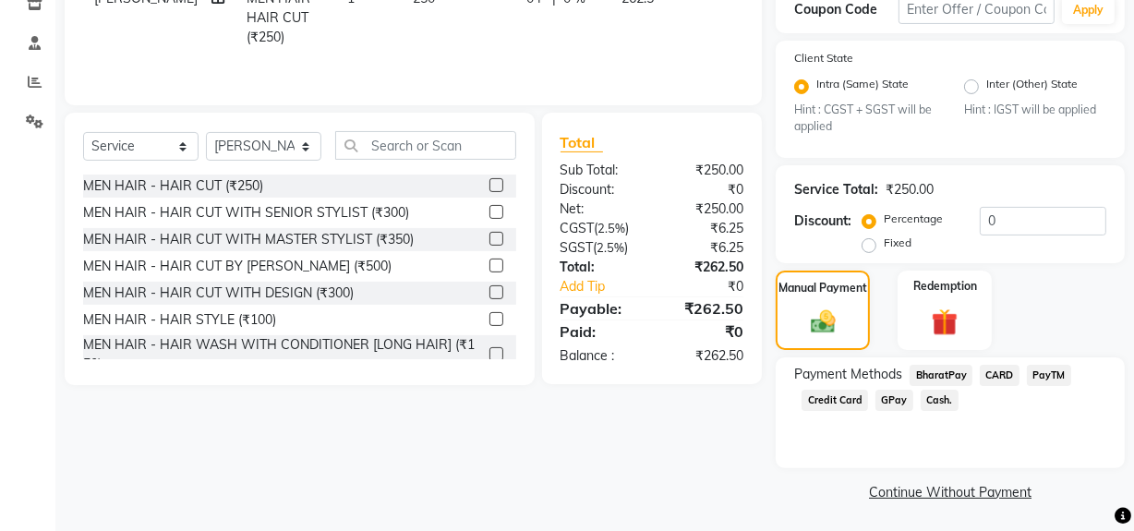
scroll to position [330, 0]
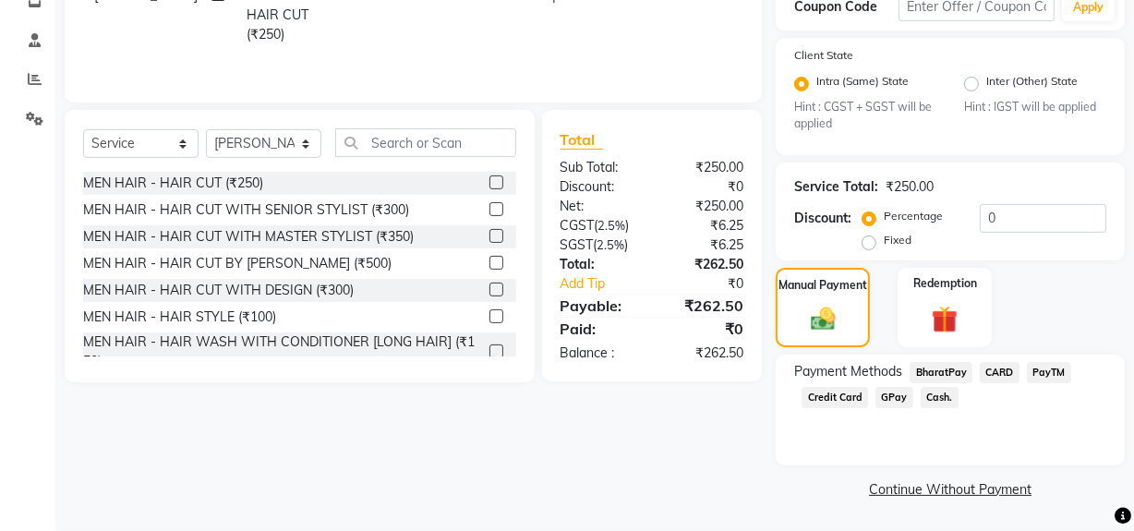
click at [931, 391] on span "Cash." at bounding box center [939, 397] width 38 height 21
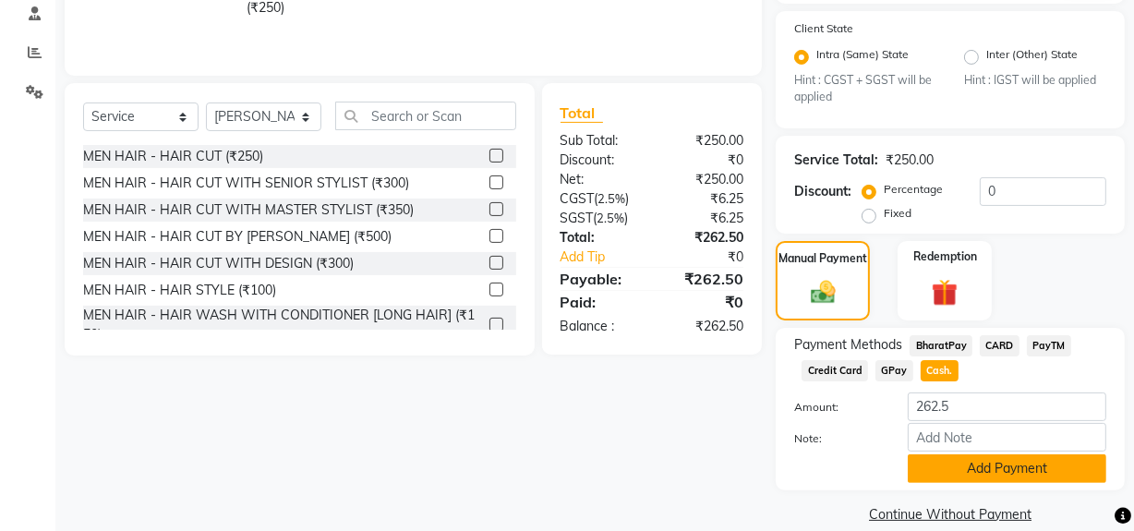
scroll to position [381, 0]
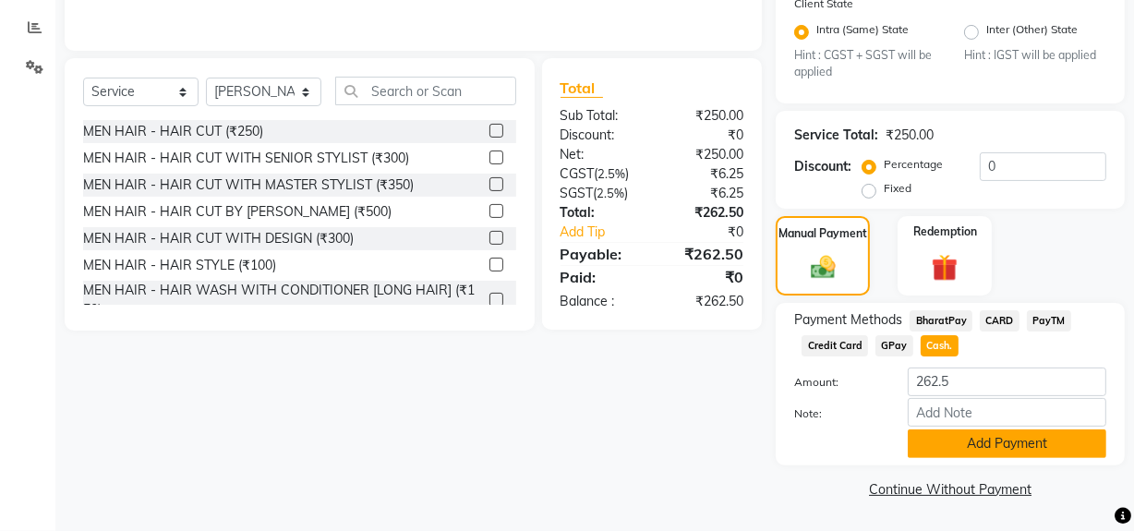
click at [936, 451] on button "Add Payment" at bounding box center [1006, 443] width 198 height 29
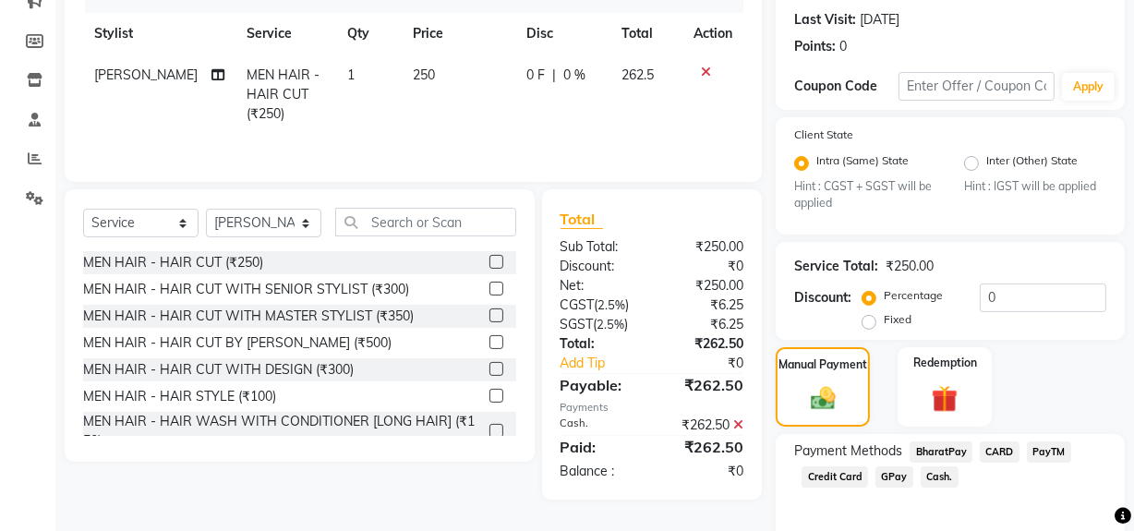
scroll to position [251, 0]
click at [932, 475] on span "Cash." at bounding box center [939, 475] width 38 height 21
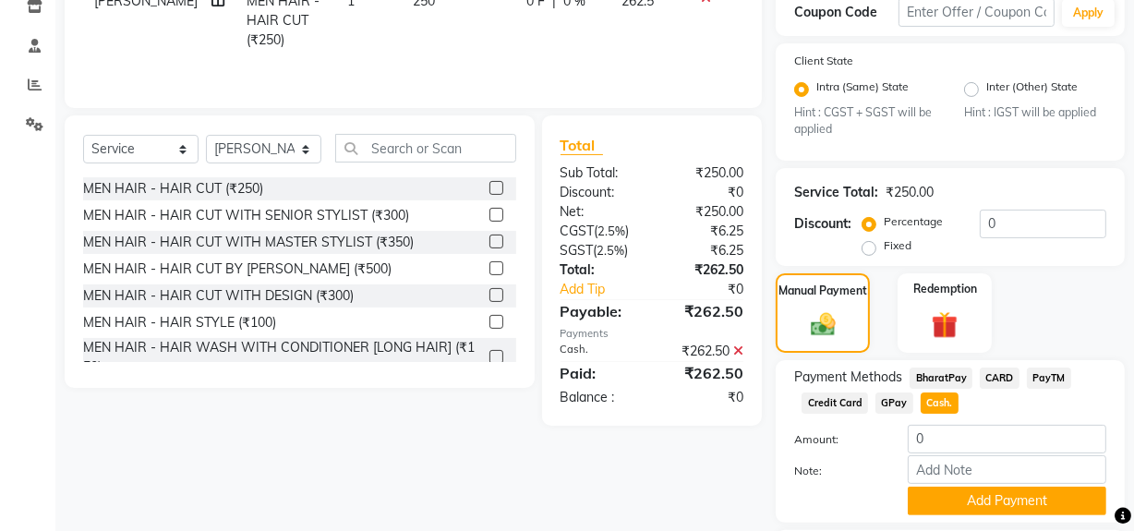
scroll to position [419, 0]
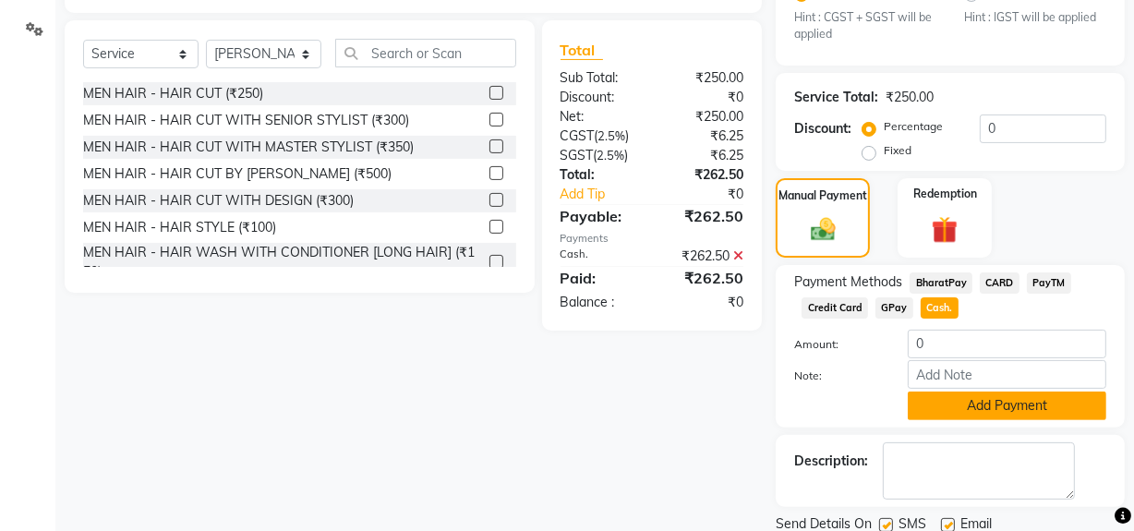
click at [941, 406] on button "Add Payment" at bounding box center [1006, 405] width 198 height 29
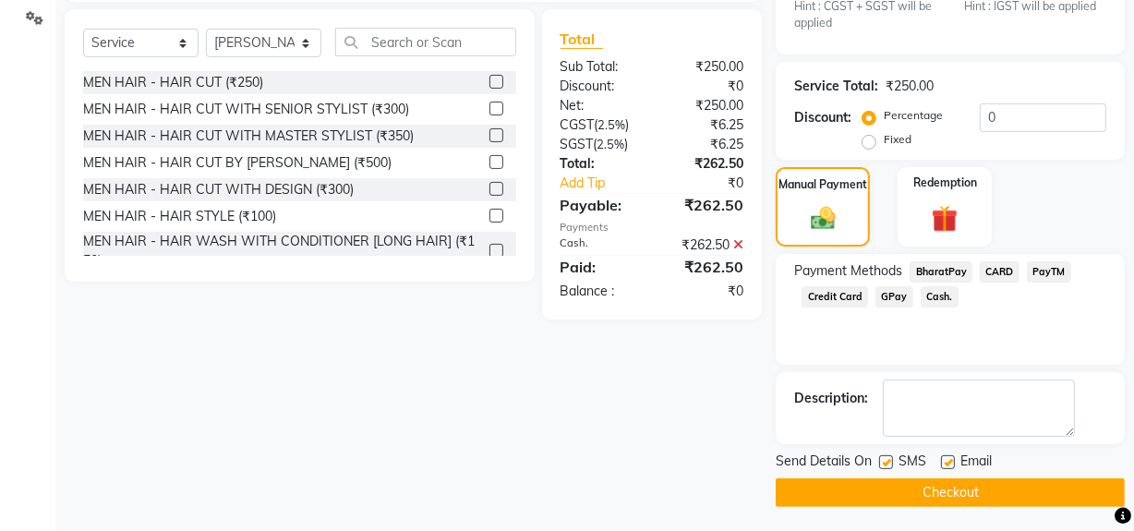
scroll to position [434, 0]
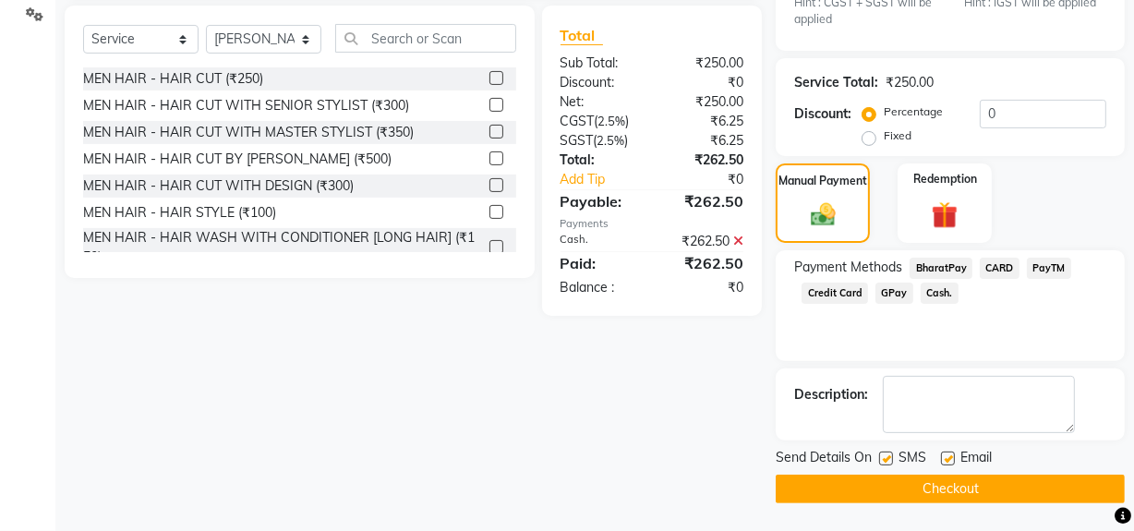
click at [883, 458] on label at bounding box center [886, 458] width 14 height 14
click at [883, 458] on input "checkbox" at bounding box center [885, 459] width 12 height 12
checkbox input "false"
drag, startPoint x: 867, startPoint y: 479, endPoint x: 674, endPoint y: 496, distance: 193.7
click at [867, 479] on button "Checkout" at bounding box center [949, 489] width 349 height 29
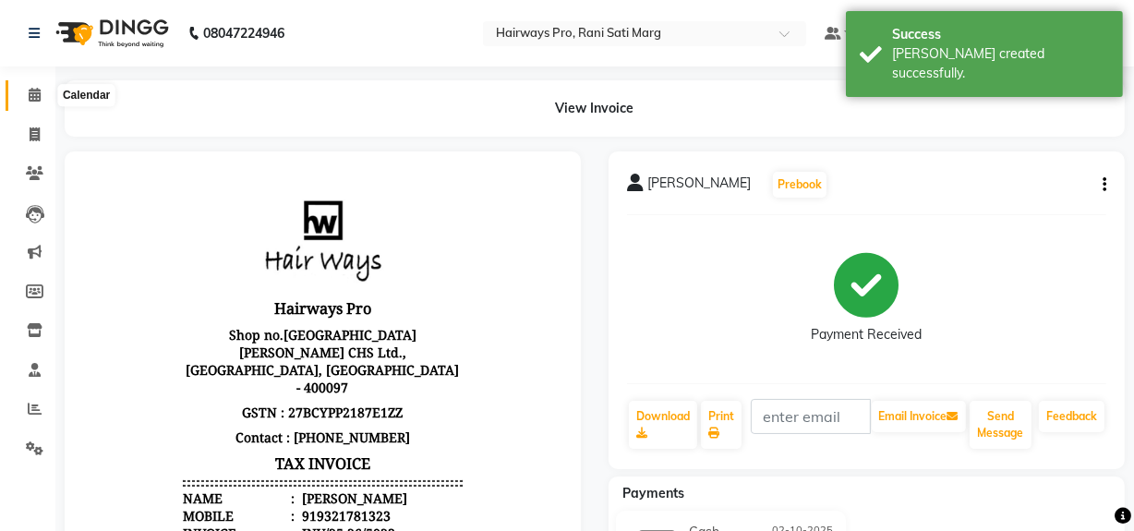
click at [36, 104] on span at bounding box center [34, 95] width 32 height 21
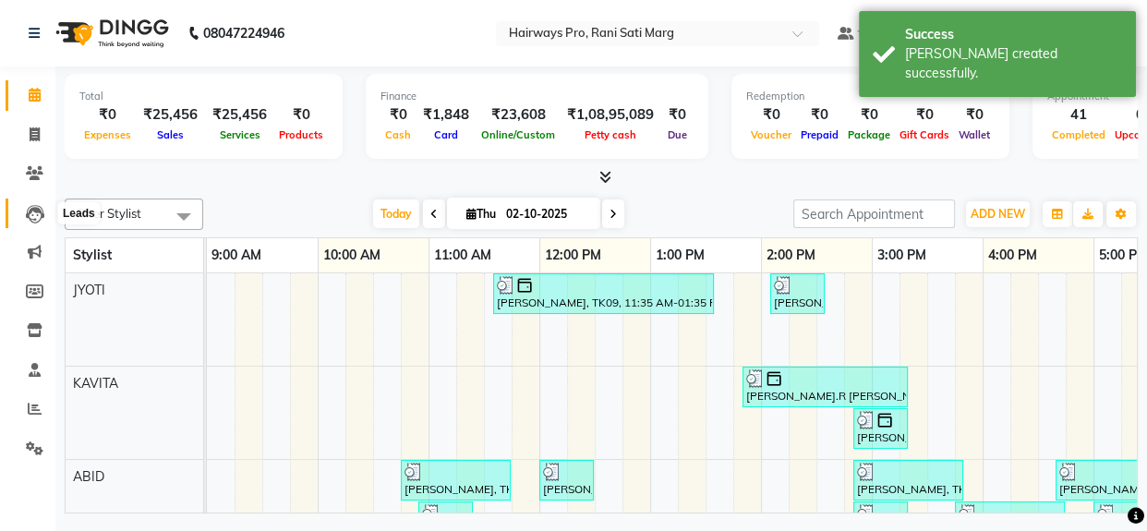
click at [33, 210] on icon at bounding box center [35, 214] width 18 height 18
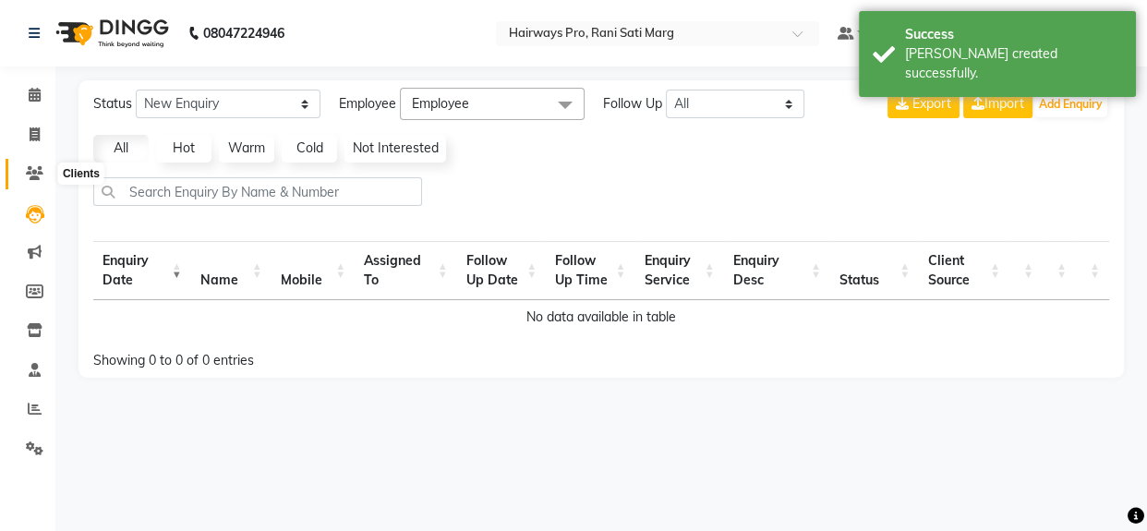
click at [29, 170] on icon at bounding box center [35, 173] width 18 height 14
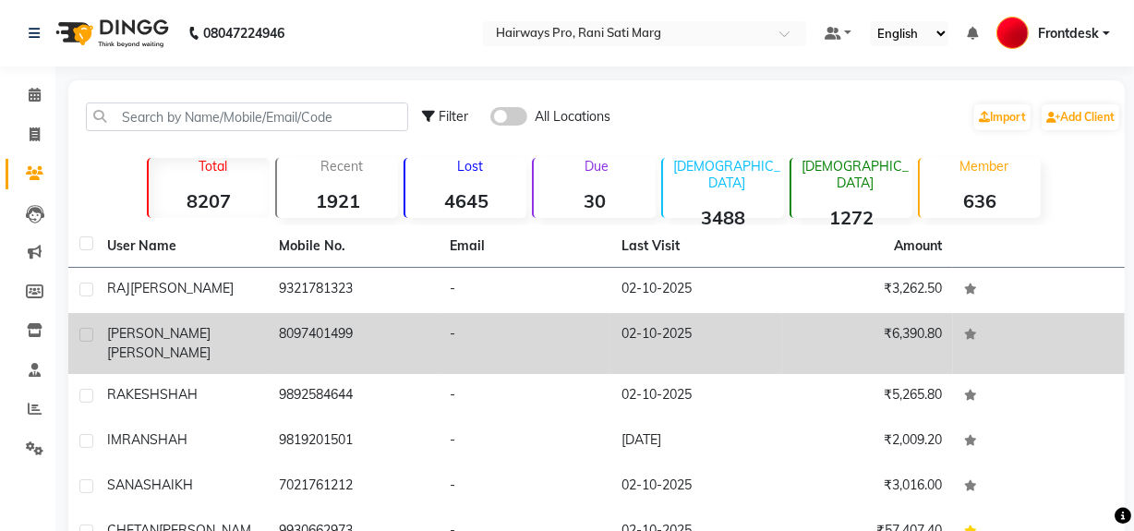
click at [181, 344] on span "PRAJAPATI" at bounding box center [158, 352] width 103 height 17
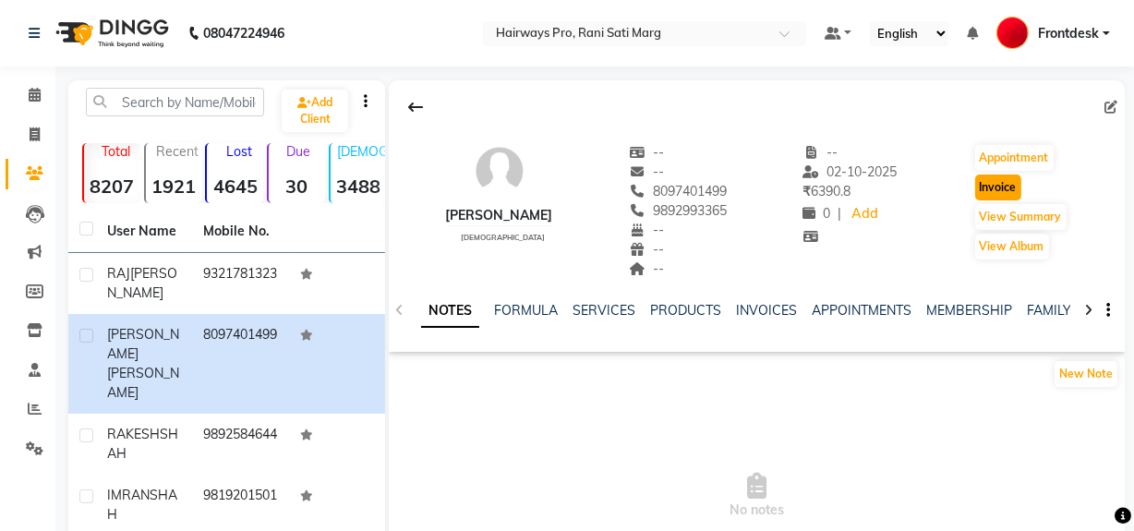
click at [1014, 186] on button "Invoice" at bounding box center [998, 187] width 46 height 26
select select "787"
select select "service"
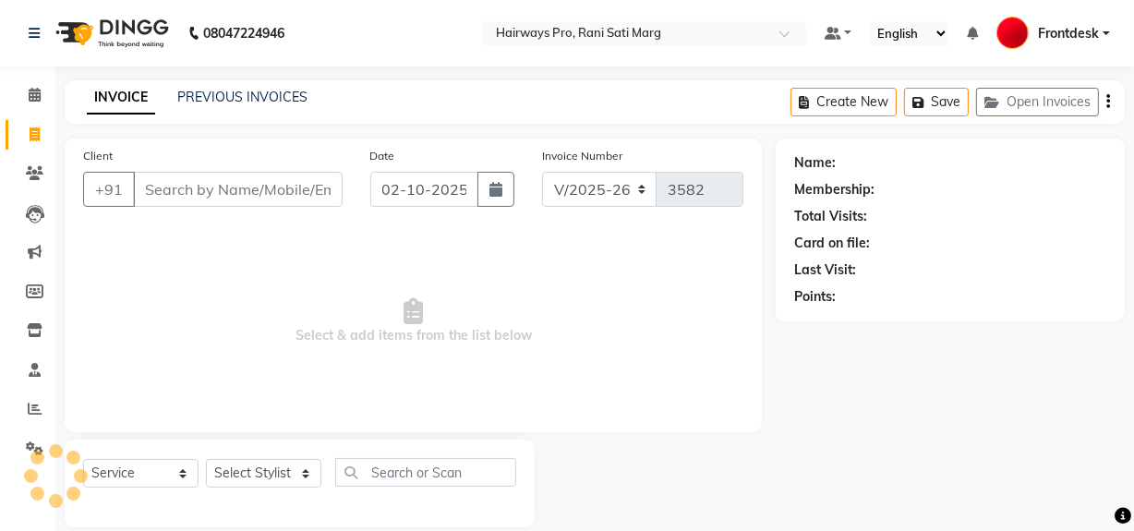
scroll to position [24, 0]
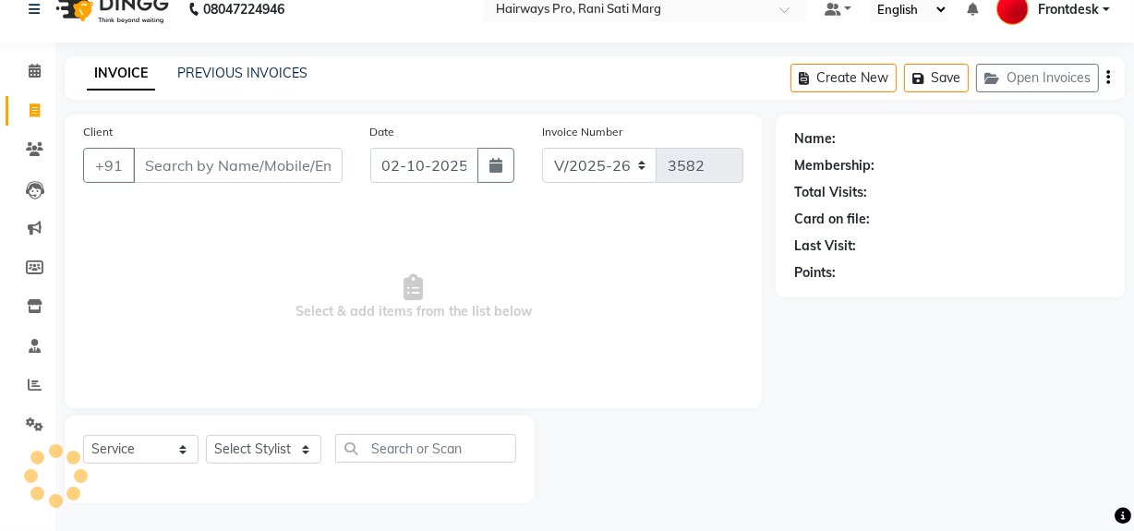
type input "8097401499"
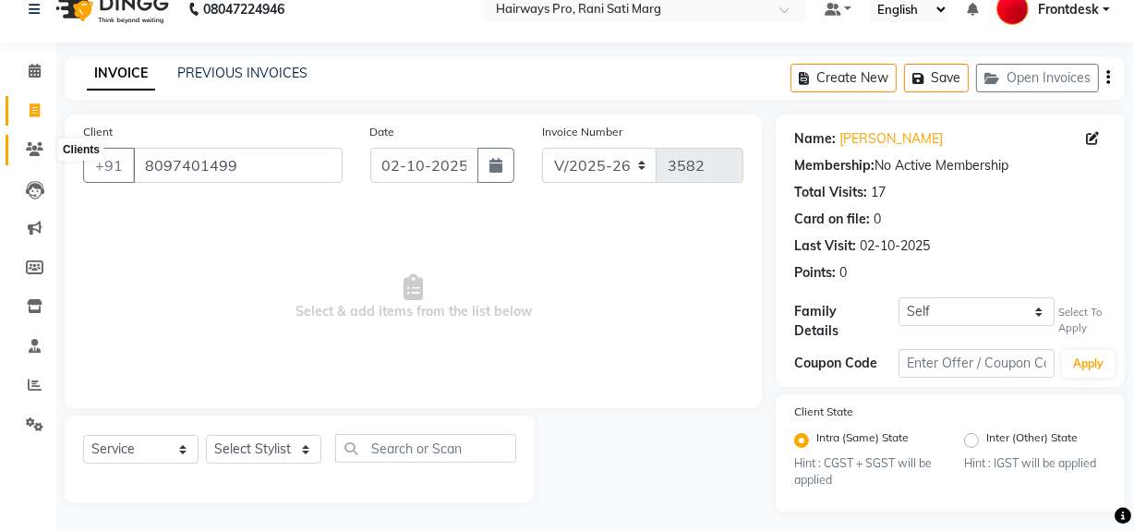
click at [34, 157] on span at bounding box center [34, 149] width 32 height 21
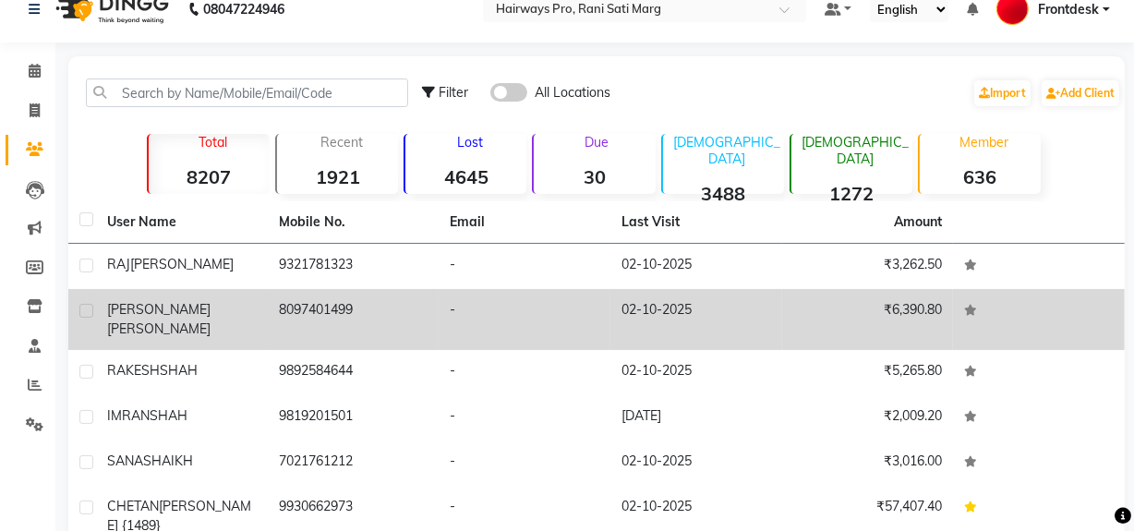
click at [351, 314] on td "8097401499" at bounding box center [354, 319] width 172 height 61
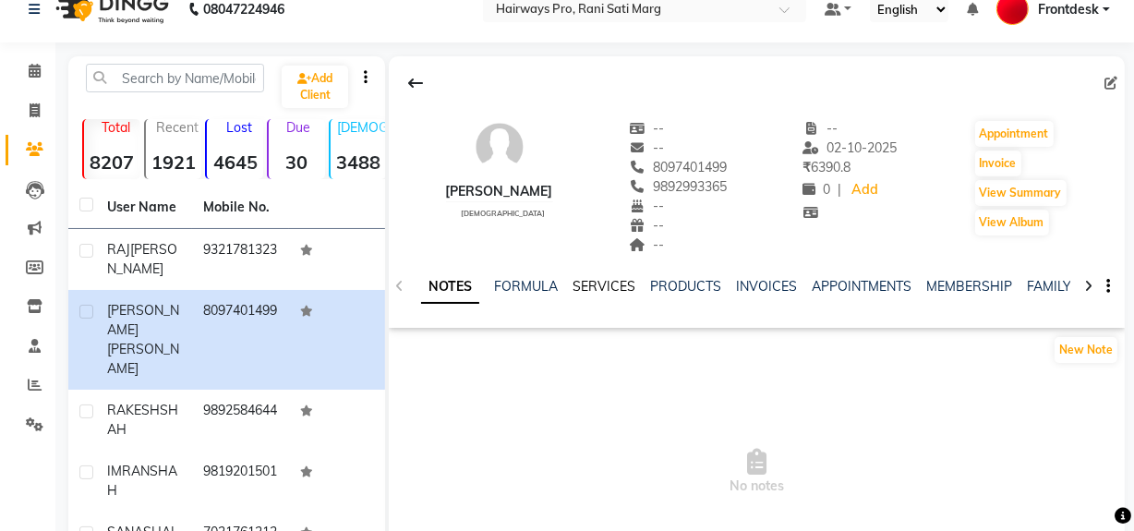
click at [600, 285] on link "SERVICES" at bounding box center [603, 286] width 63 height 17
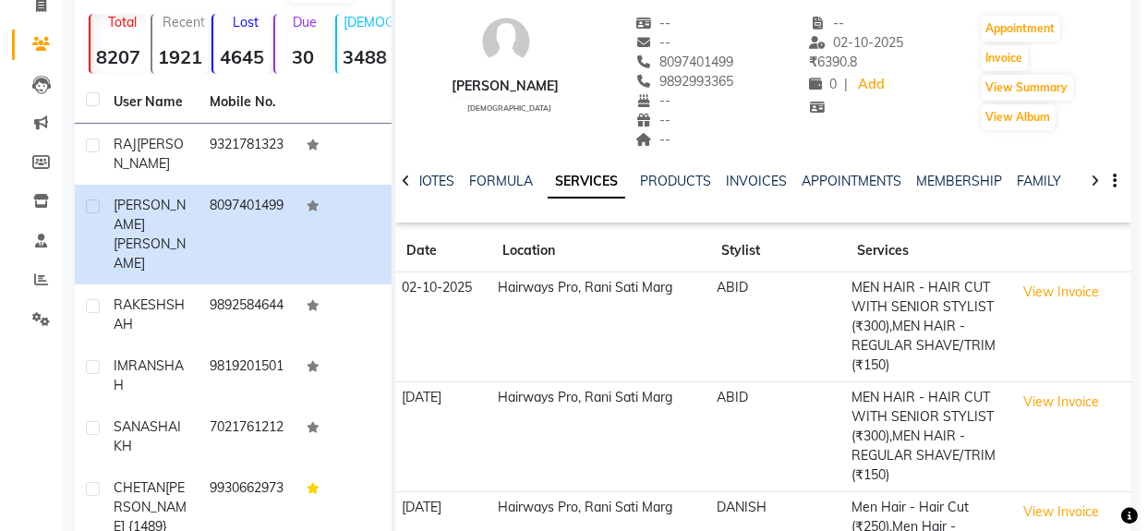
scroll to position [276, 0]
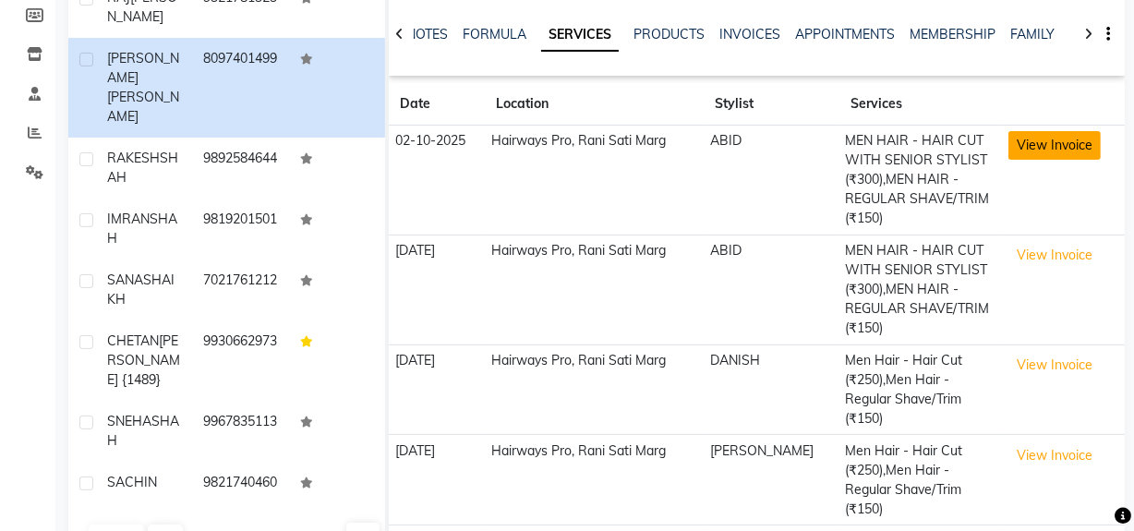
click at [1050, 145] on button "View Invoice" at bounding box center [1054, 145] width 92 height 29
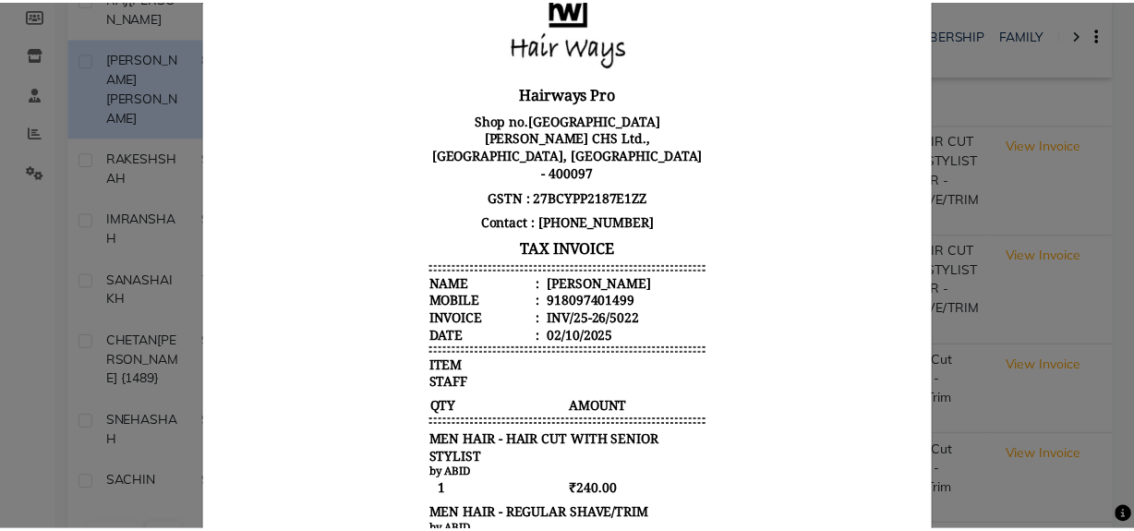
scroll to position [148, 0]
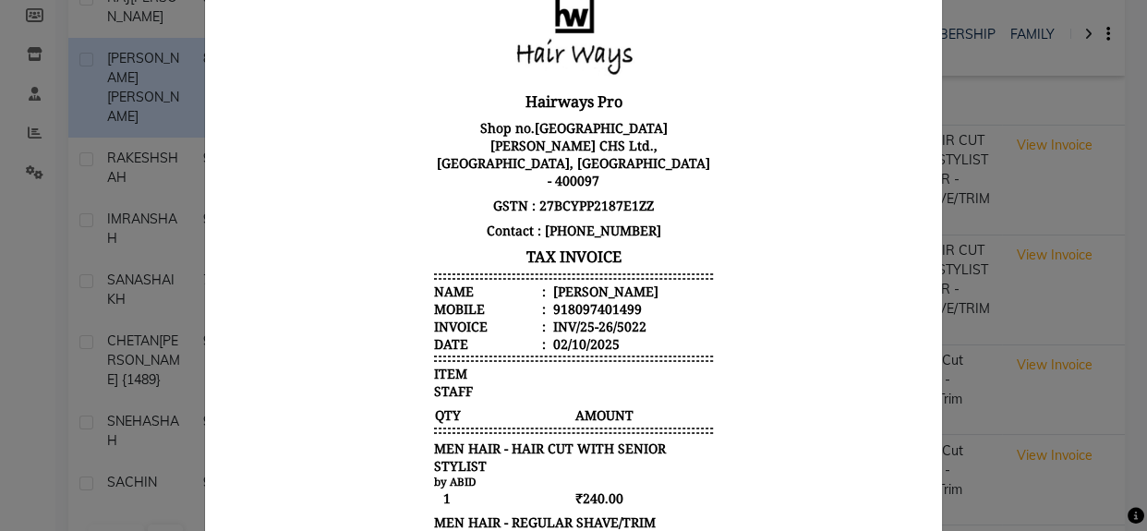
click at [1117, 188] on ngb-modal-window "INVOICE View Invoice Close" at bounding box center [573, 265] width 1147 height 531
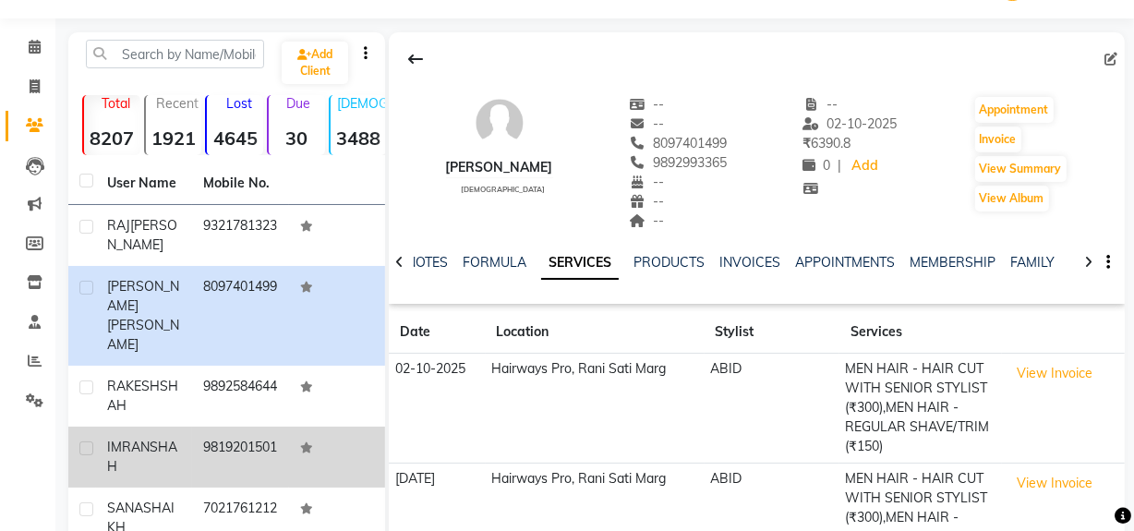
scroll to position [0, 0]
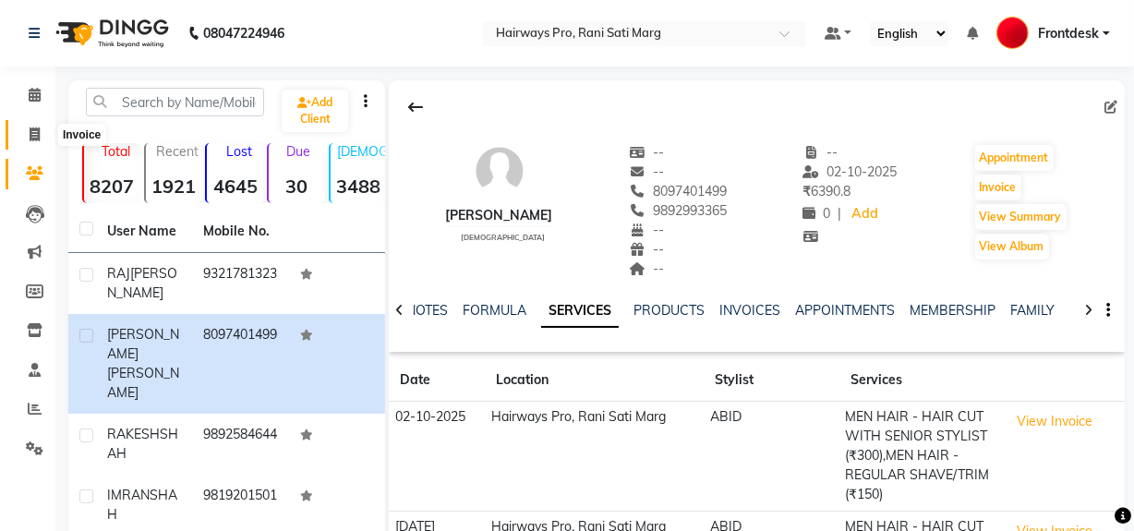
click at [39, 127] on icon at bounding box center [35, 134] width 10 height 14
select select "787"
select select "service"
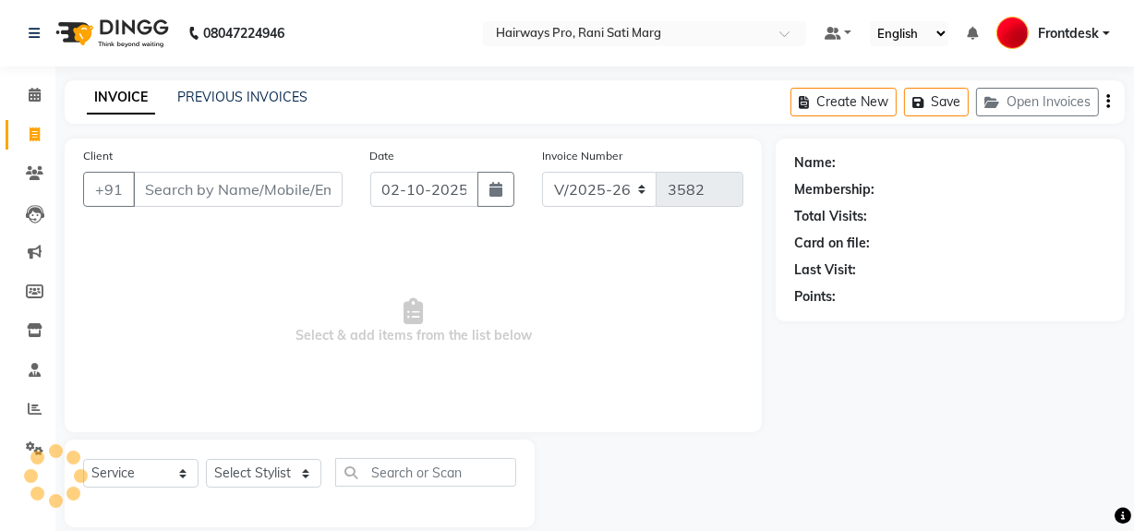
scroll to position [24, 0]
